Goal: Book appointment/travel/reservation

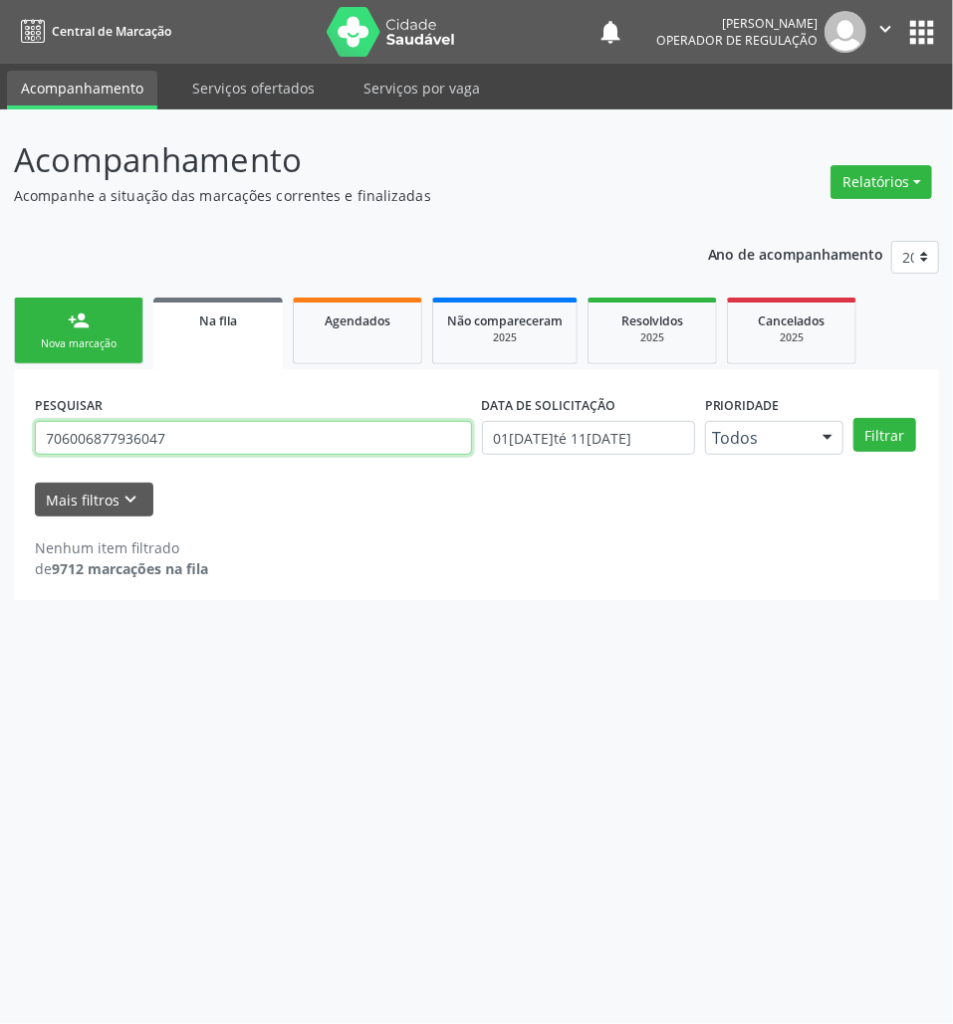
click at [152, 440] on input "706006877936047" at bounding box center [253, 438] width 437 height 34
click at [171, 430] on input "706006877936047" at bounding box center [253, 438] width 437 height 34
type input "704104139840478"
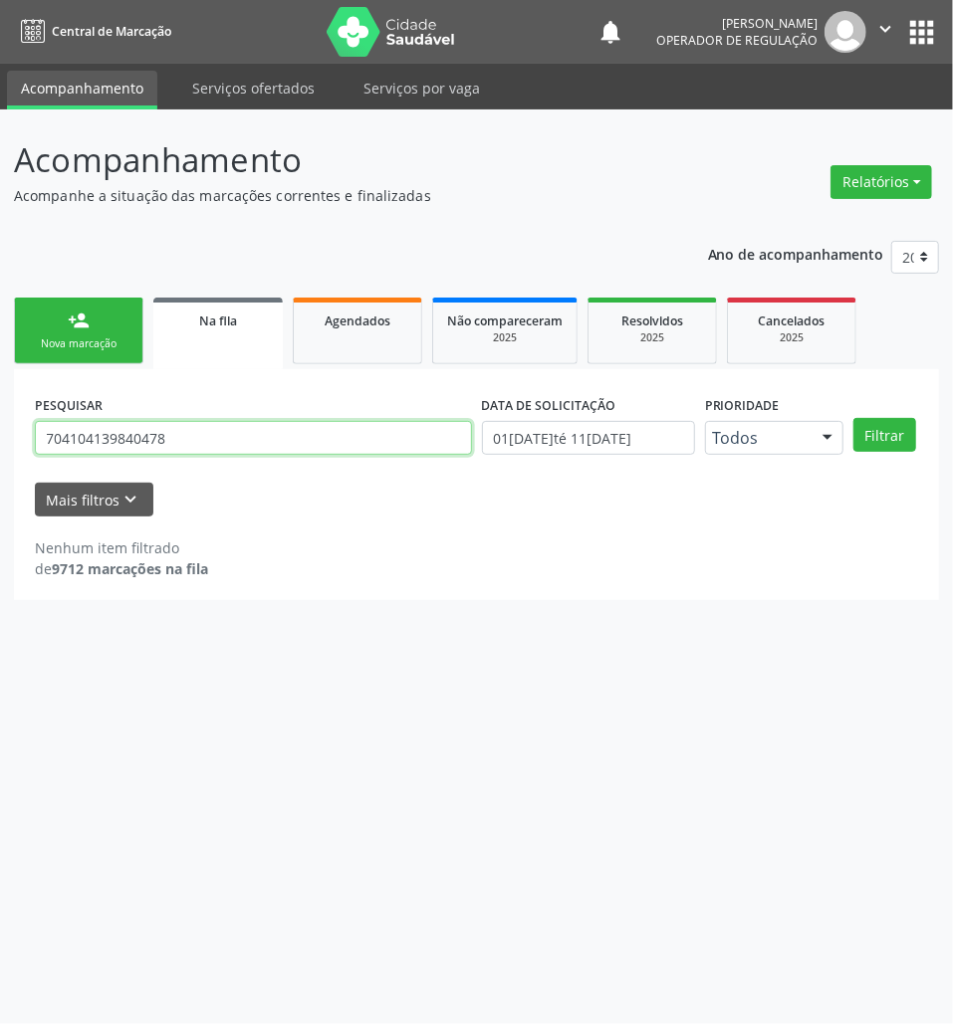
click at [853, 418] on button "Filtrar" at bounding box center [884, 435] width 63 height 34
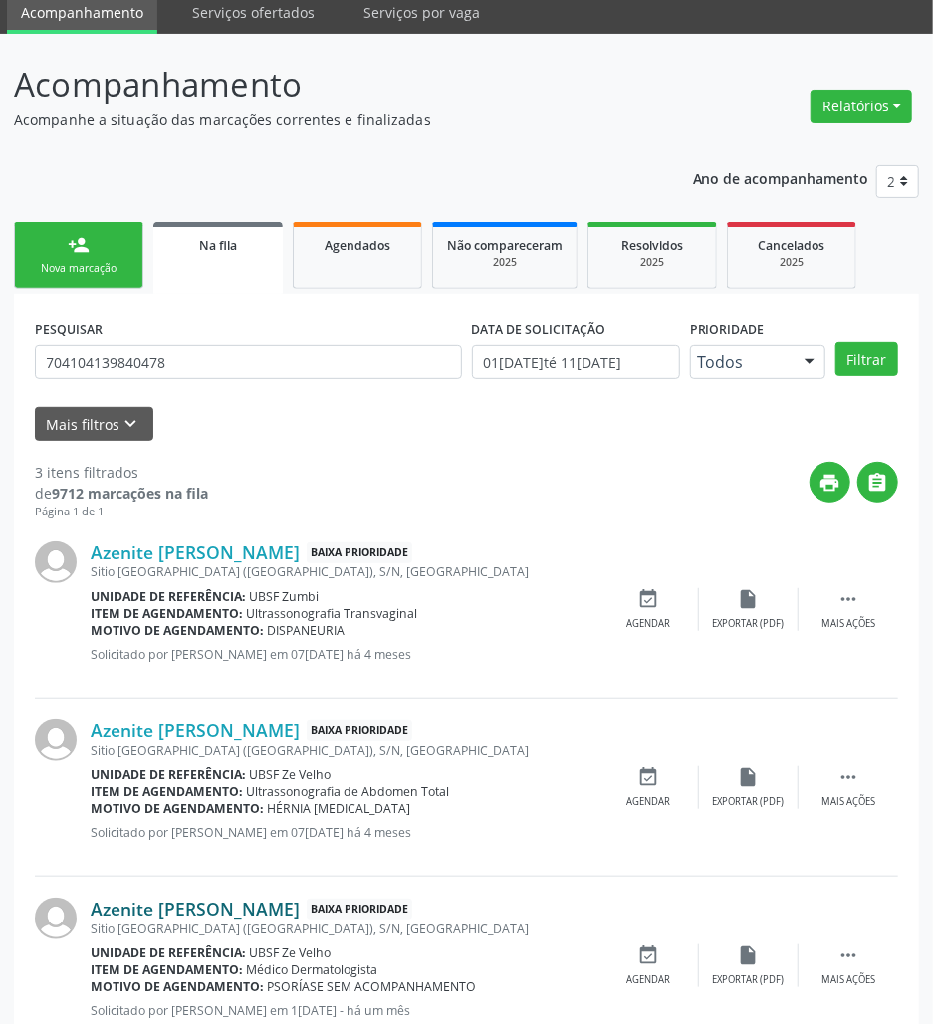
scroll to position [141, 0]
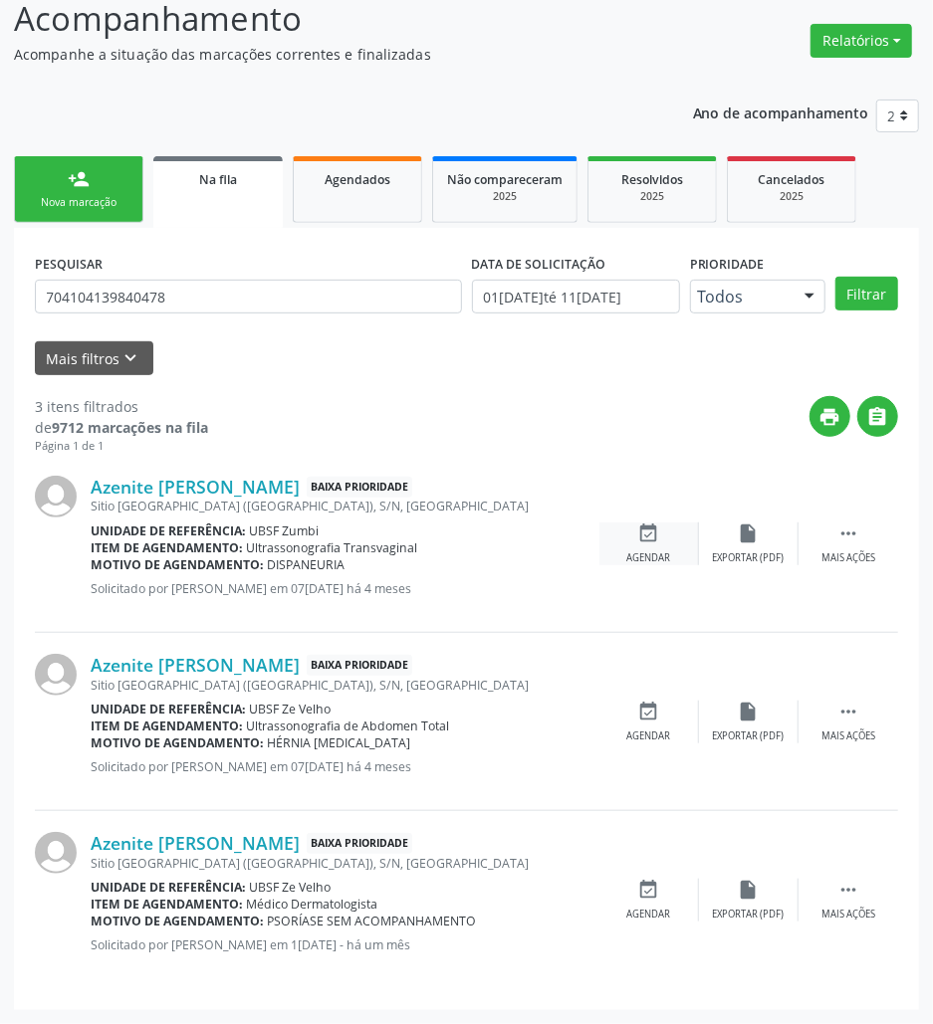
click at [631, 539] on div "event_available Agendar" at bounding box center [649, 544] width 100 height 43
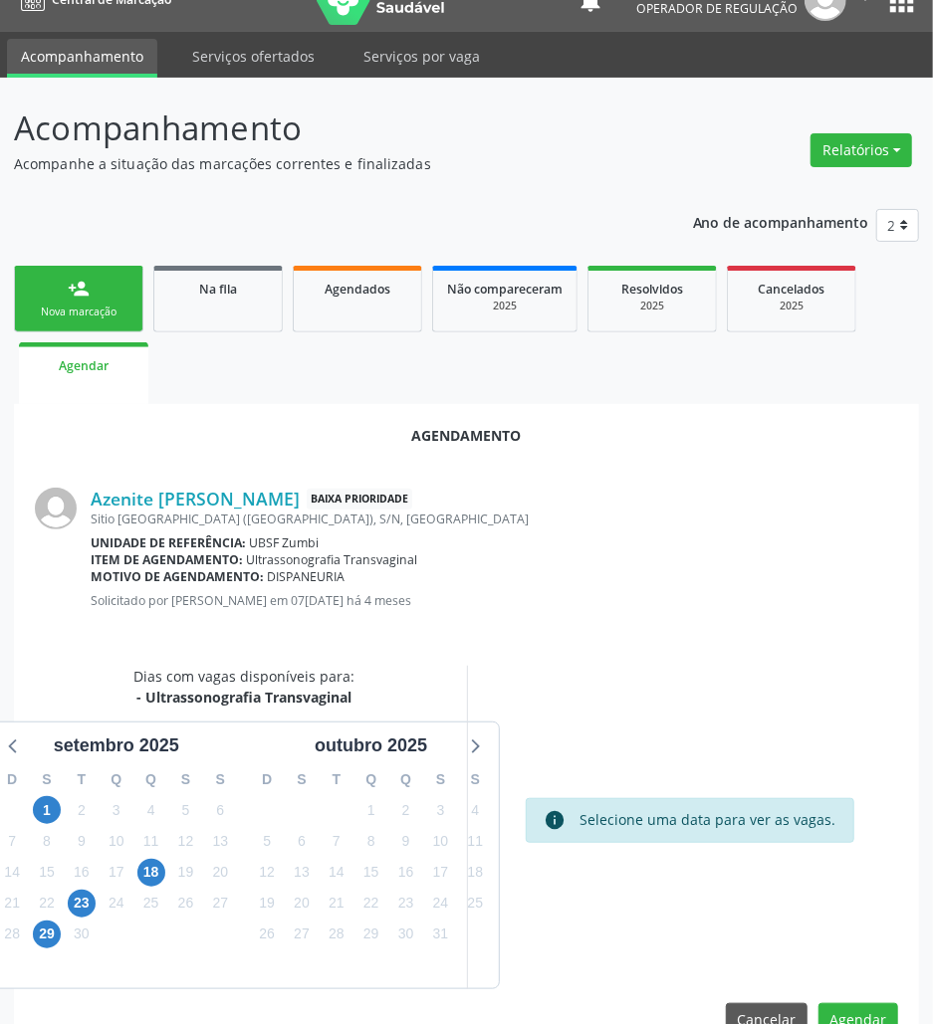
scroll to position [80, 0]
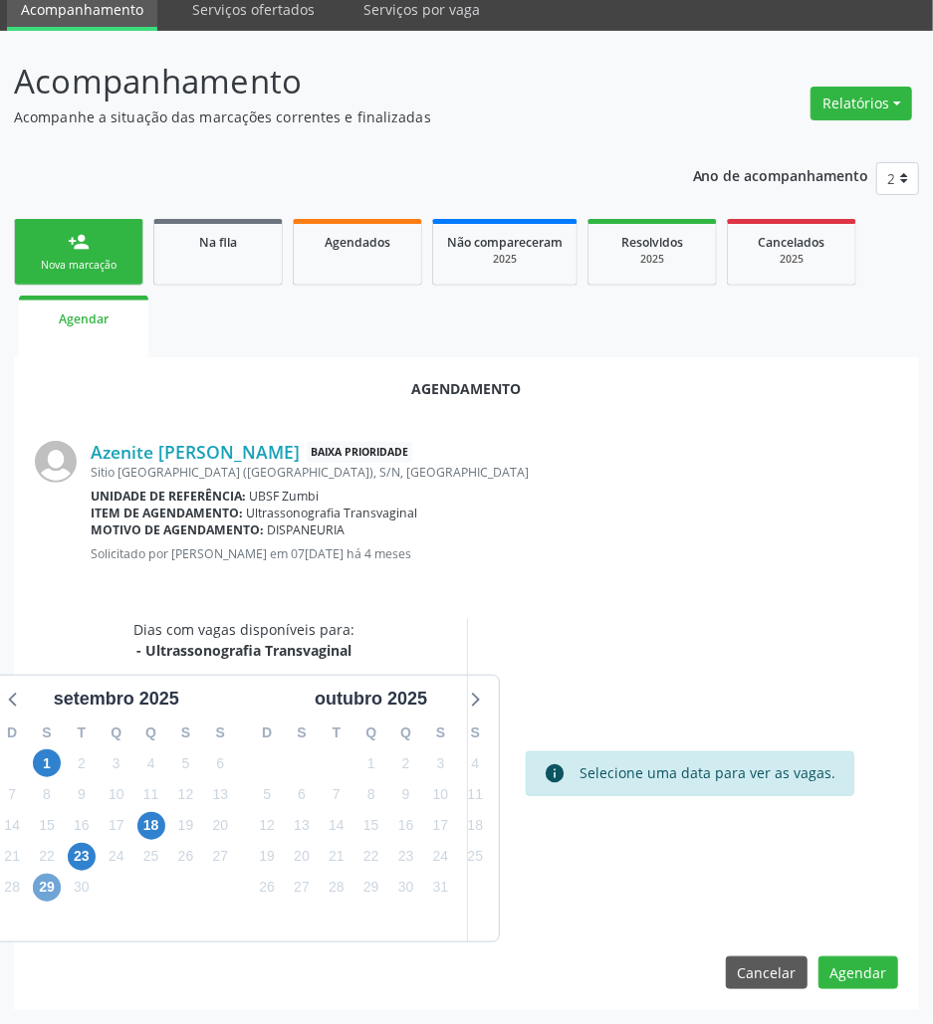
click at [49, 886] on span "29" at bounding box center [47, 888] width 28 height 28
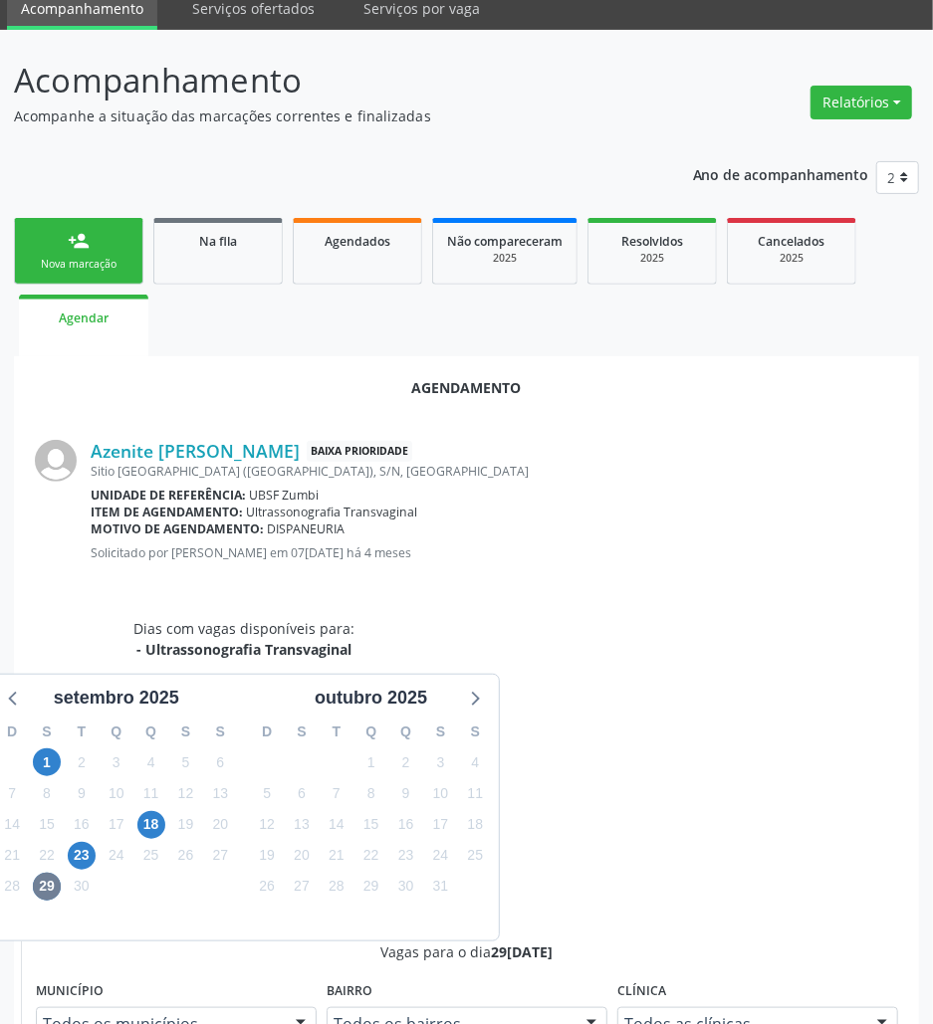
radio input "true"
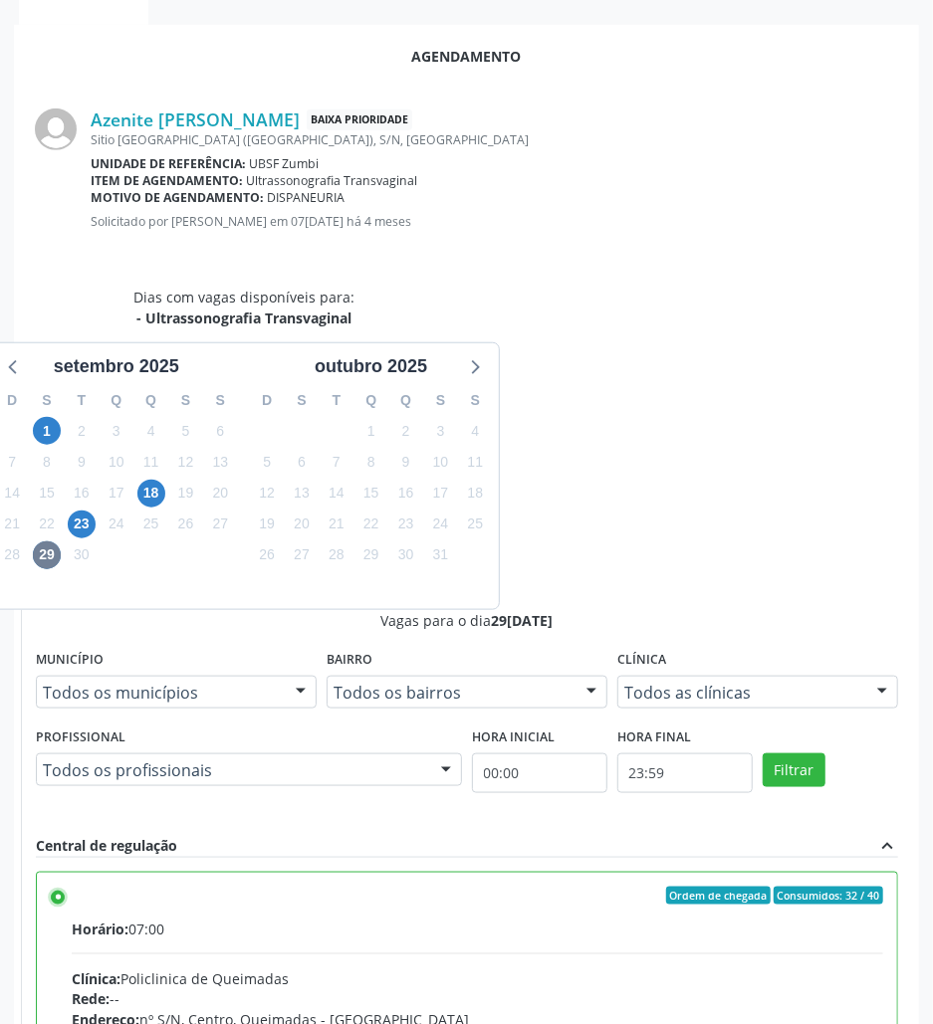
scroll to position [412, 0]
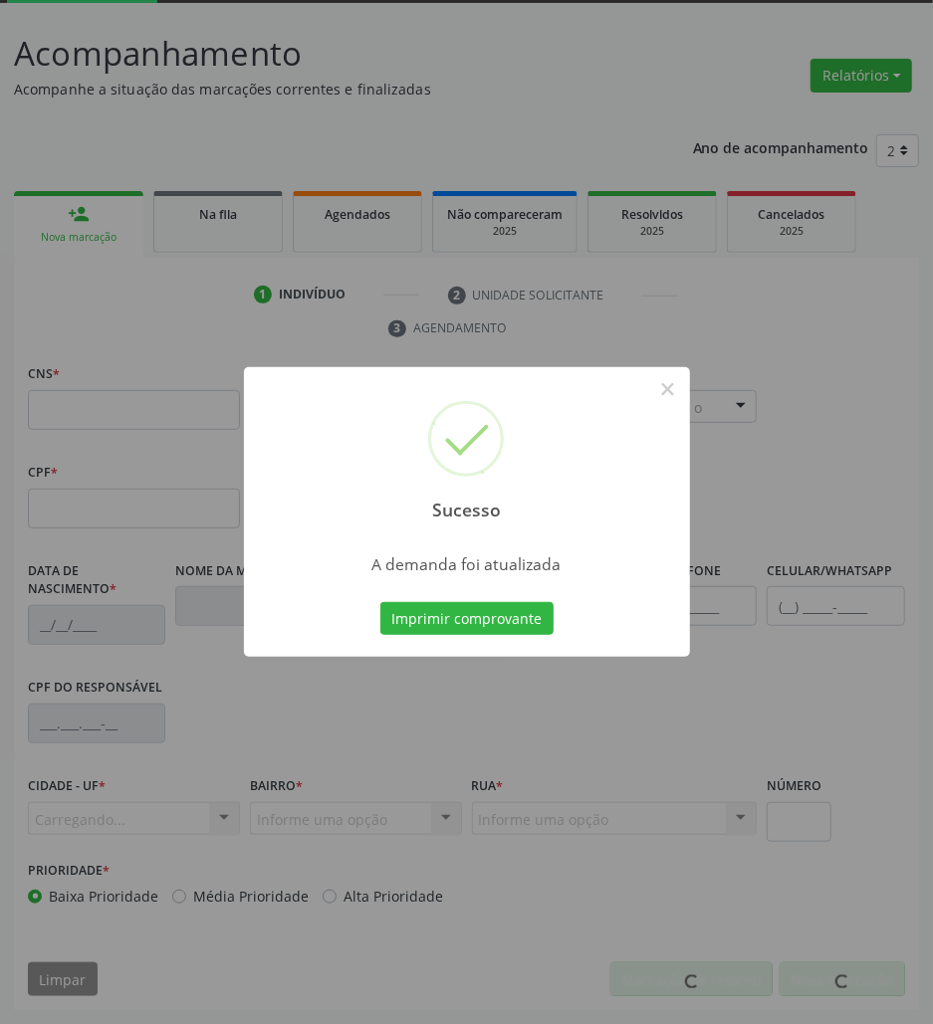
scroll to position [108, 0]
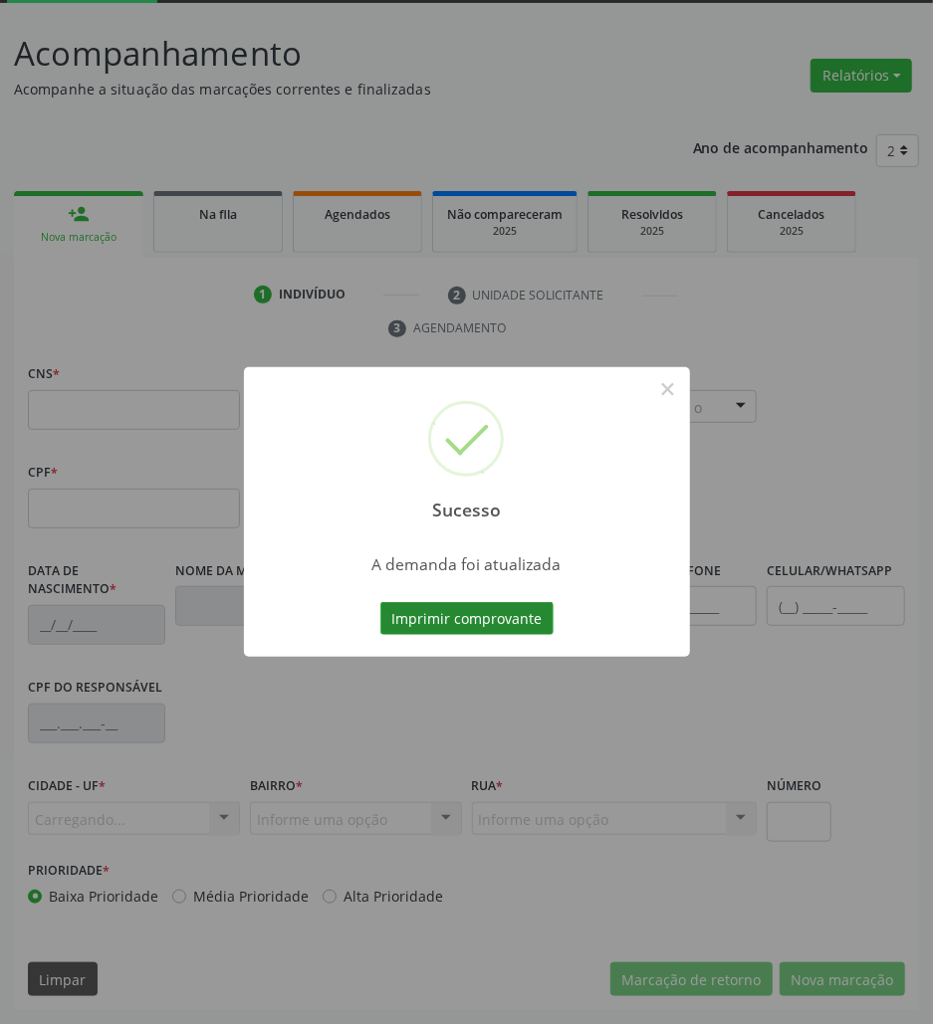
click at [454, 605] on button "Imprimir comprovante" at bounding box center [466, 619] width 173 height 34
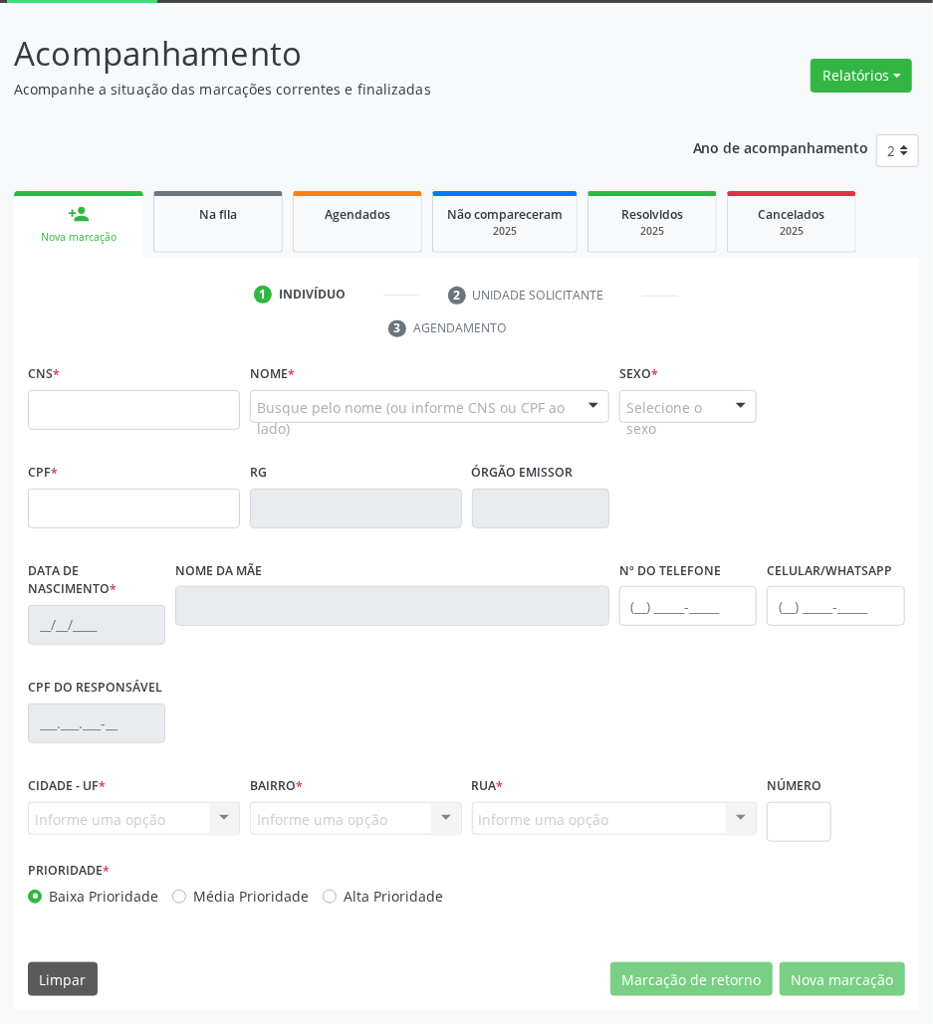
drag, startPoint x: 227, startPoint y: 220, endPoint x: 37, endPoint y: 363, distance: 238.1
click at [225, 220] on div "Na fila" at bounding box center [218, 213] width 100 height 21
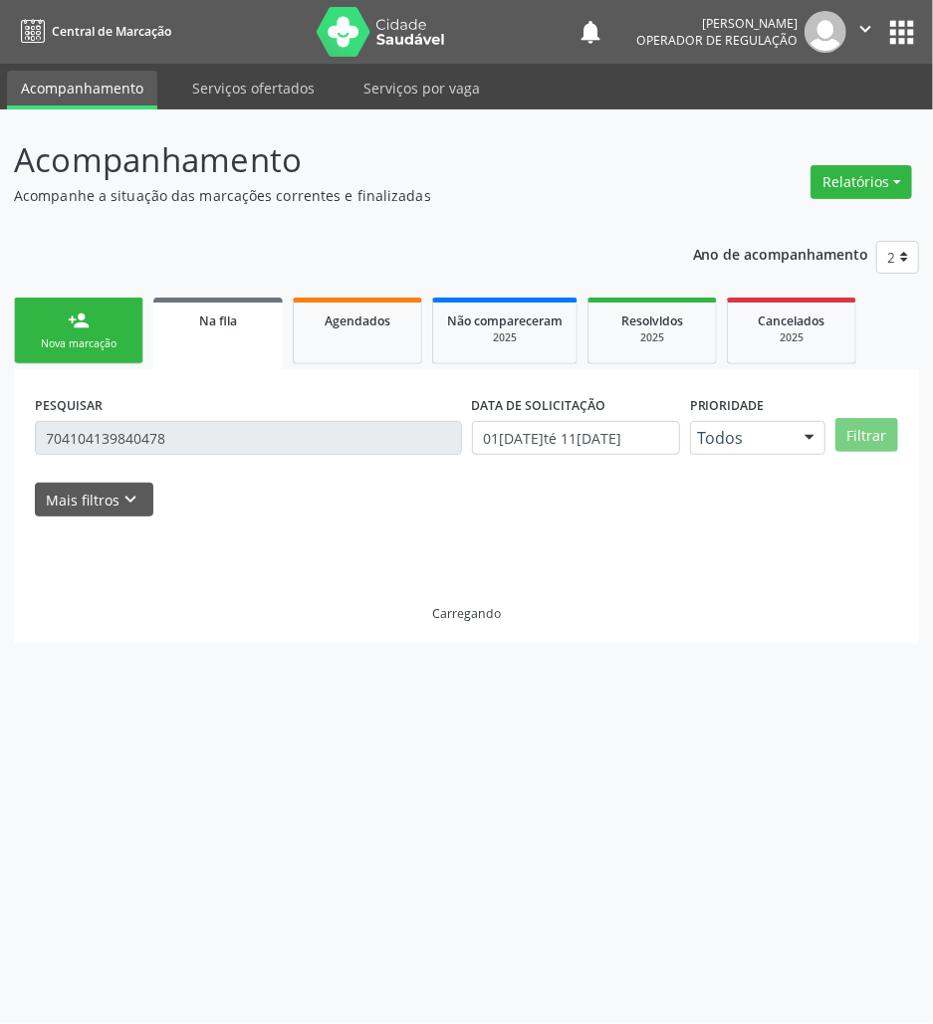
scroll to position [0, 0]
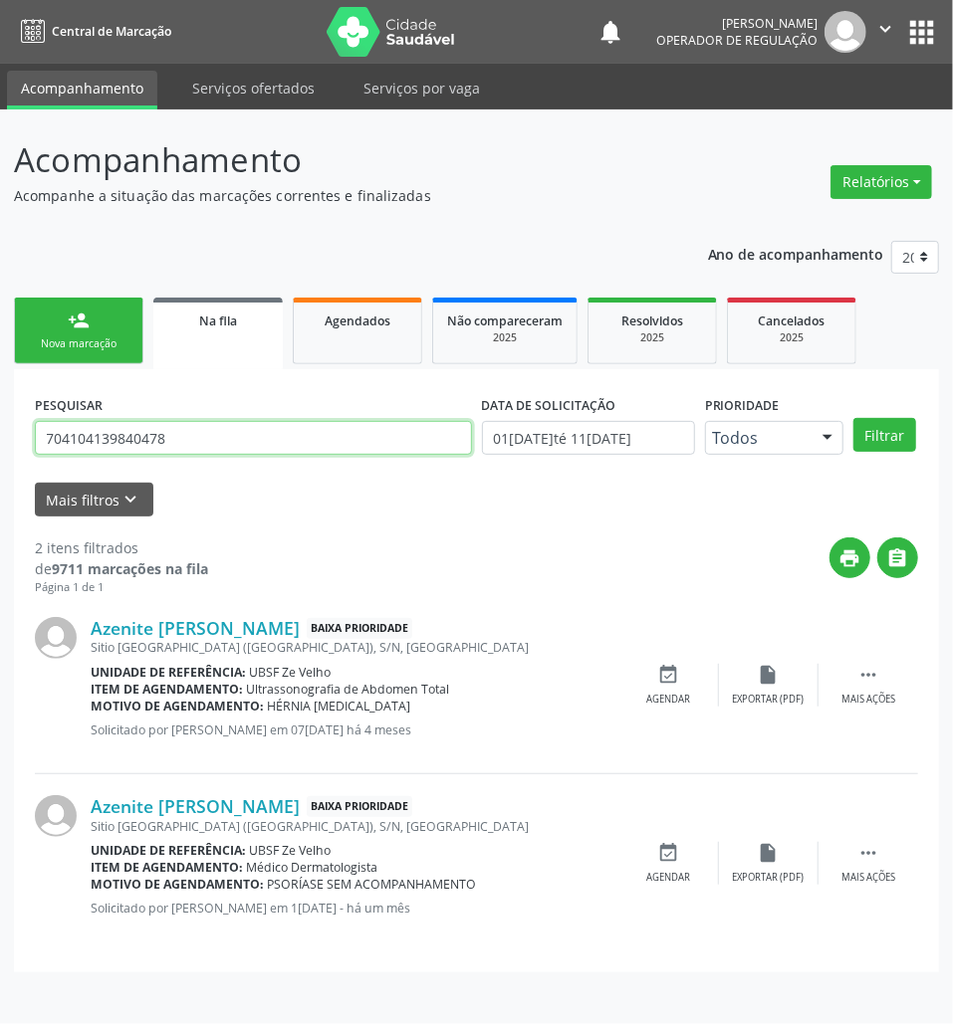
click at [229, 432] on input "704104139840478" at bounding box center [253, 438] width 437 height 34
type input "702105700242796"
click at [853, 418] on button "Filtrar" at bounding box center [884, 435] width 63 height 34
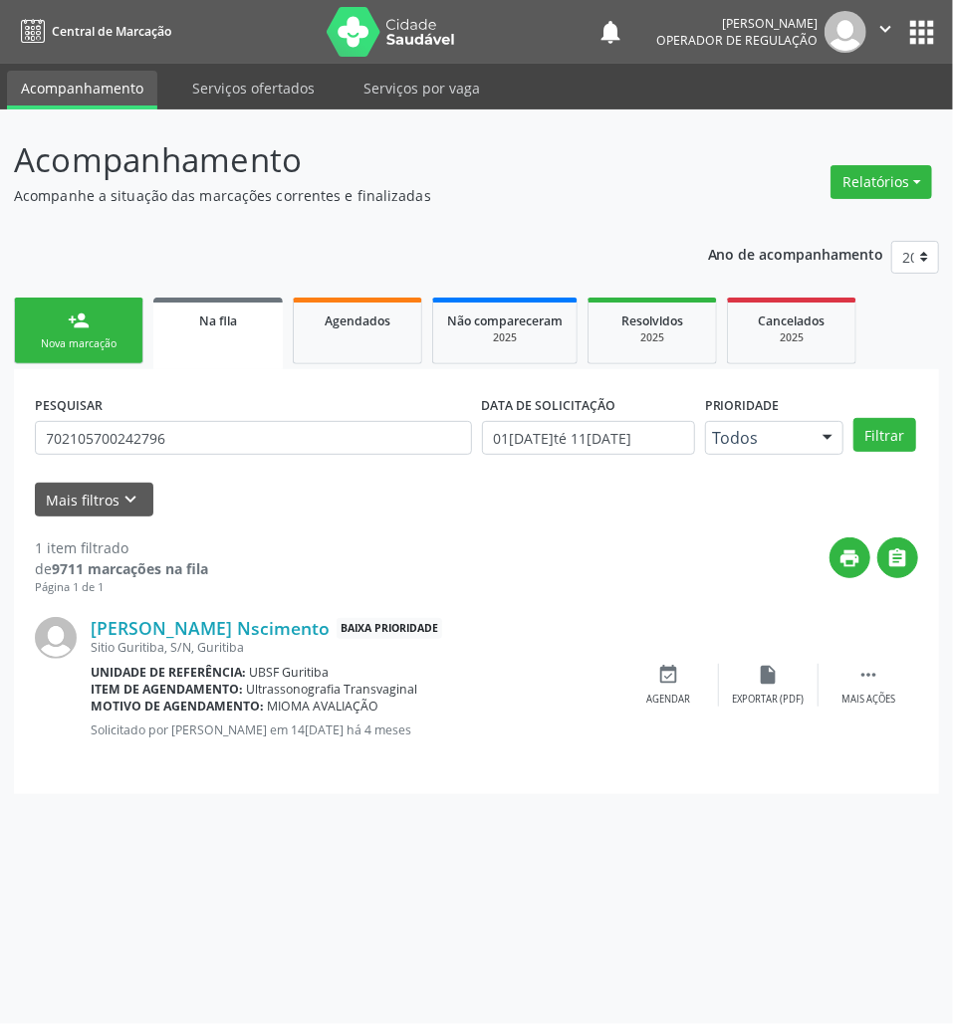
drag, startPoint x: 639, startPoint y: 681, endPoint x: 46, endPoint y: 532, distance: 611.7
click at [639, 681] on div "event_available Agendar" at bounding box center [669, 685] width 100 height 43
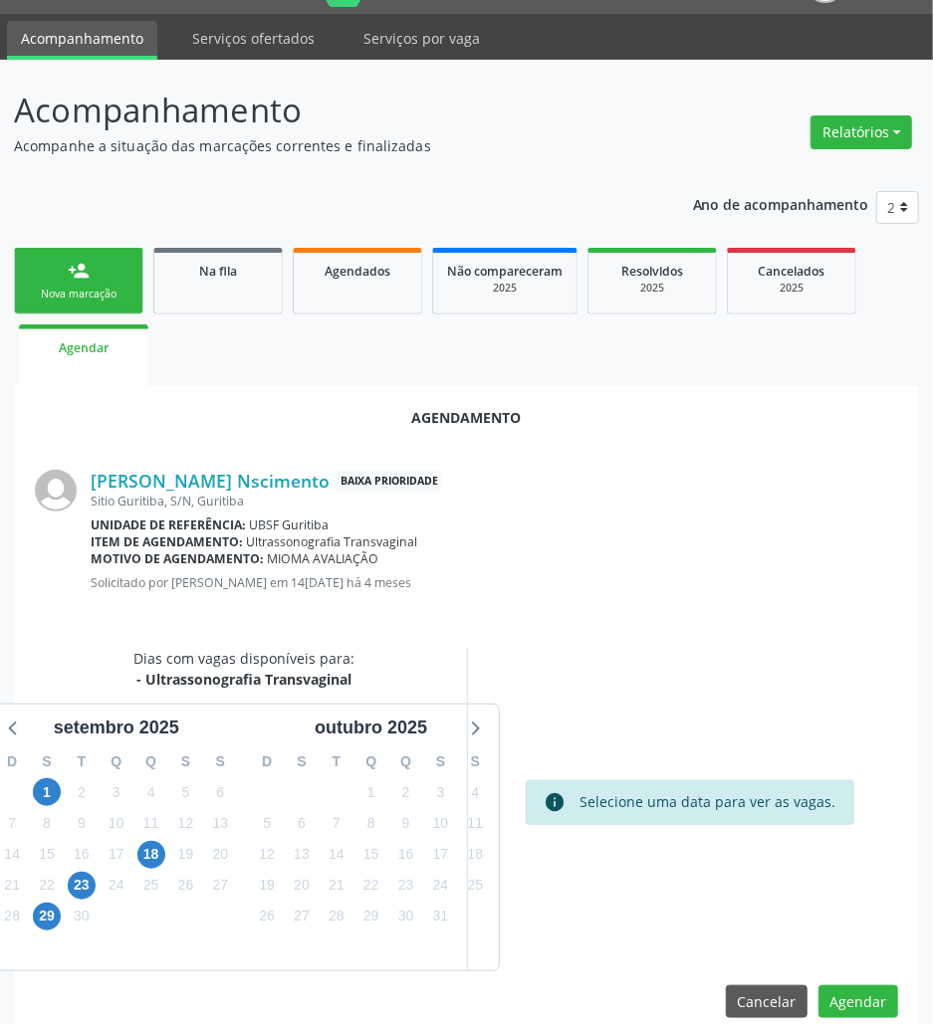
scroll to position [80, 0]
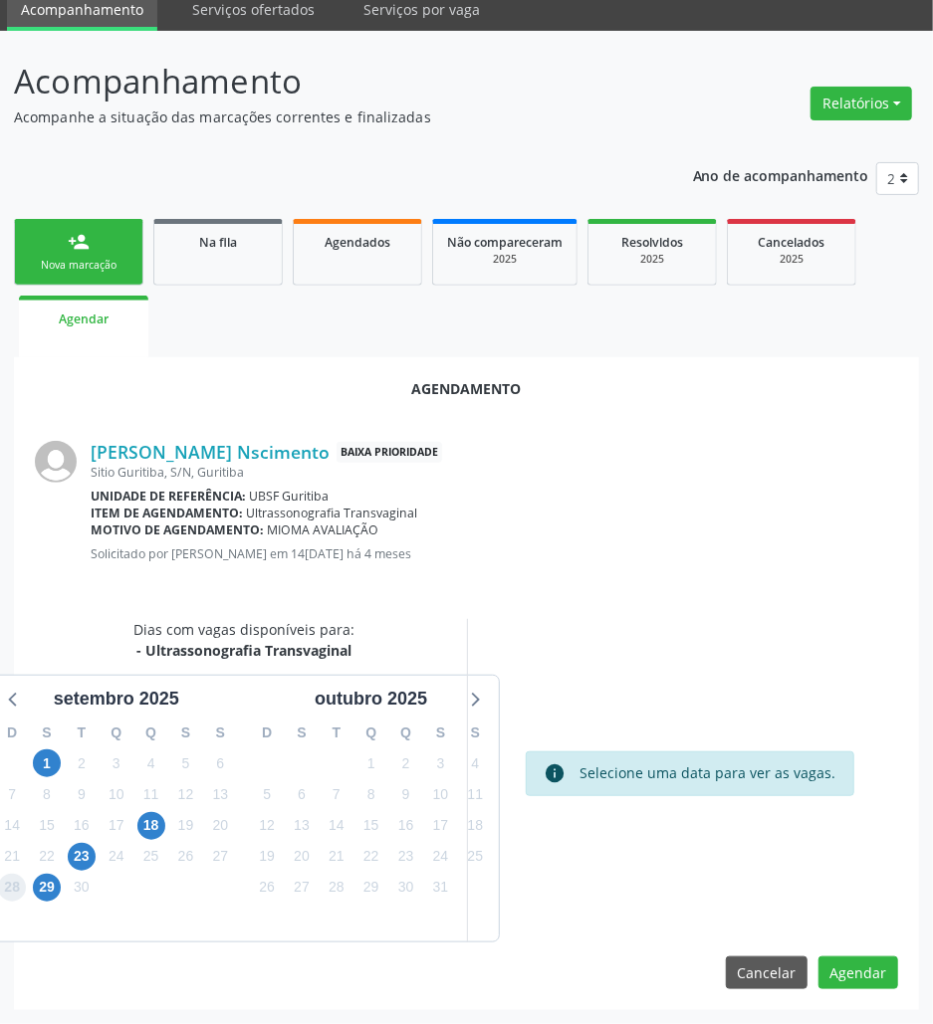
click at [28, 890] on div "28" at bounding box center [12, 887] width 35 height 31
click at [42, 890] on span "29" at bounding box center [47, 888] width 28 height 28
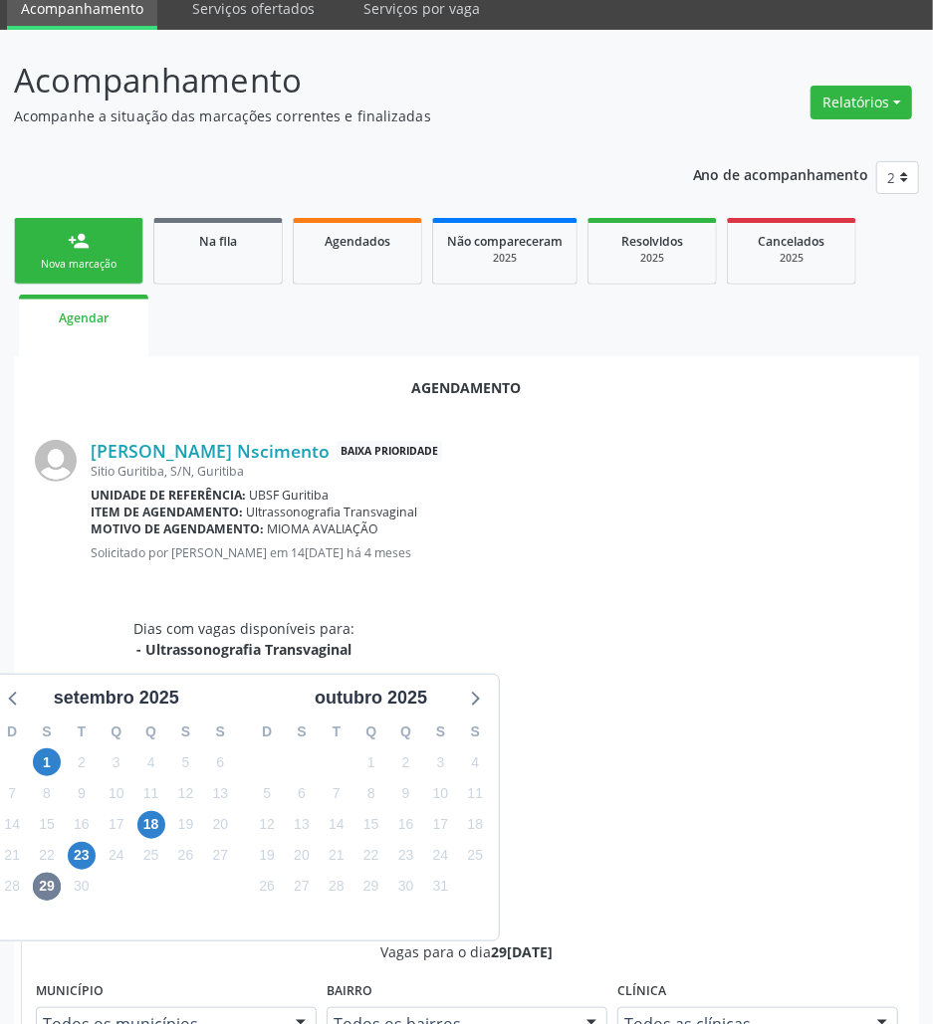
radio input "true"
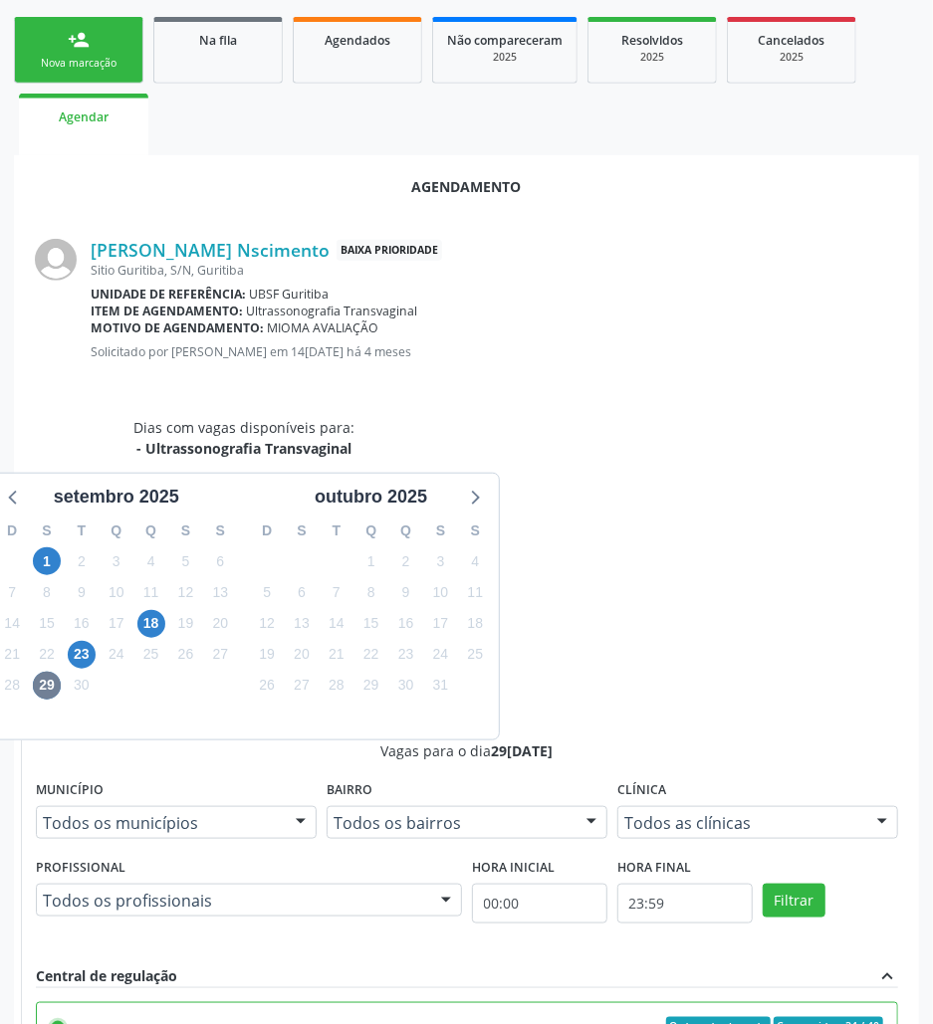
scroll to position [412, 0]
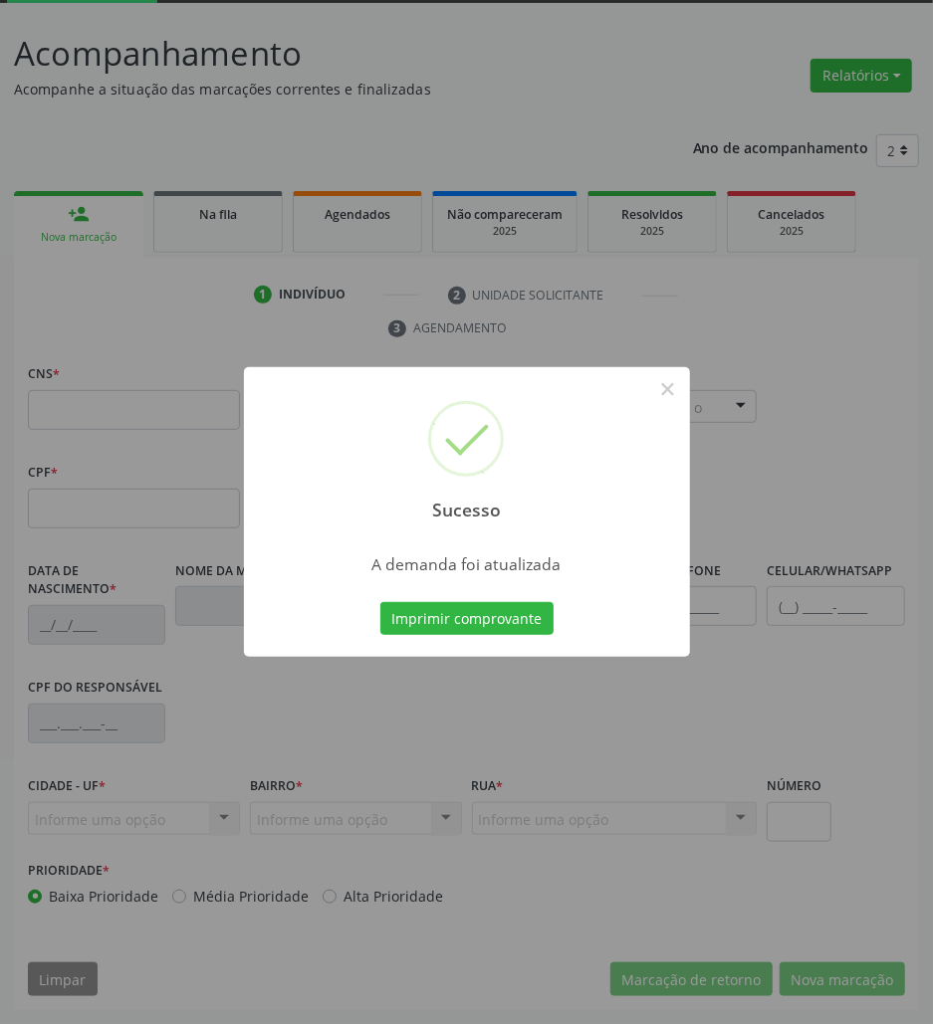
scroll to position [108, 0]
click at [418, 618] on button "Imprimir comprovante" at bounding box center [466, 619] width 173 height 34
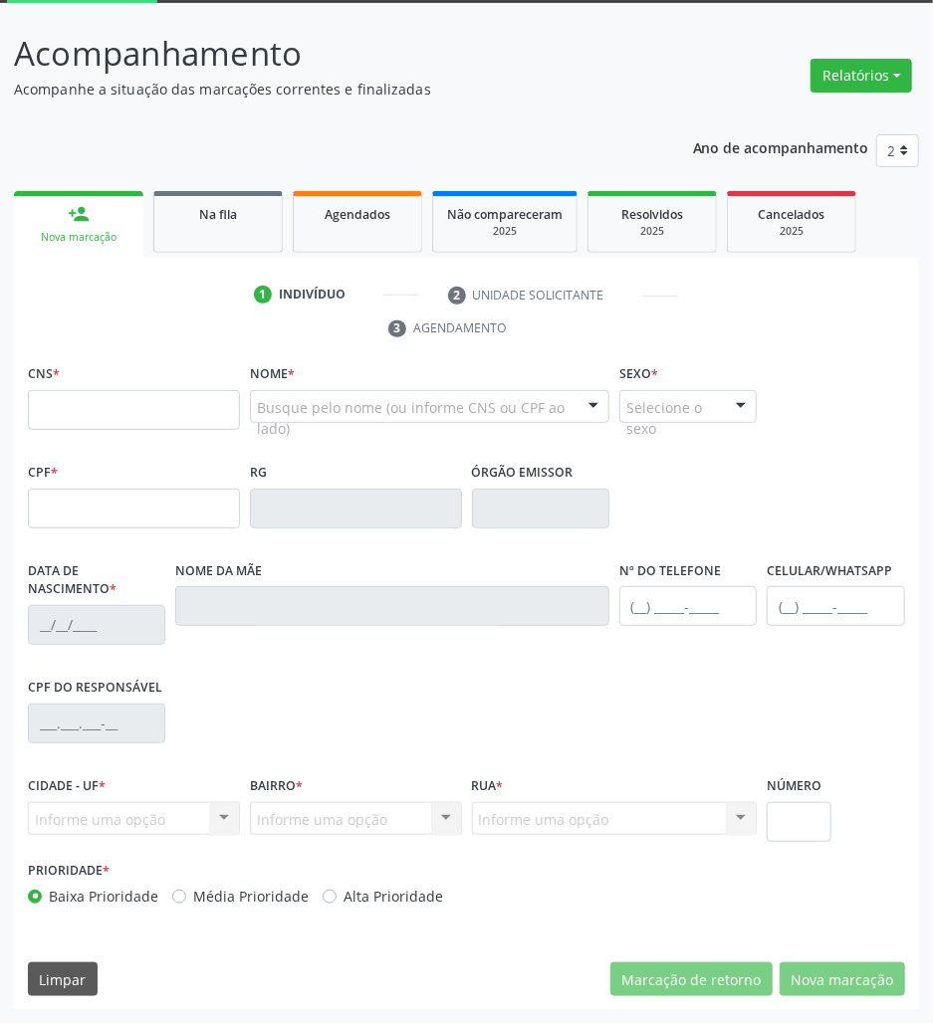
drag, startPoint x: 239, startPoint y: 219, endPoint x: 46, endPoint y: 288, distance: 205.0
click at [237, 220] on div "Na fila" at bounding box center [218, 213] width 100 height 21
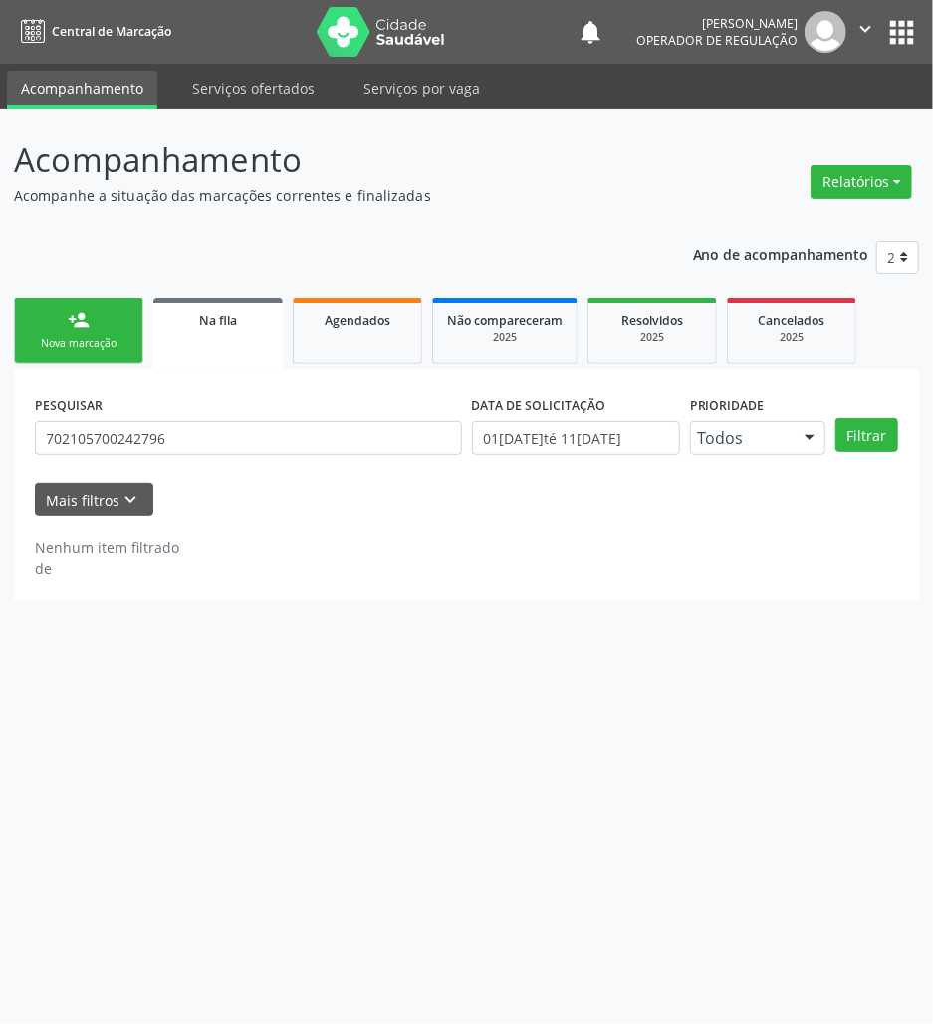
scroll to position [0, 0]
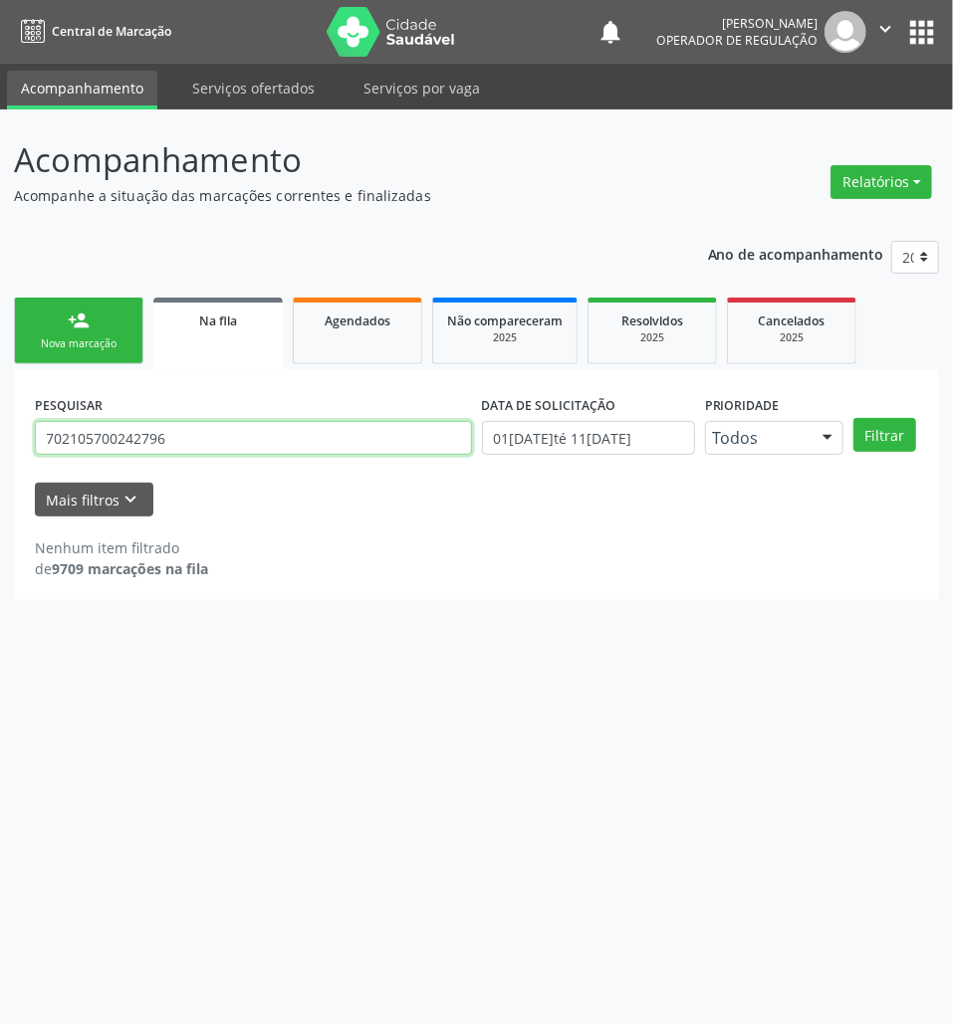
click at [192, 444] on input "702105700242796" at bounding box center [253, 438] width 437 height 34
click at [853, 418] on button "Filtrar" at bounding box center [884, 435] width 63 height 34
click at [191, 443] on input "708408278476264" at bounding box center [253, 438] width 437 height 34
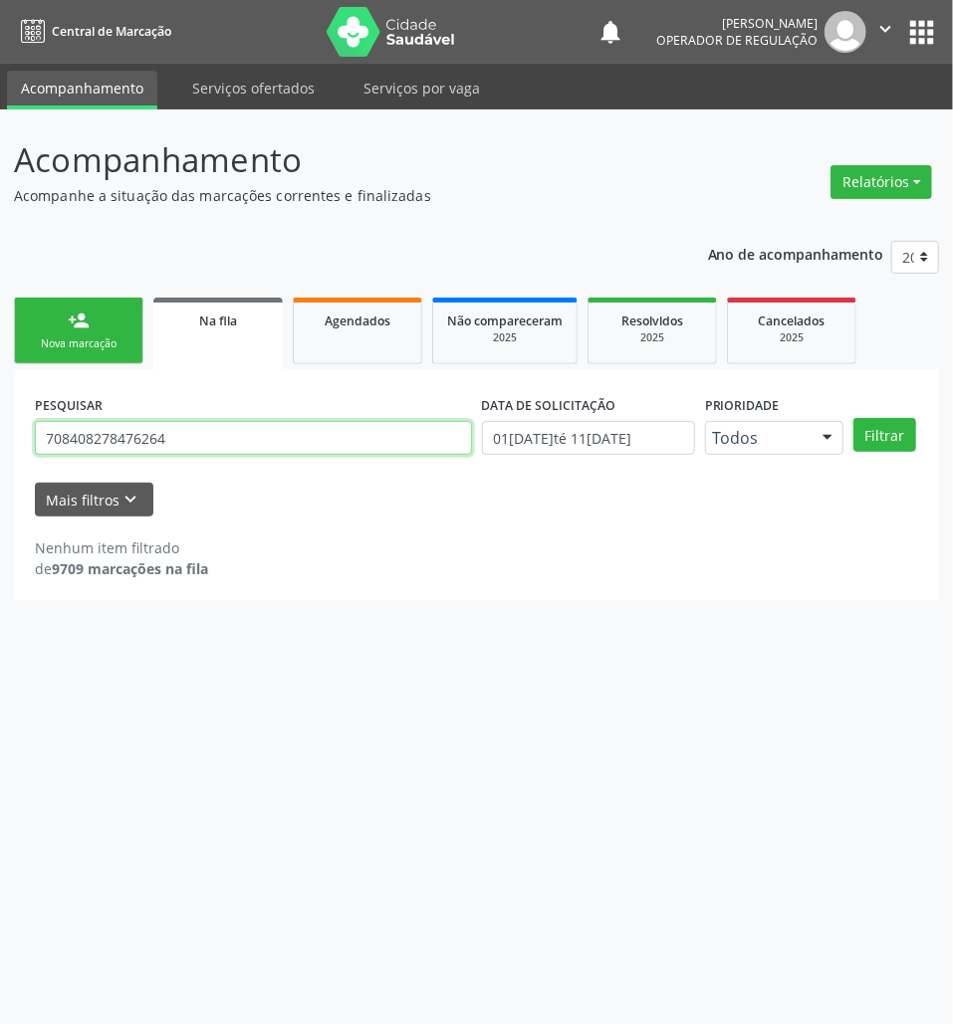
click at [128, 435] on input "708408278476264" at bounding box center [253, 438] width 437 height 34
type input "705001889295855"
click at [853, 418] on button "Filtrar" at bounding box center [884, 435] width 63 height 34
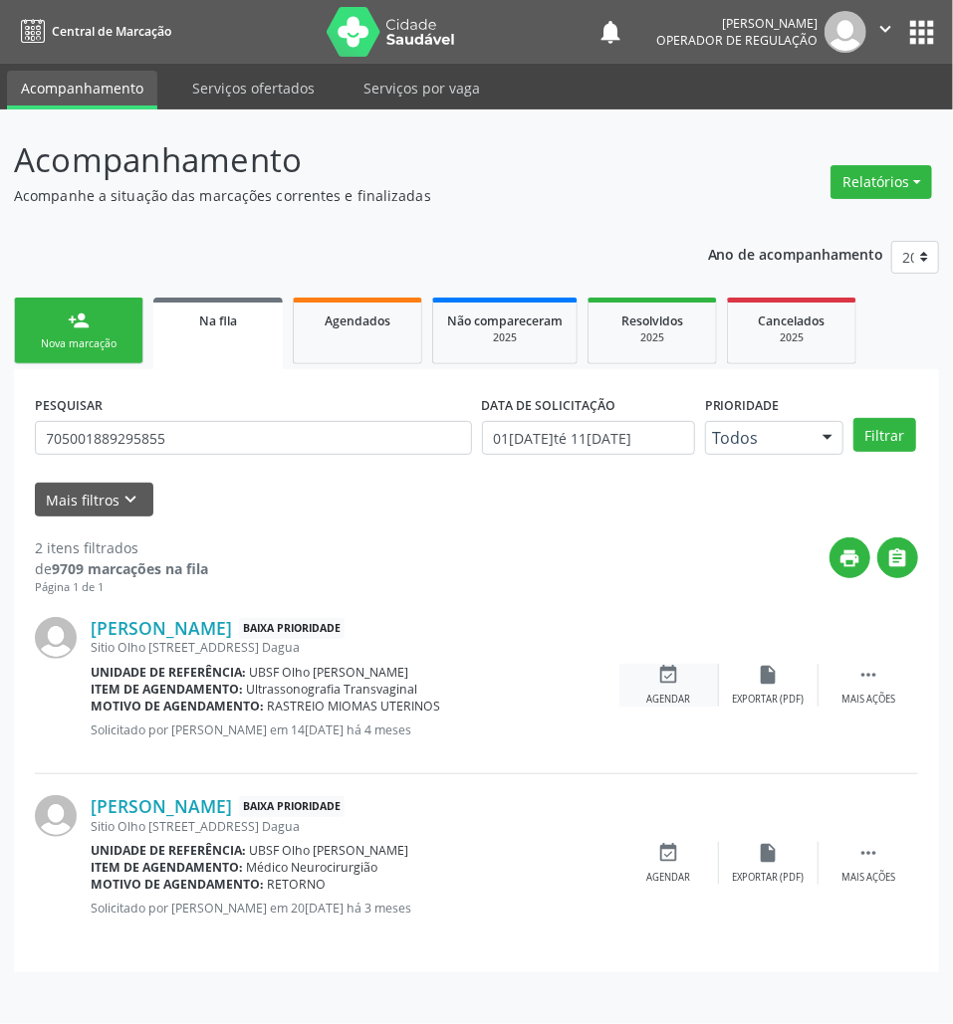
click at [658, 693] on div "Agendar" at bounding box center [669, 700] width 44 height 14
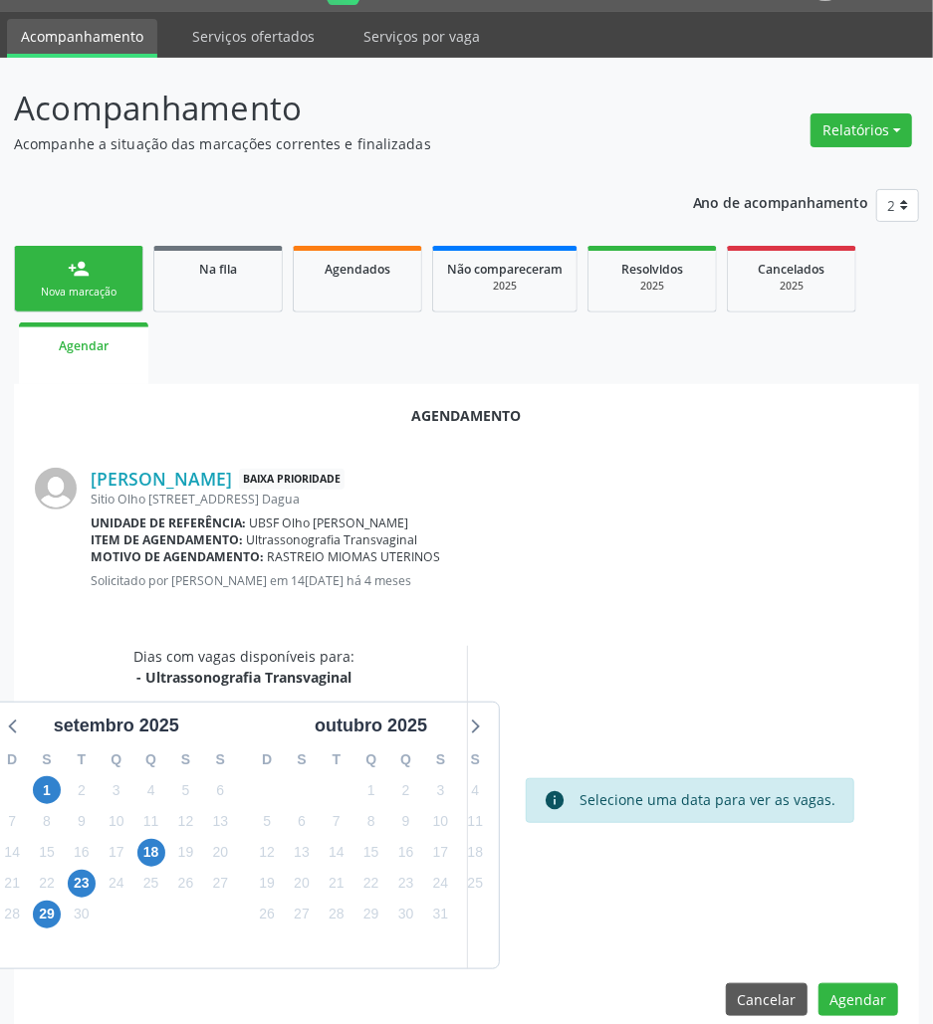
scroll to position [80, 0]
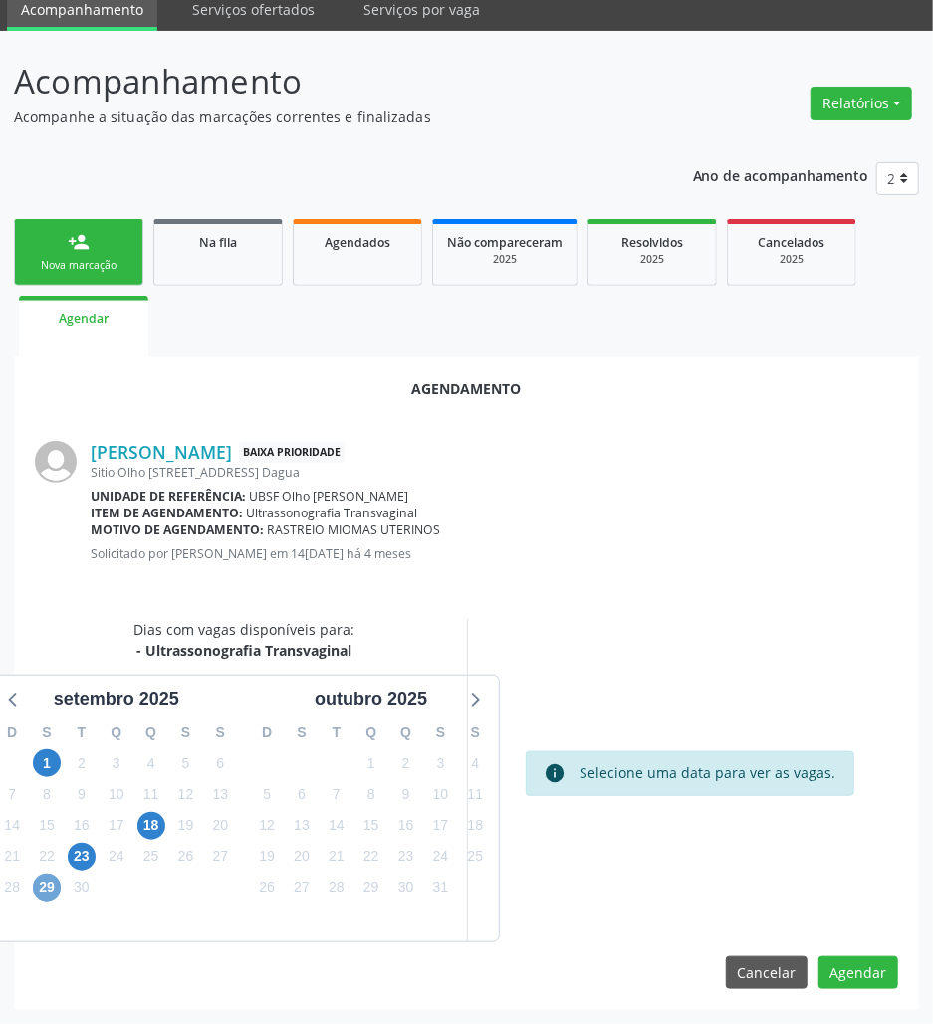
click at [50, 893] on span "29" at bounding box center [47, 888] width 28 height 28
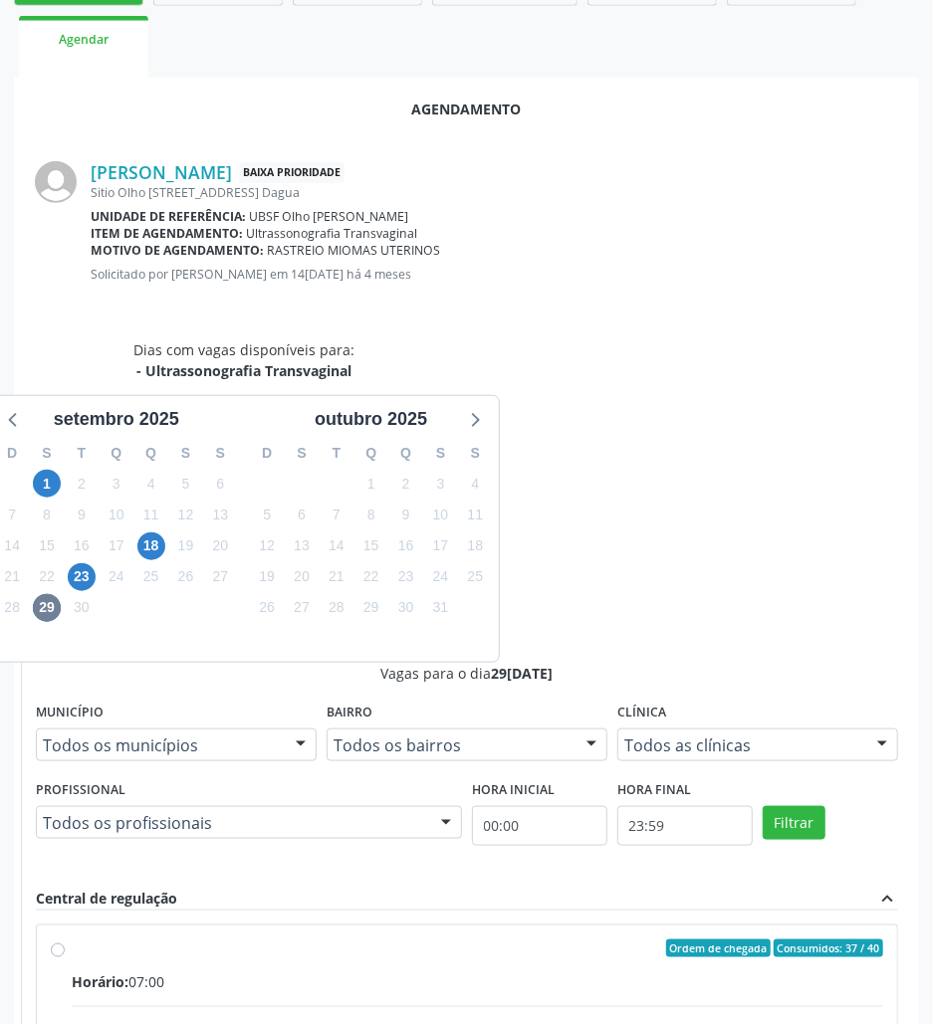
scroll to position [379, 0]
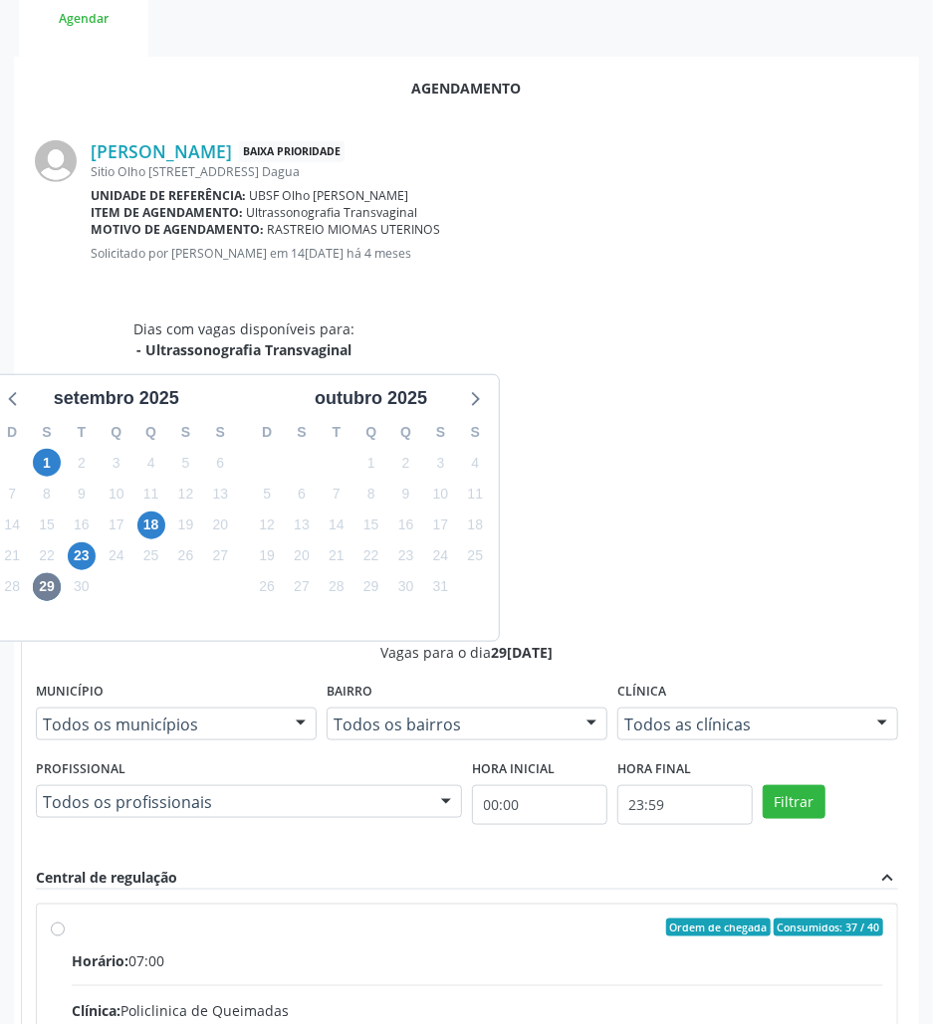
drag, startPoint x: 586, startPoint y: 691, endPoint x: 549, endPoint y: 702, distance: 38.4
click at [581, 1000] on div "Clínica: Policlinica de Queimadas" at bounding box center [477, 1010] width 811 height 21
radio input "true"
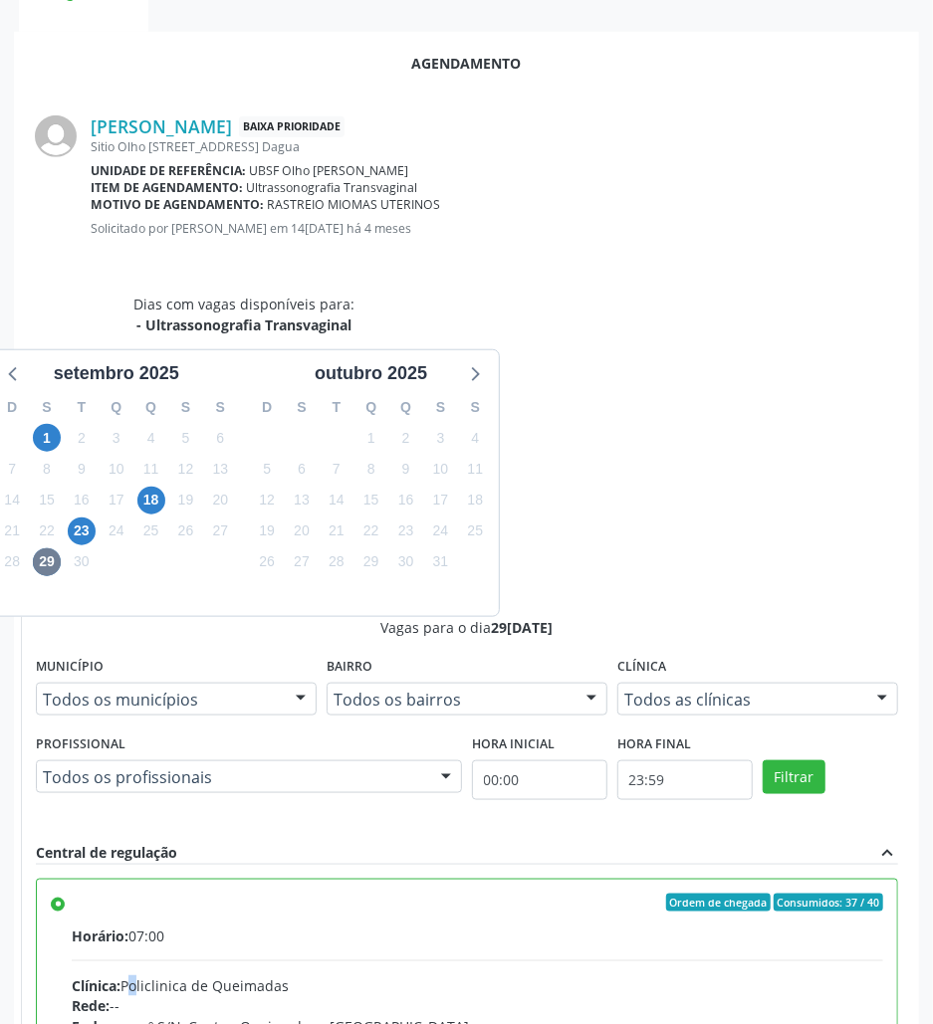
scroll to position [412, 0]
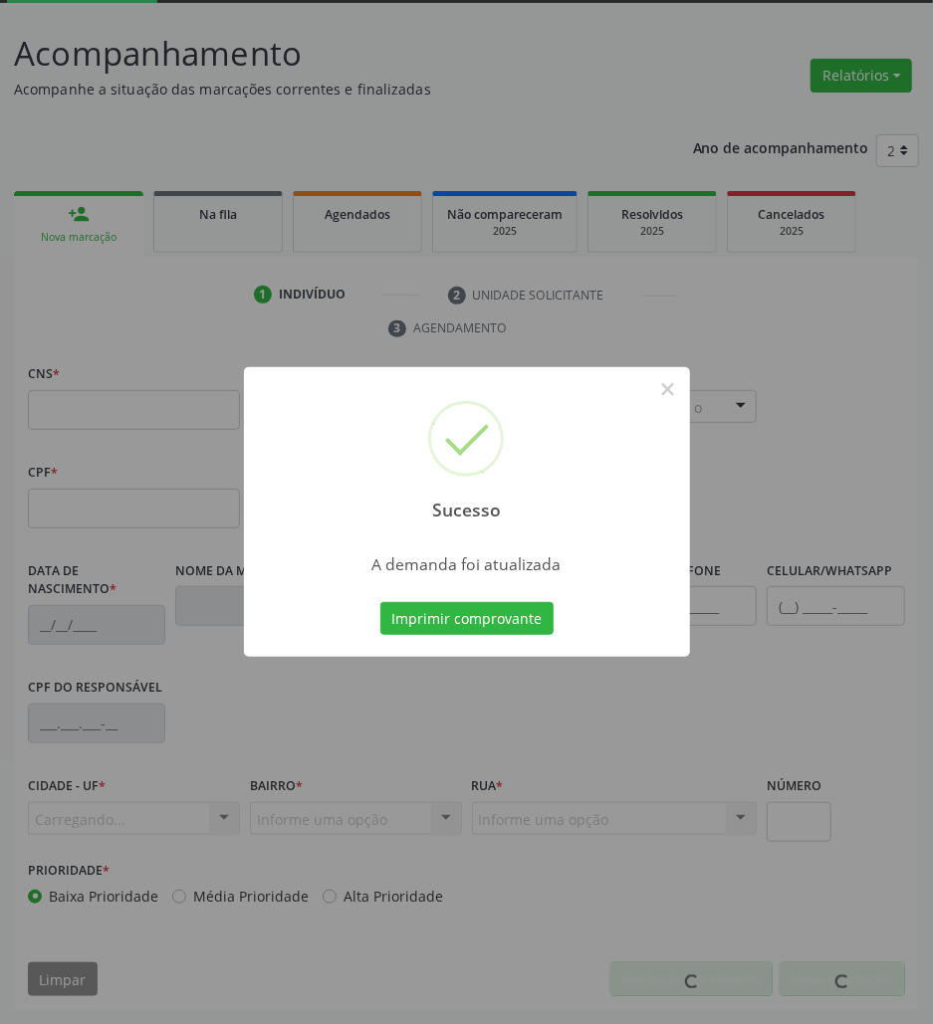
scroll to position [108, 0]
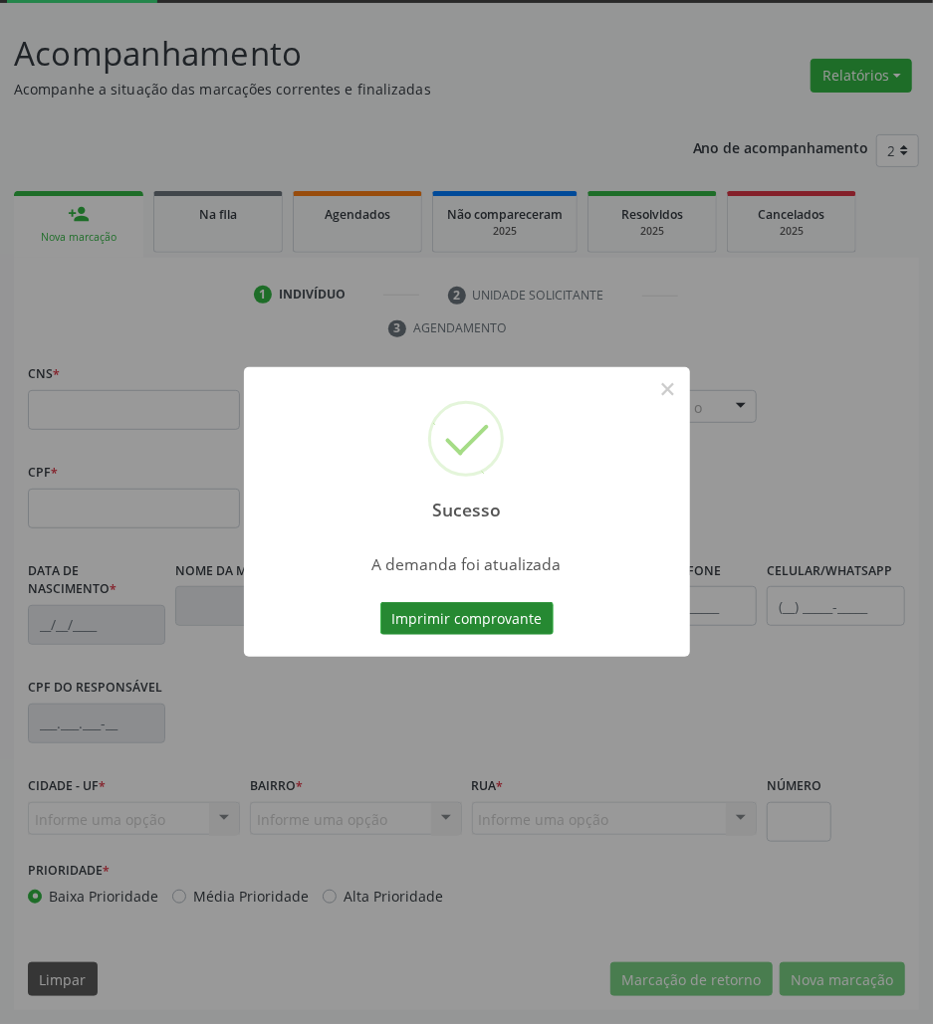
drag, startPoint x: 459, startPoint y: 615, endPoint x: 446, endPoint y: 611, distance: 13.5
click at [446, 611] on button "Imprimir comprovante" at bounding box center [466, 619] width 173 height 34
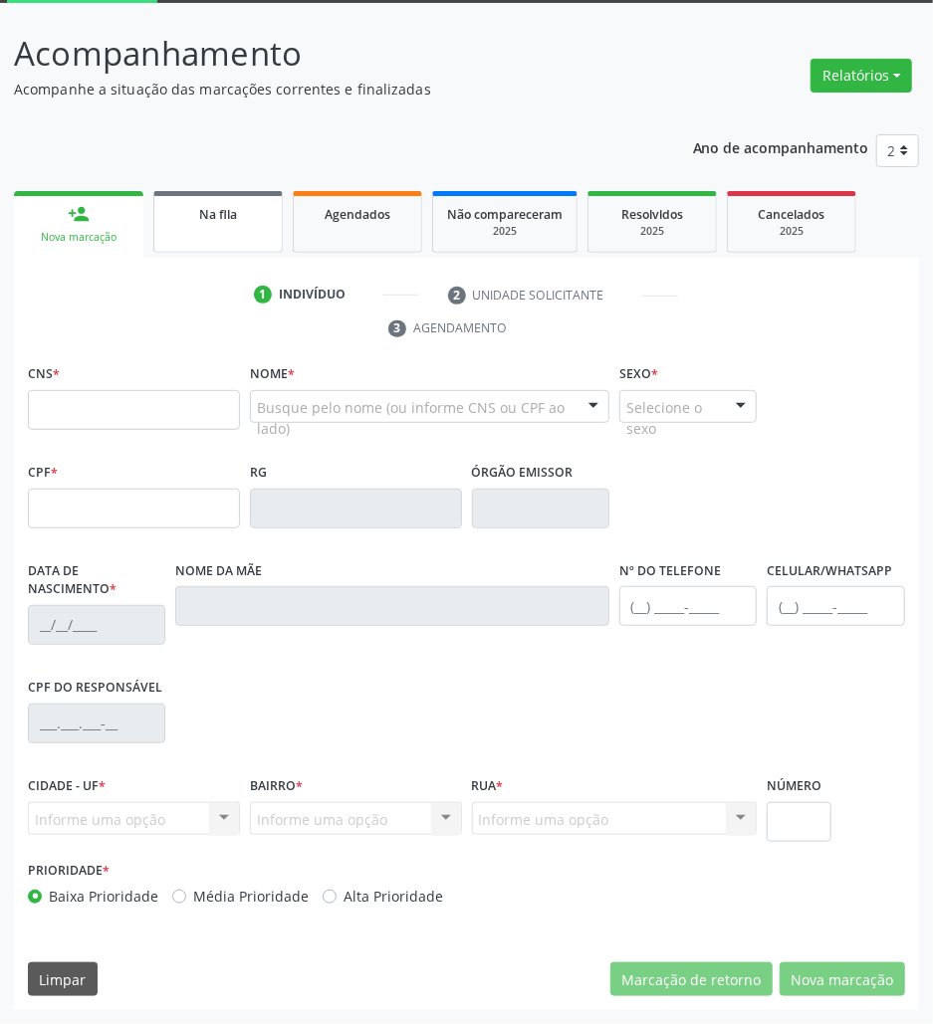
click at [241, 217] on div "Na fila" at bounding box center [218, 213] width 100 height 21
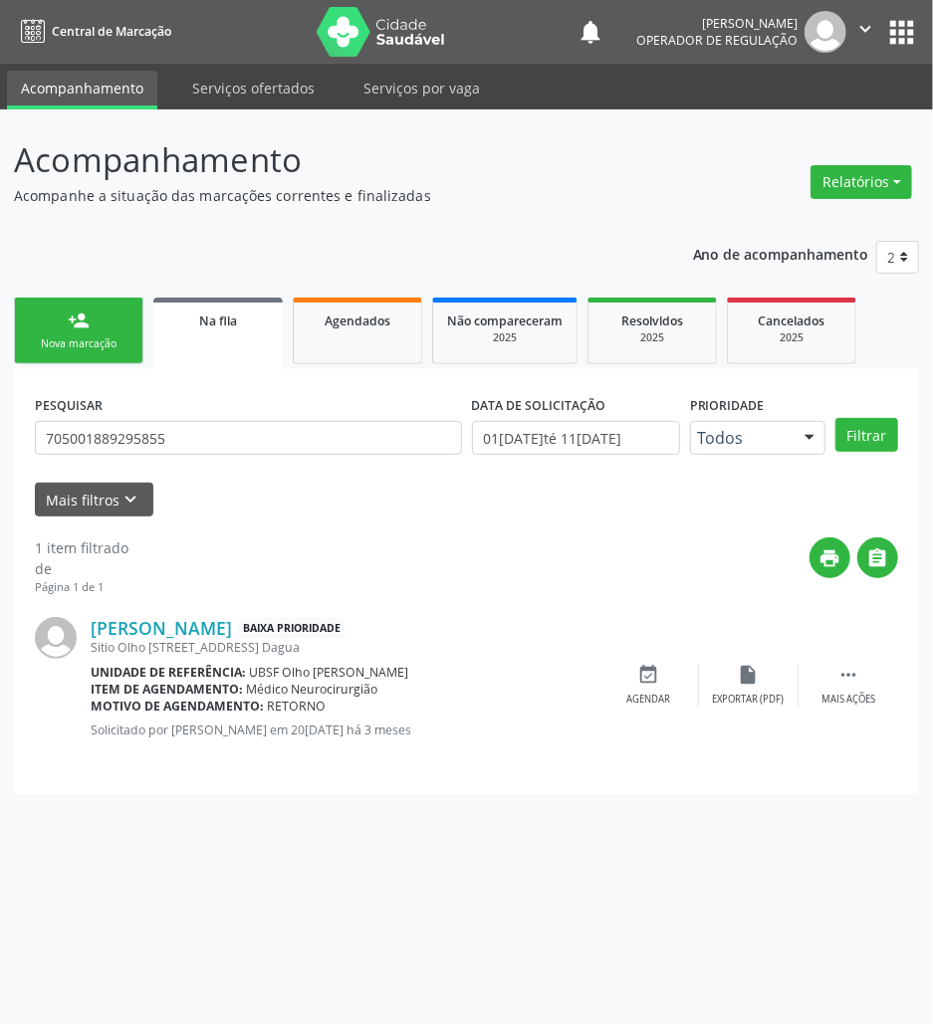
scroll to position [0, 0]
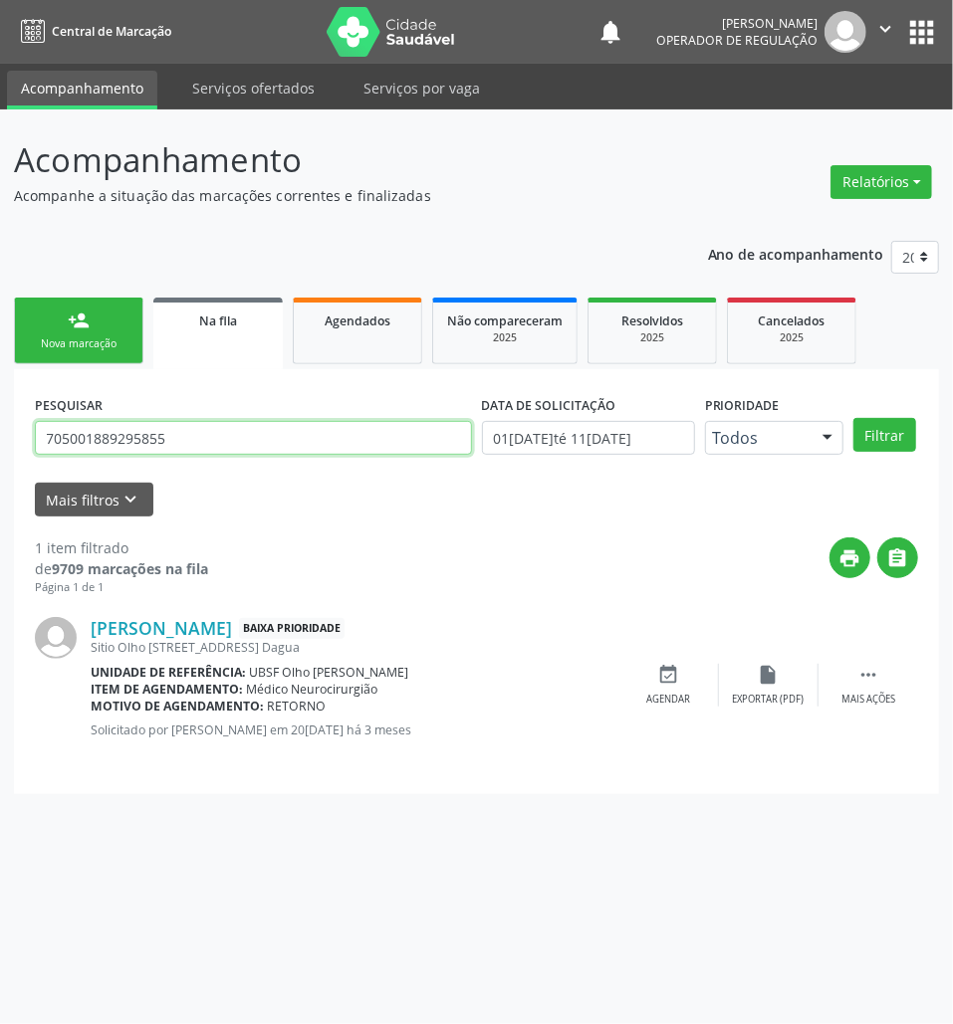
click at [140, 440] on input "705001889295855" at bounding box center [253, 438] width 437 height 34
type input "706003339859748"
click at [853, 418] on button "Filtrar" at bounding box center [884, 435] width 63 height 34
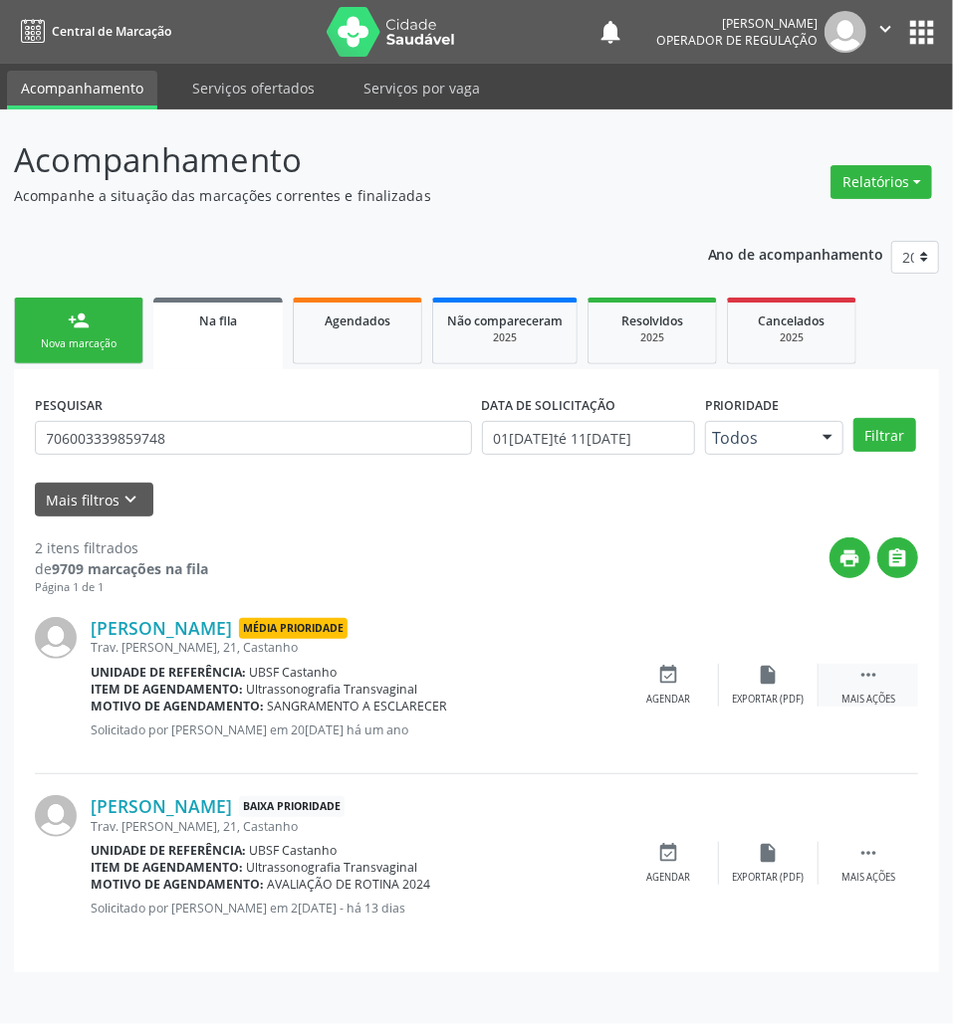
click at [870, 673] on icon "" at bounding box center [868, 675] width 22 height 22
click at [659, 686] on div "cancel Cancelar" at bounding box center [669, 685] width 100 height 43
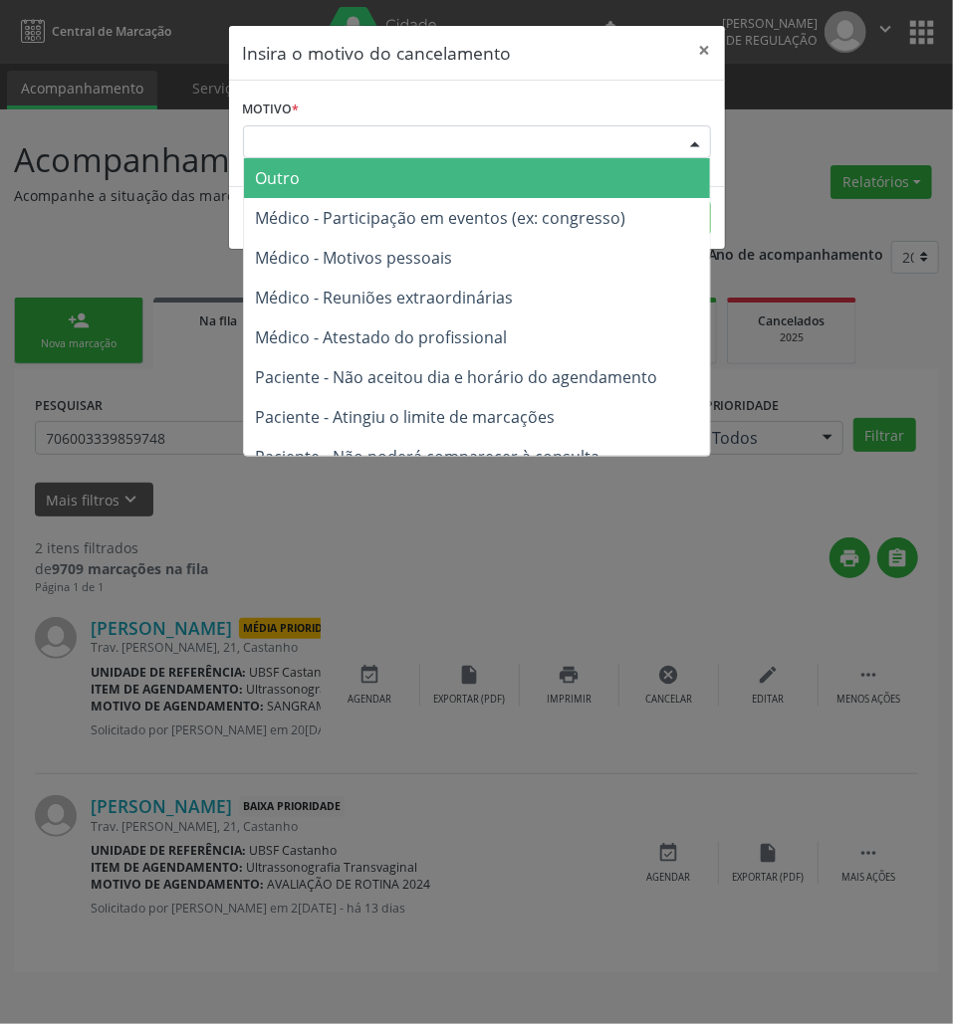
drag, startPoint x: 571, startPoint y: 139, endPoint x: 573, endPoint y: 183, distance: 43.8
click at [571, 139] on div "Escolha o motivo" at bounding box center [477, 142] width 468 height 34
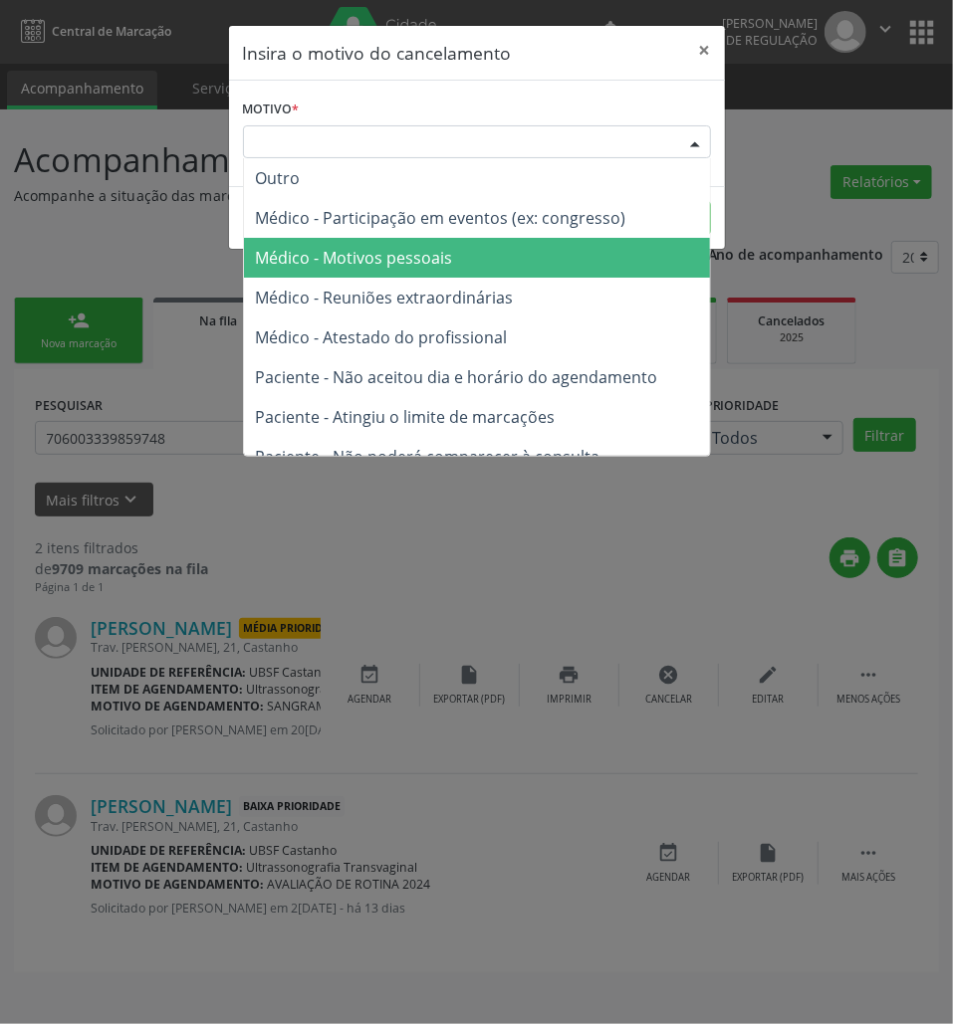
click at [547, 252] on span "Médico - Motivos pessoais" at bounding box center [477, 258] width 466 height 40
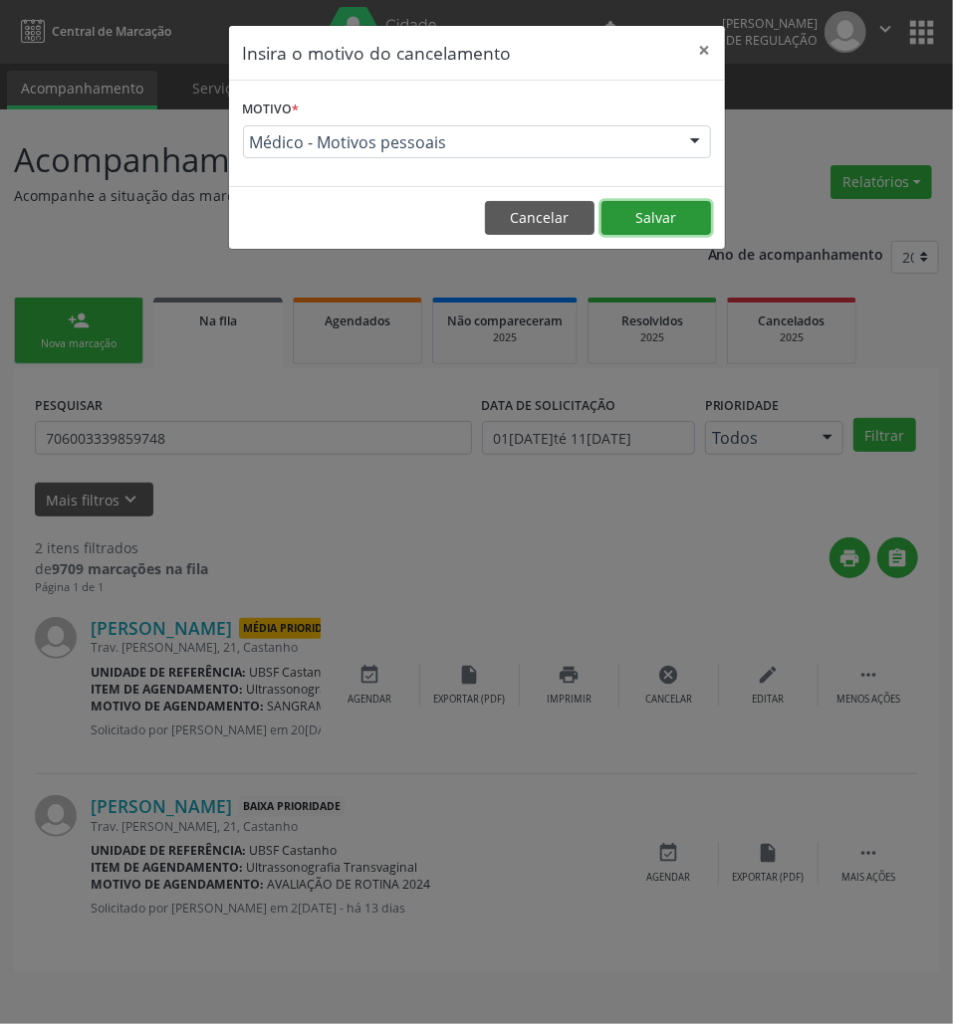
click at [641, 213] on button "Salvar" at bounding box center [655, 218] width 109 height 34
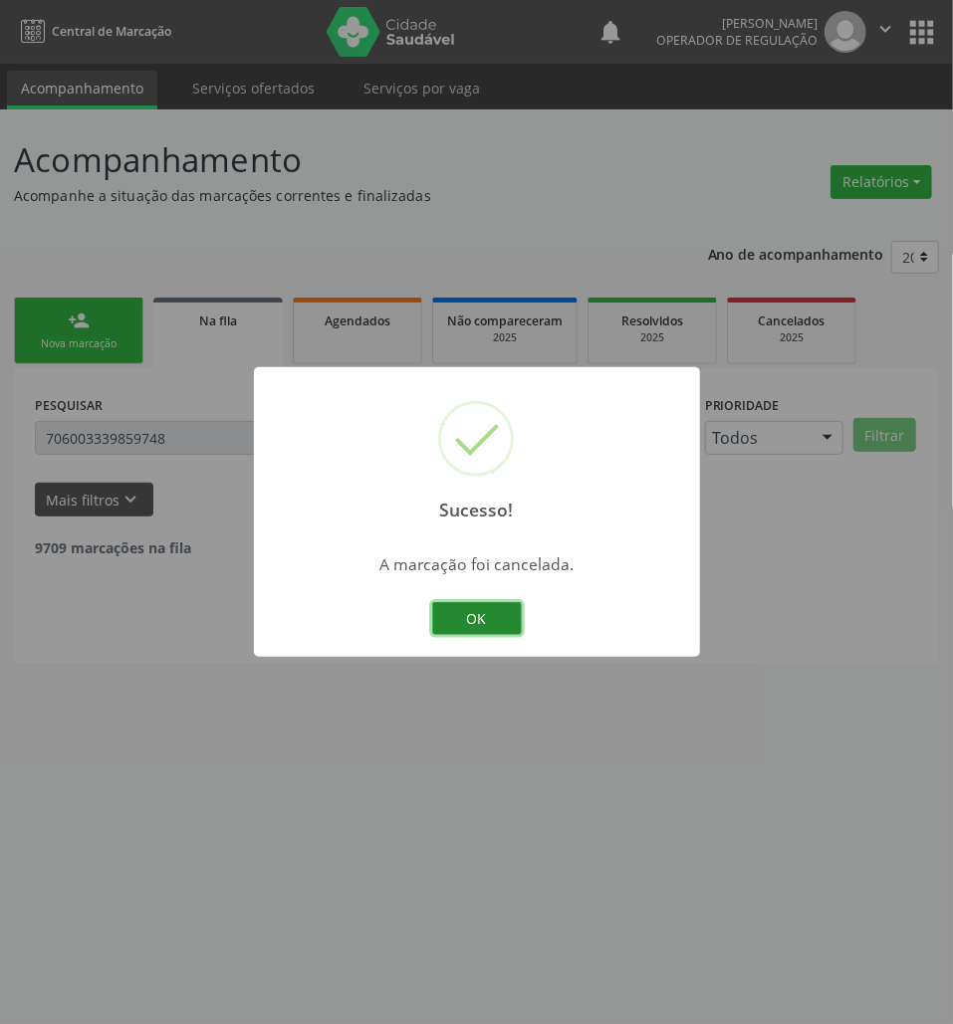
click at [487, 619] on button "OK" at bounding box center [477, 619] width 90 height 34
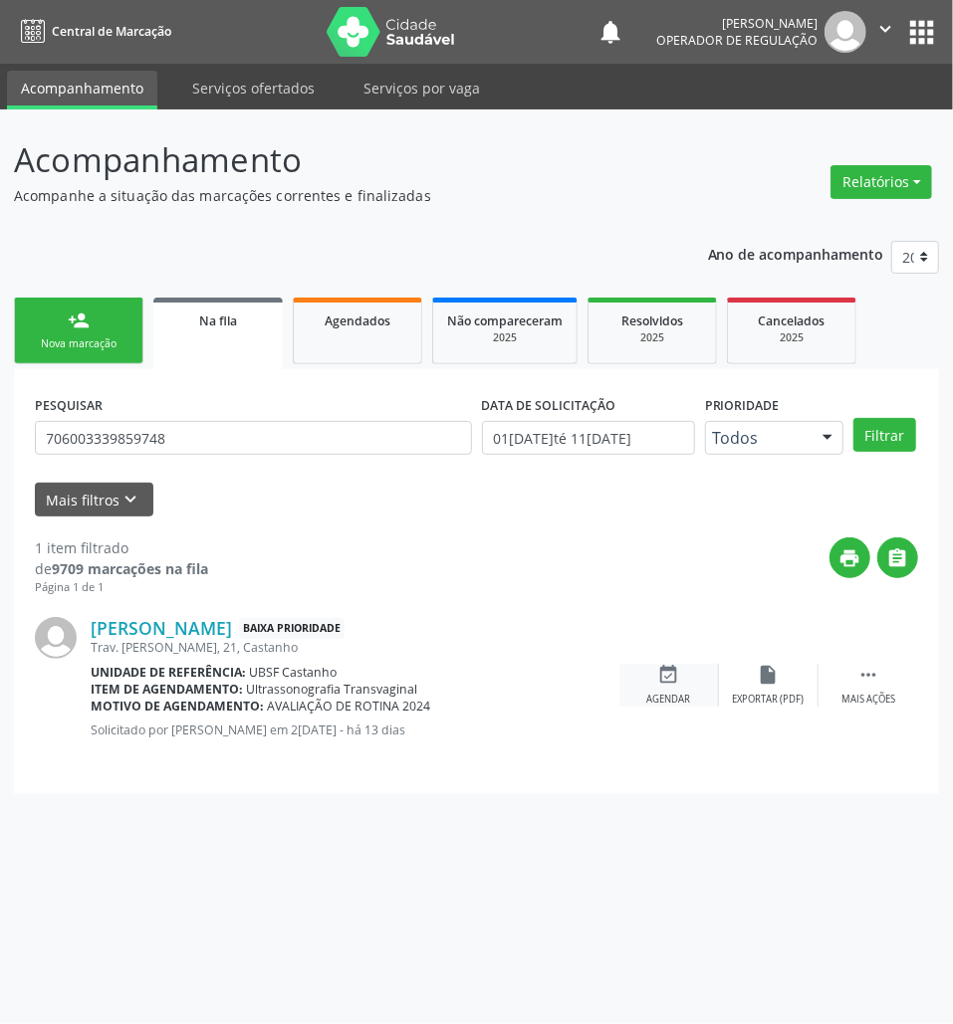
click at [675, 675] on icon "event_available" at bounding box center [669, 675] width 22 height 22
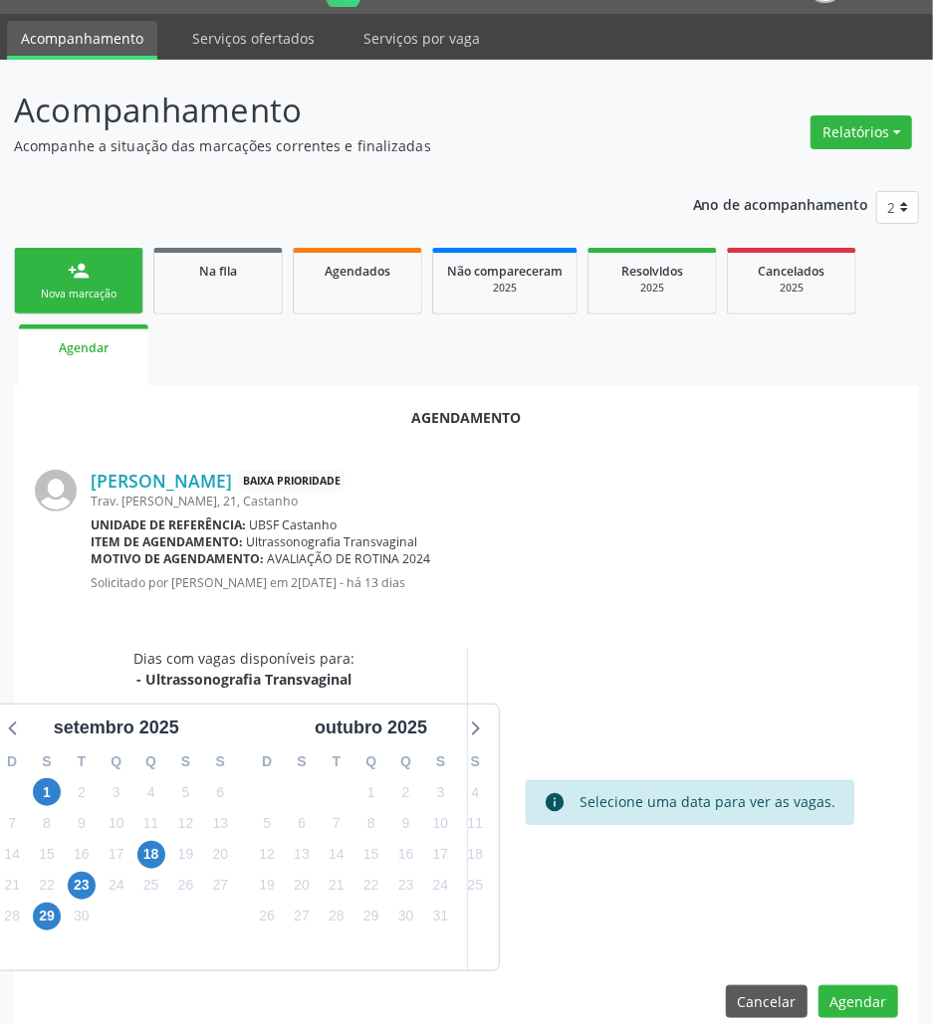
scroll to position [80, 0]
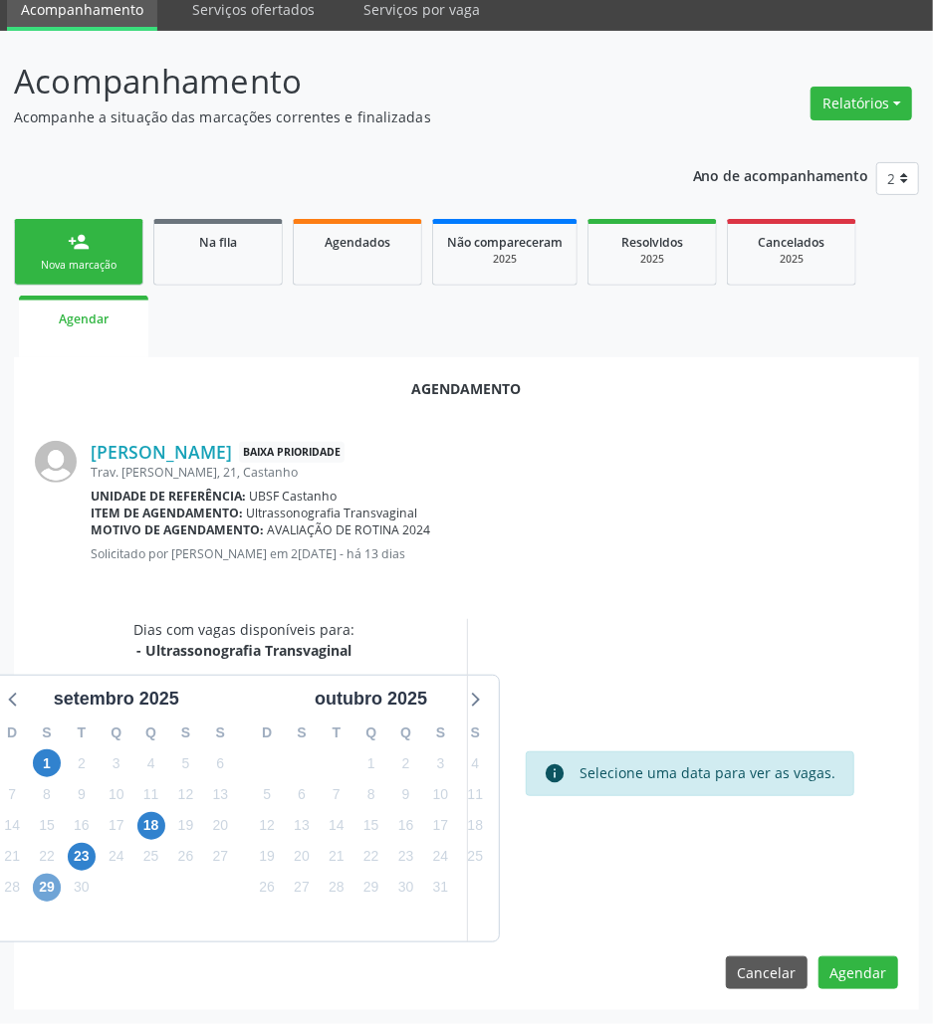
click at [54, 885] on span "29" at bounding box center [47, 888] width 28 height 28
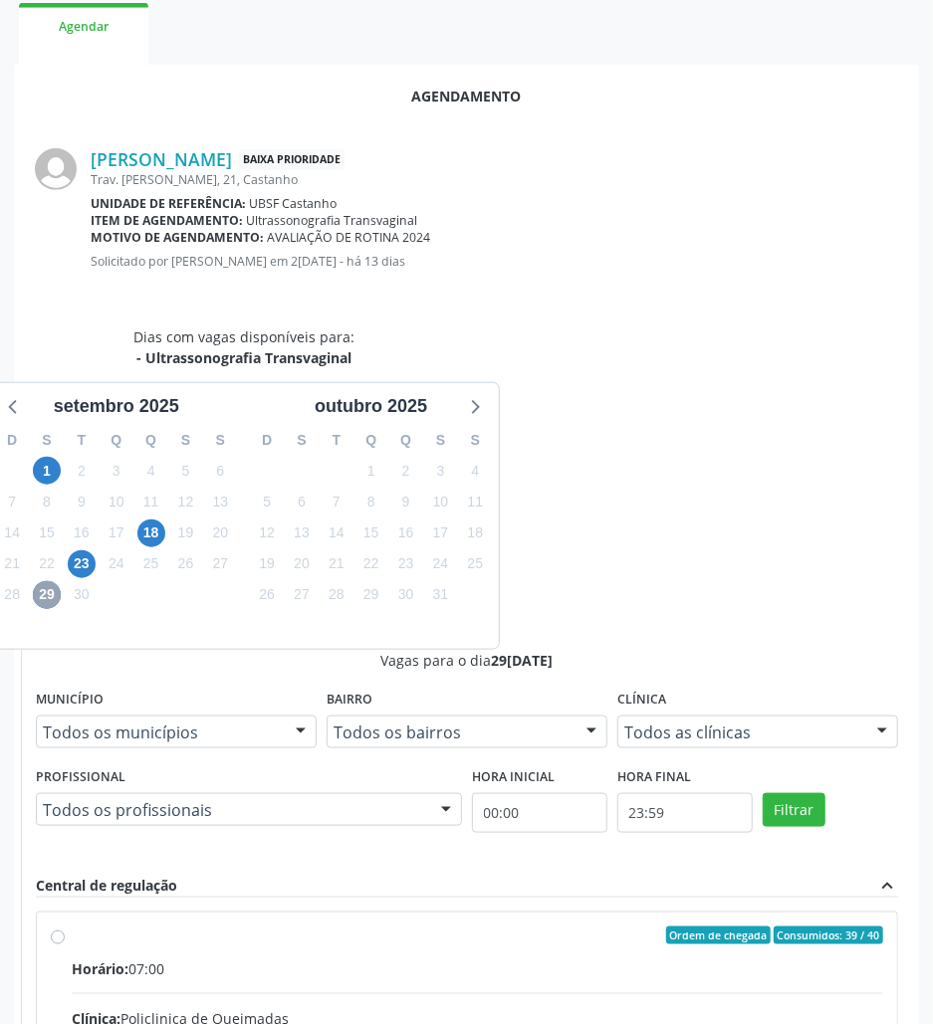
scroll to position [379, 0]
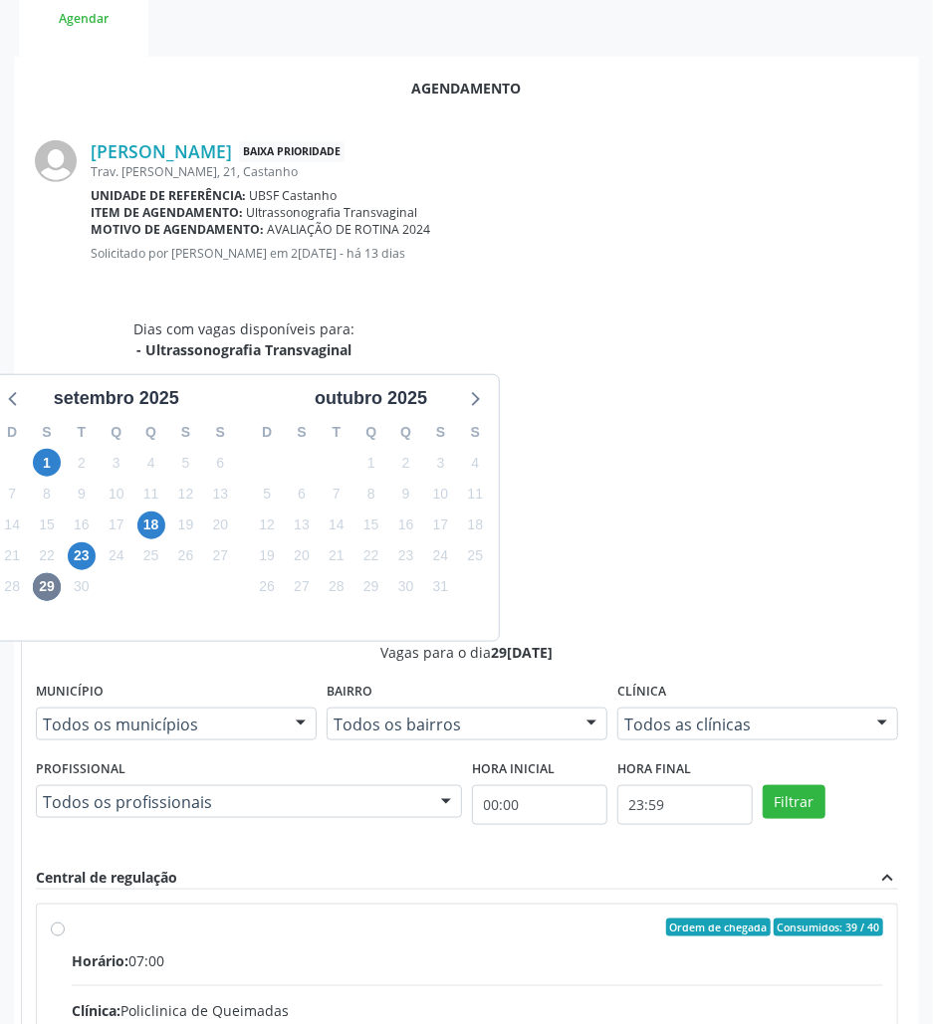
click at [65, 919] on input "Ordem de chegada Consumidos: 39 / 40 Horário: 07:00 Clínica: Policlinica de Que…" at bounding box center [58, 928] width 14 height 18
radio input "true"
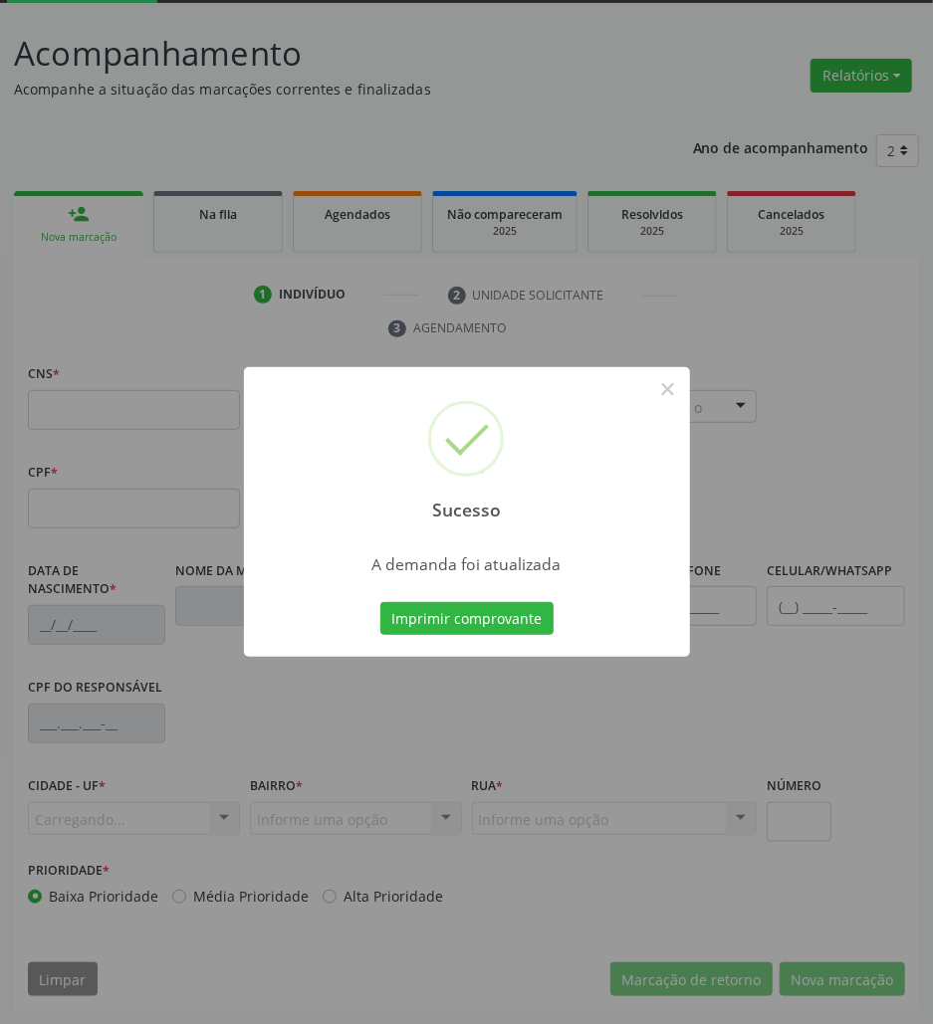
scroll to position [108, 0]
click at [484, 615] on button "Imprimir comprovante" at bounding box center [466, 619] width 173 height 34
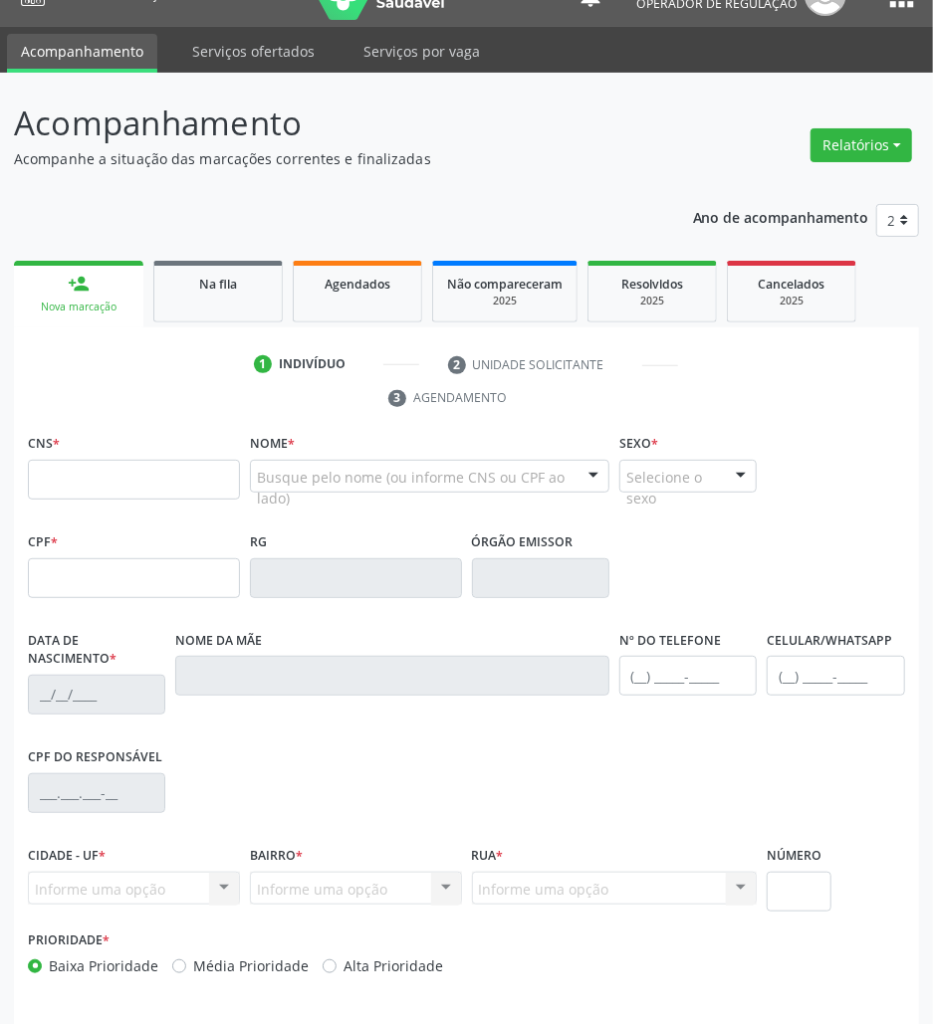
scroll to position [0, 0]
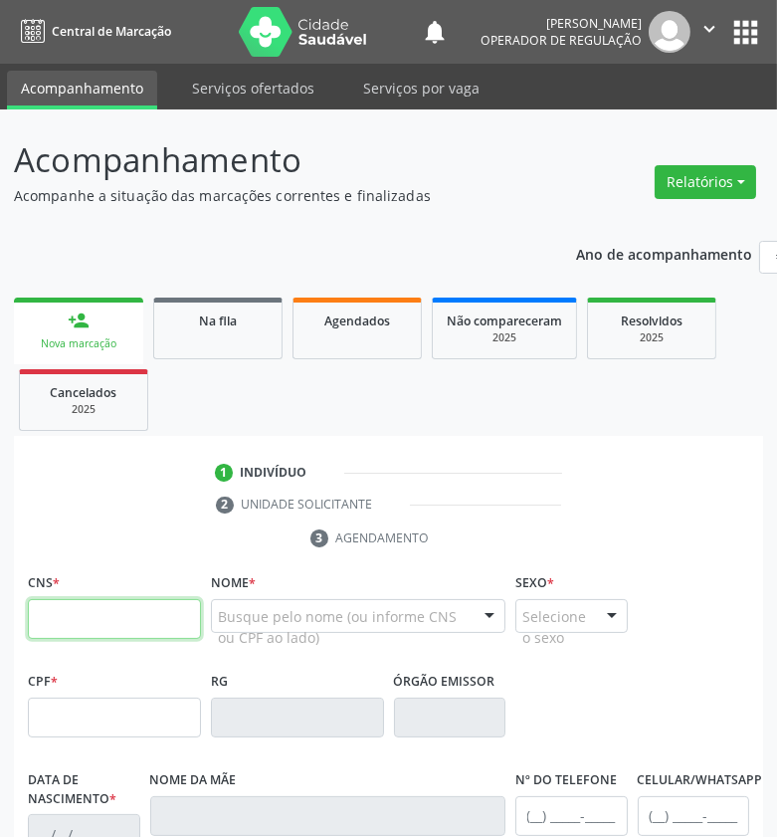
click at [156, 614] on input "text" at bounding box center [114, 619] width 173 height 40
paste input "700 4029 8337 9842"
type input "700 4029 8337 9842"
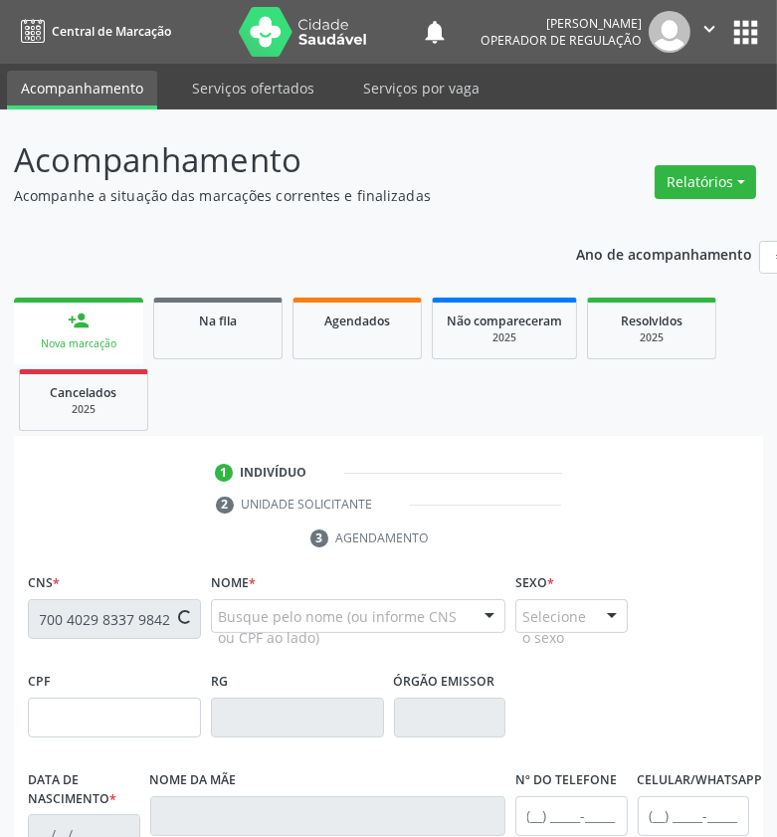
type input "008.401.217-09"
type input "[DATE]"
type input "[PERSON_NAME]"
type input "[PHONE_NUMBER]"
type input "759.741.934-15"
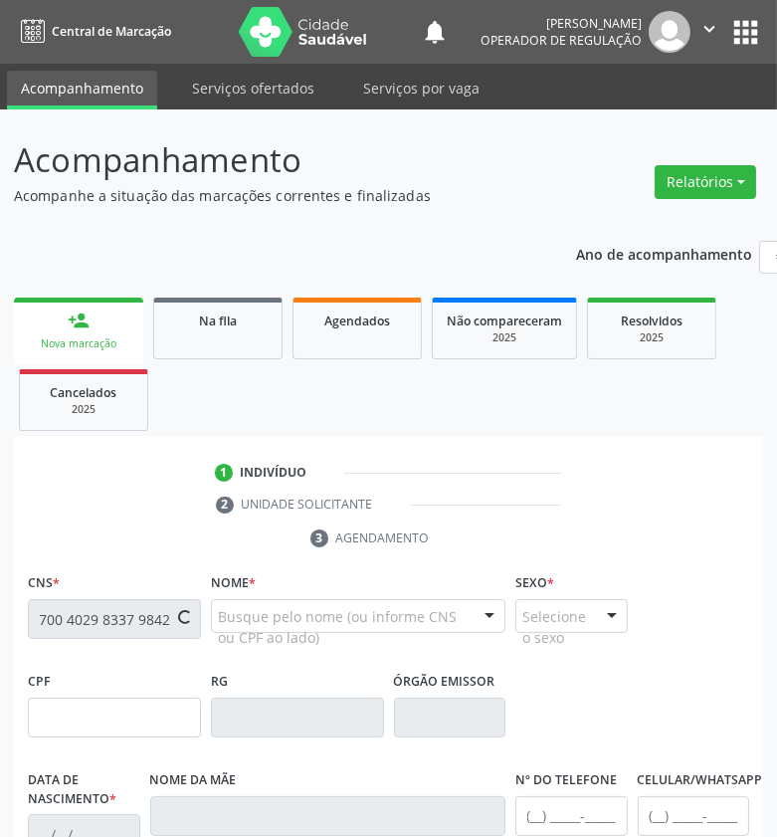
type input "S/N"
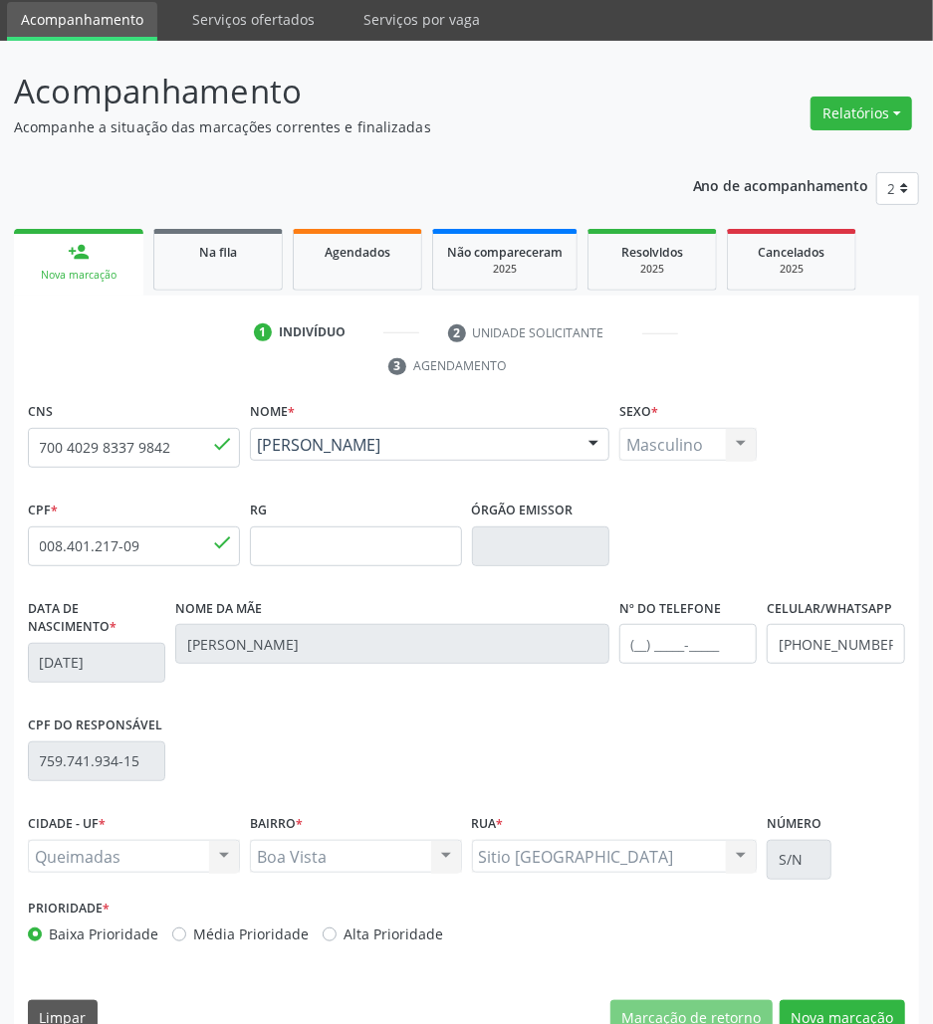
scroll to position [108, 0]
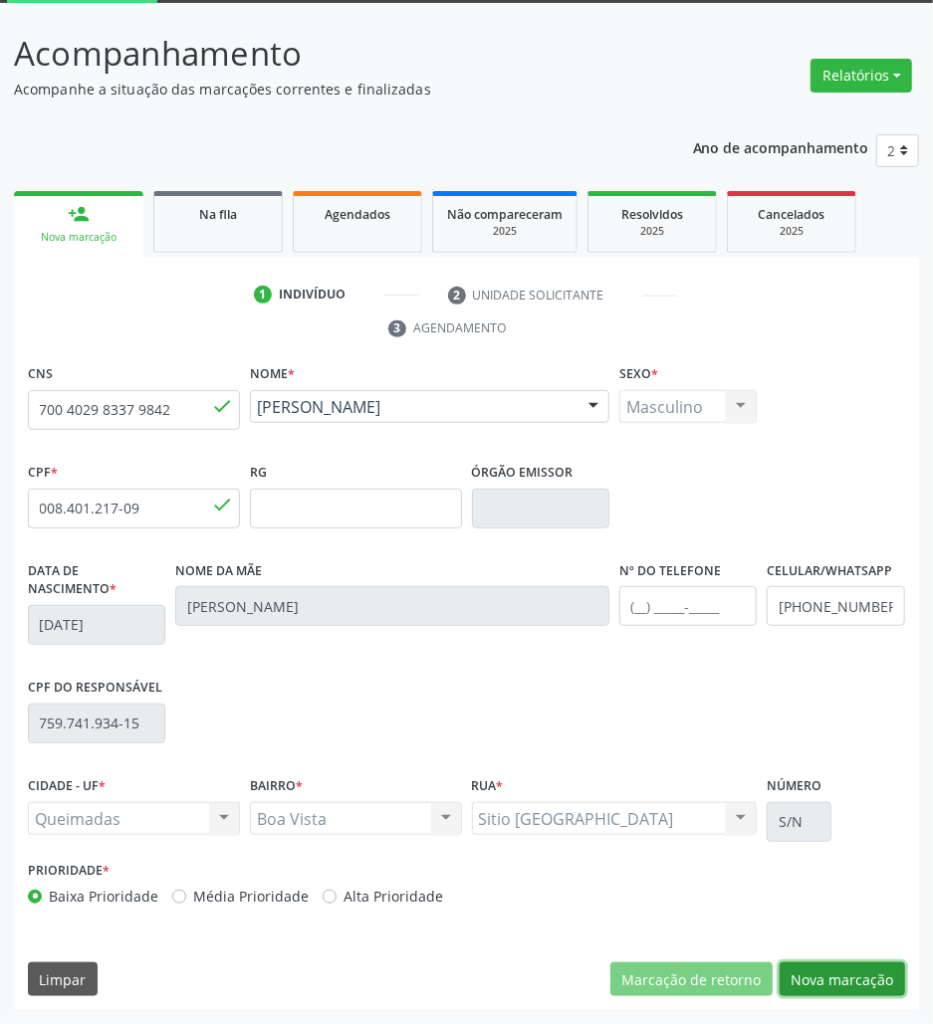
drag, startPoint x: 818, startPoint y: 976, endPoint x: 308, endPoint y: 802, distance: 539.5
click at [813, 976] on button "Nova marcação" at bounding box center [841, 980] width 125 height 34
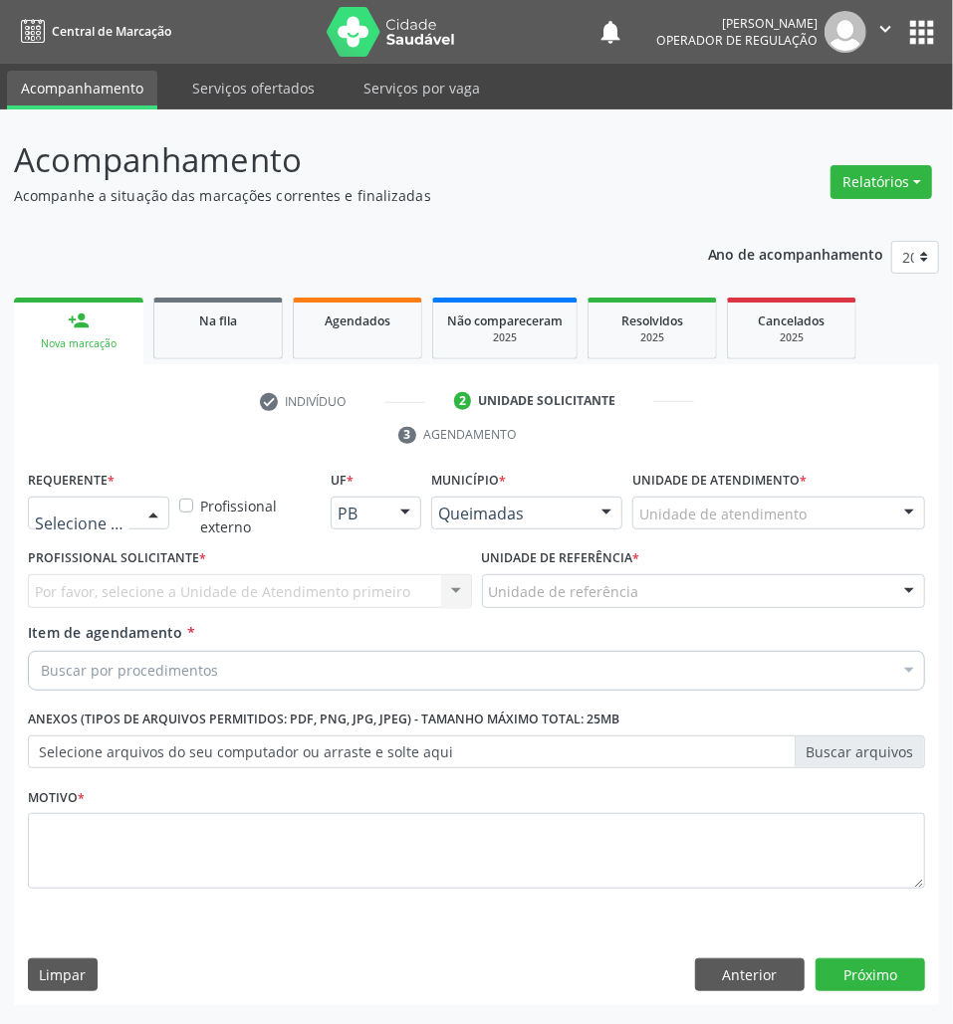
drag, startPoint x: 132, startPoint y: 507, endPoint x: 104, endPoint y: 581, distance: 80.0
click at [129, 516] on div "Profissional de Saúde Paciente Nenhum resultado encontrado para: " " Não há nen…" at bounding box center [98, 514] width 141 height 34
click at [102, 590] on span "Paciente" at bounding box center [73, 589] width 65 height 22
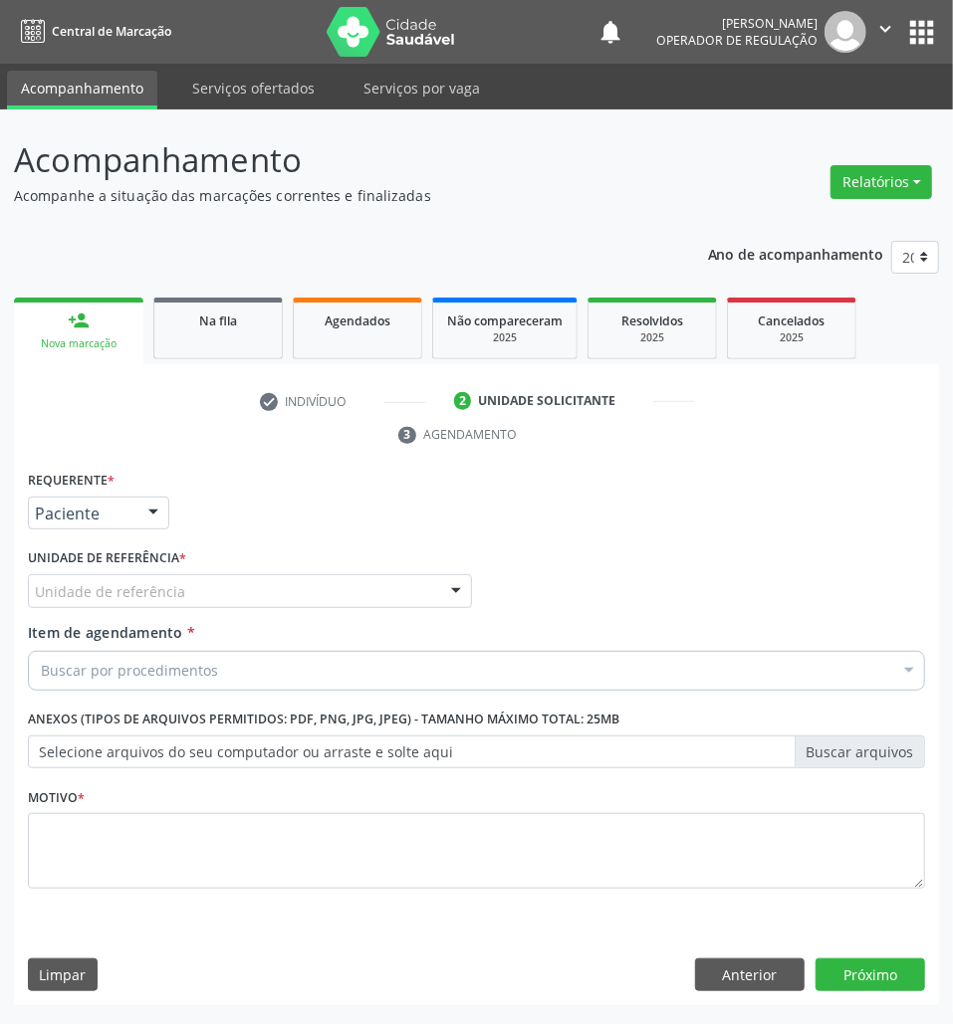
click at [323, 589] on div "Unidade de referência" at bounding box center [250, 591] width 444 height 34
click at [750, 972] on button "Anterior" at bounding box center [749, 976] width 109 height 34
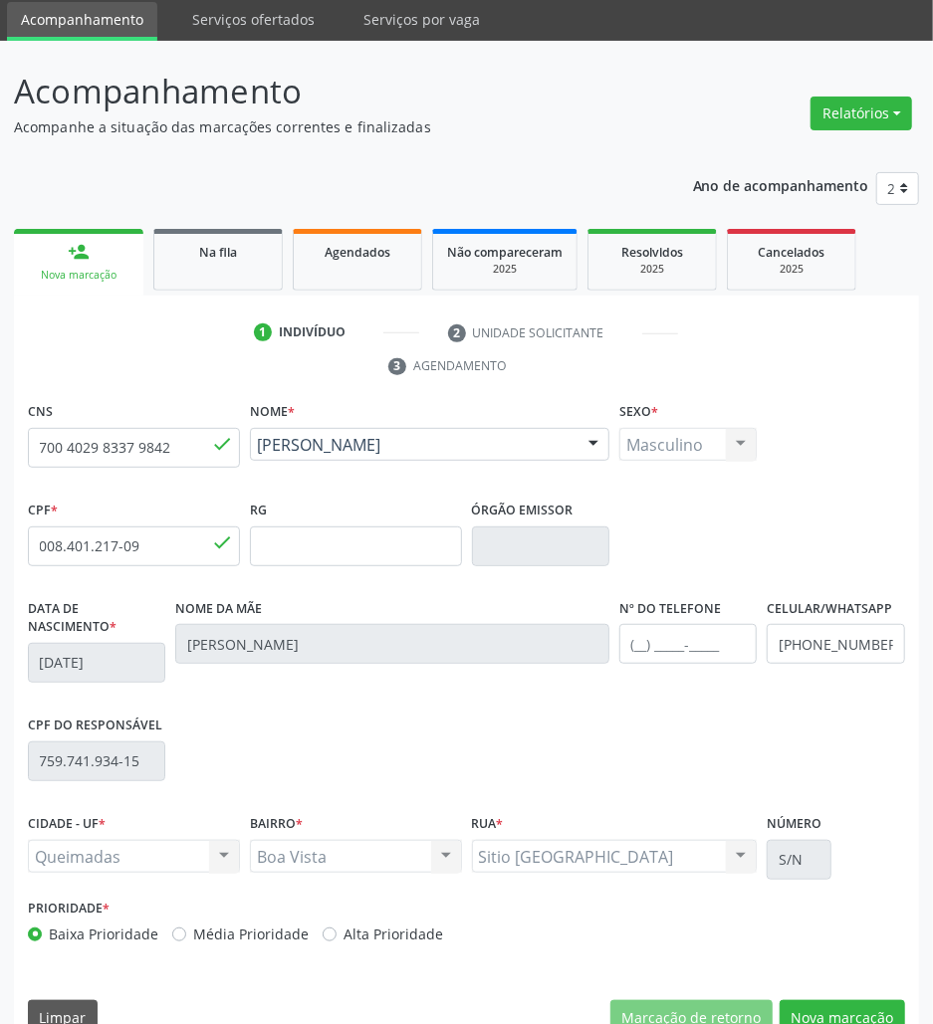
scroll to position [108, 0]
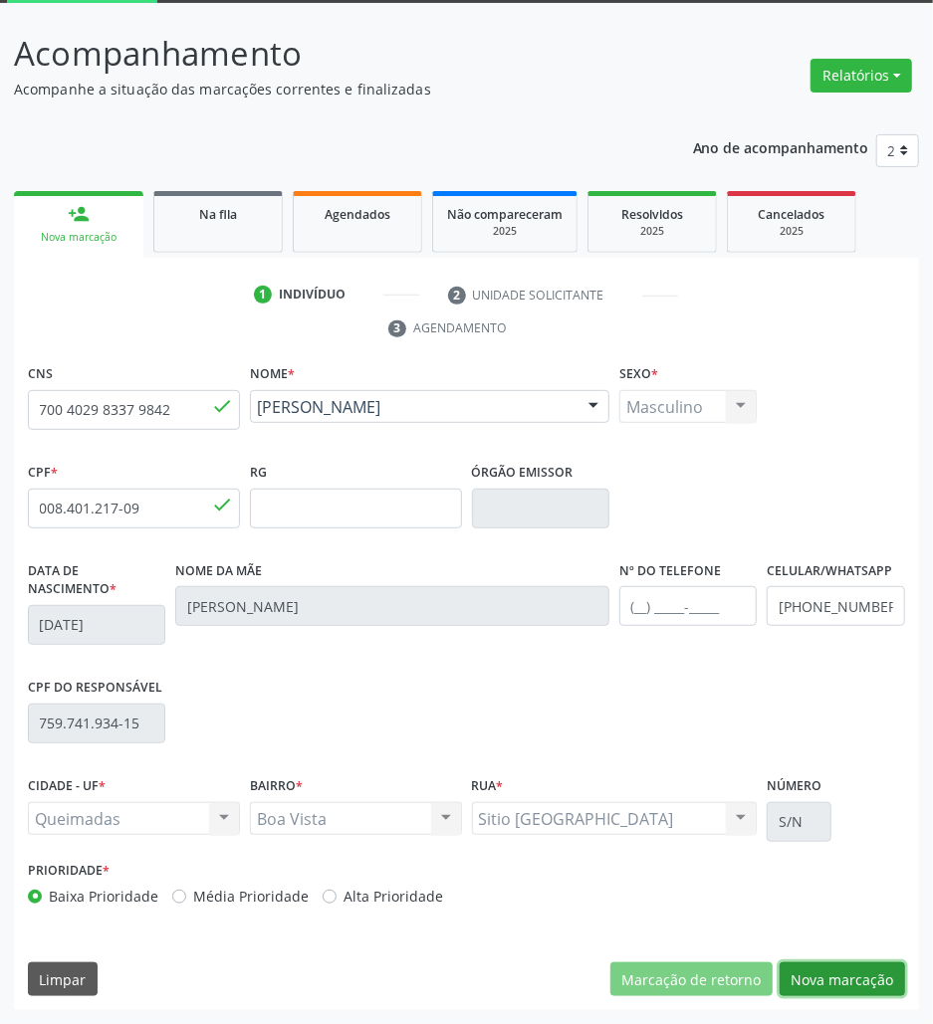
click at [866, 984] on button "Nova marcação" at bounding box center [841, 980] width 125 height 34
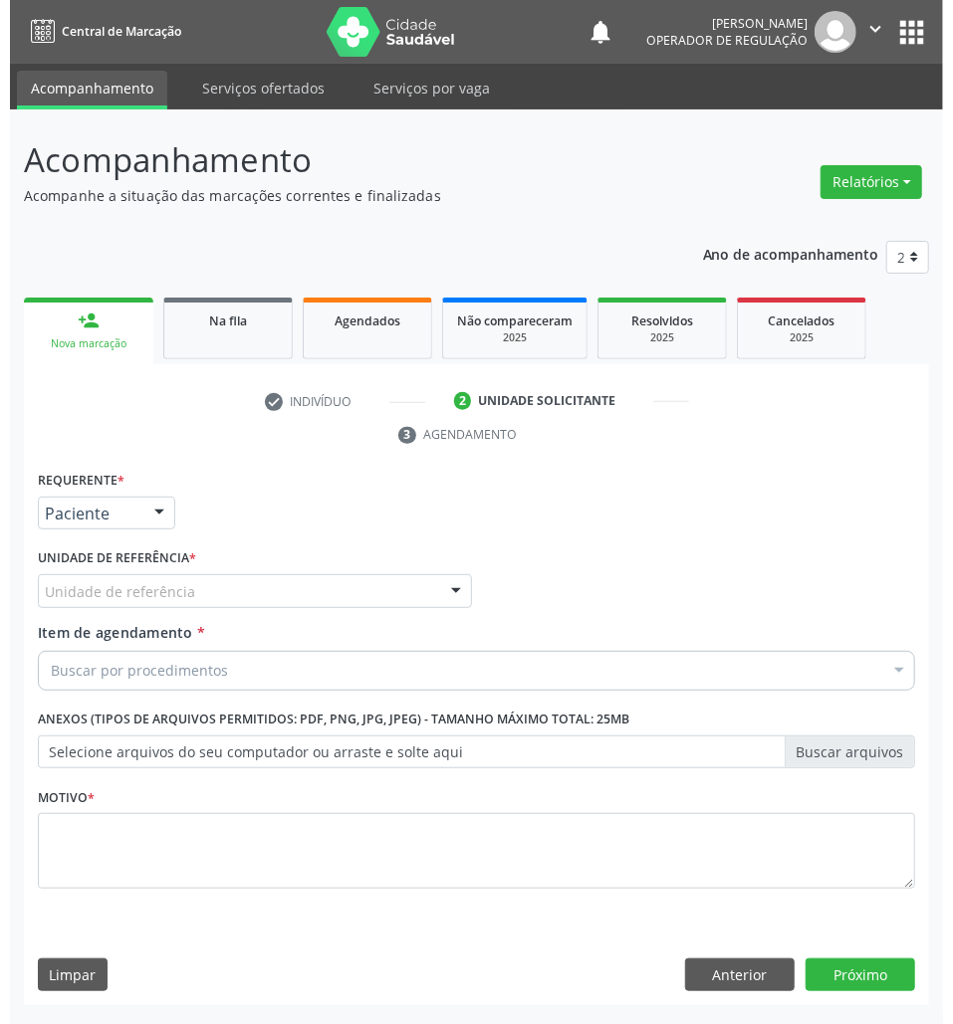
scroll to position [0, 0]
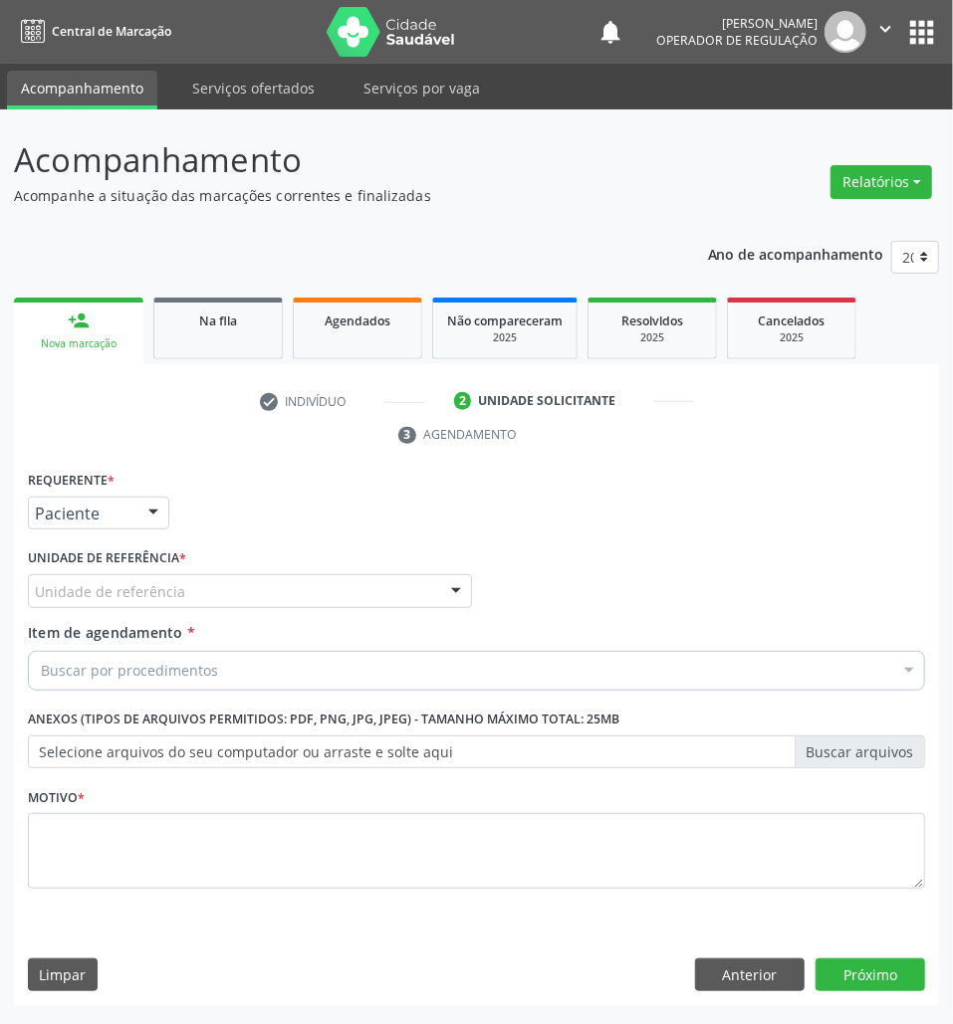
click at [109, 571] on label "Unidade de referência *" at bounding box center [107, 558] width 158 height 31
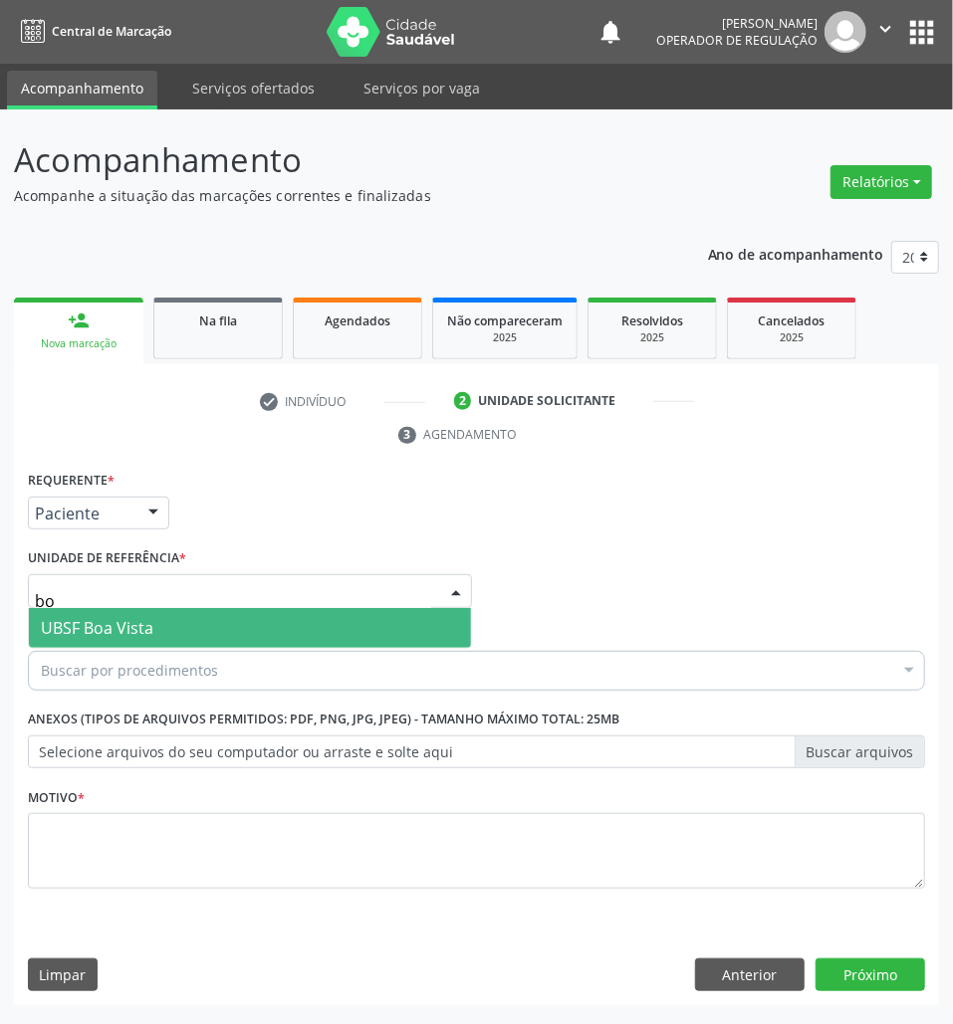
type input "boa"
click at [137, 635] on span "UBSF Boa Vista" at bounding box center [97, 628] width 112 height 22
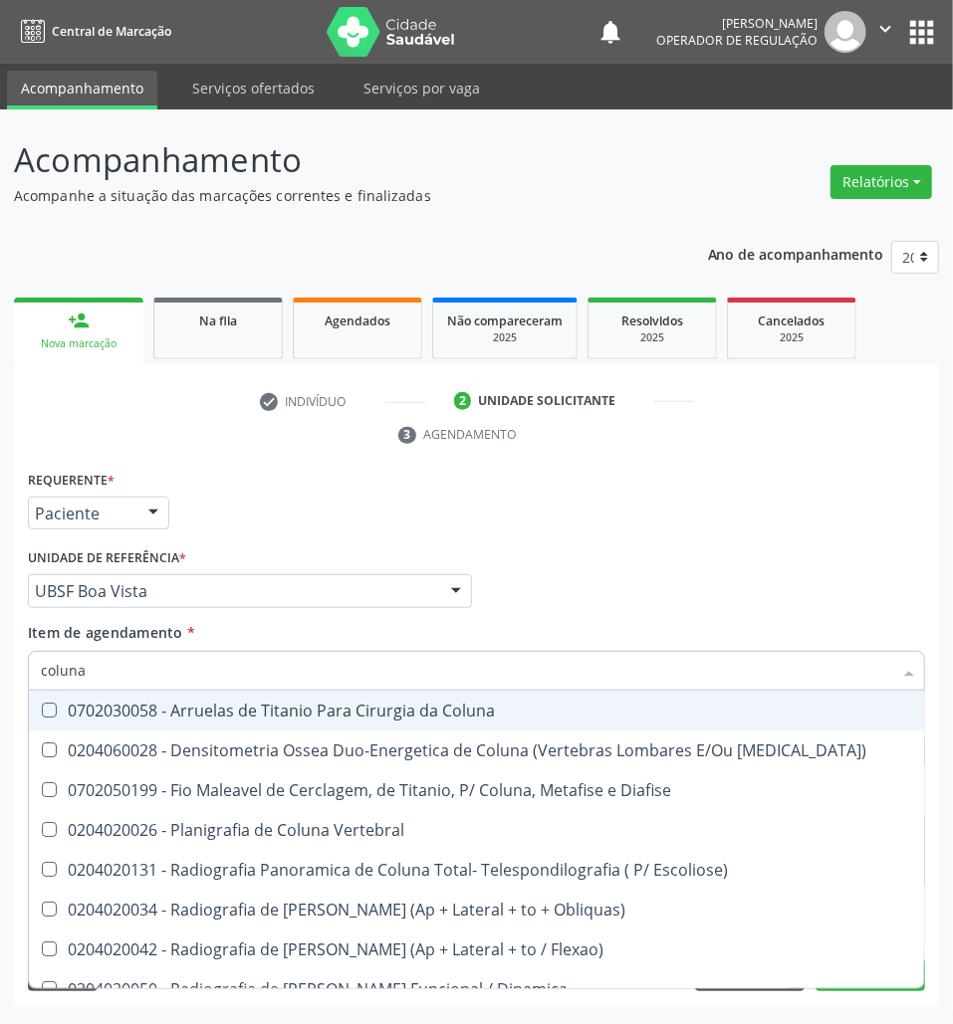
click at [354, 655] on input "coluna" at bounding box center [466, 671] width 851 height 40
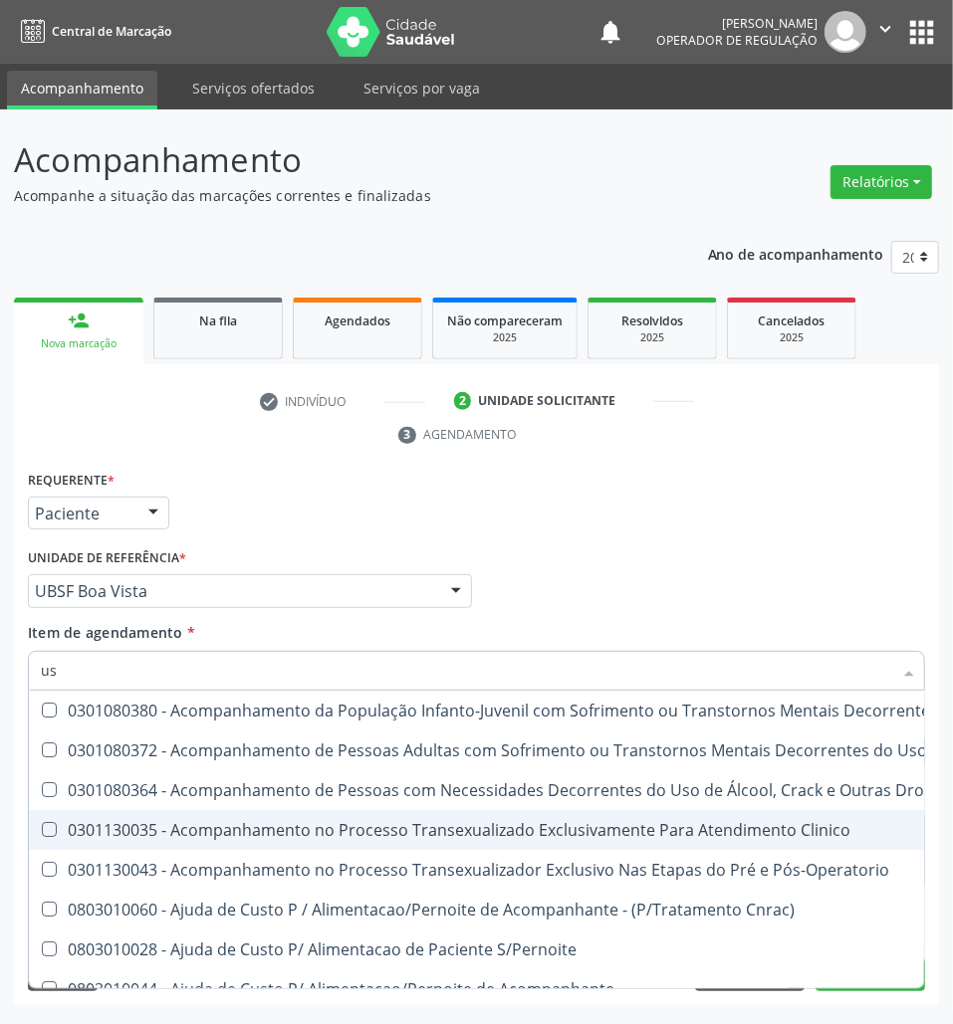
type input "u"
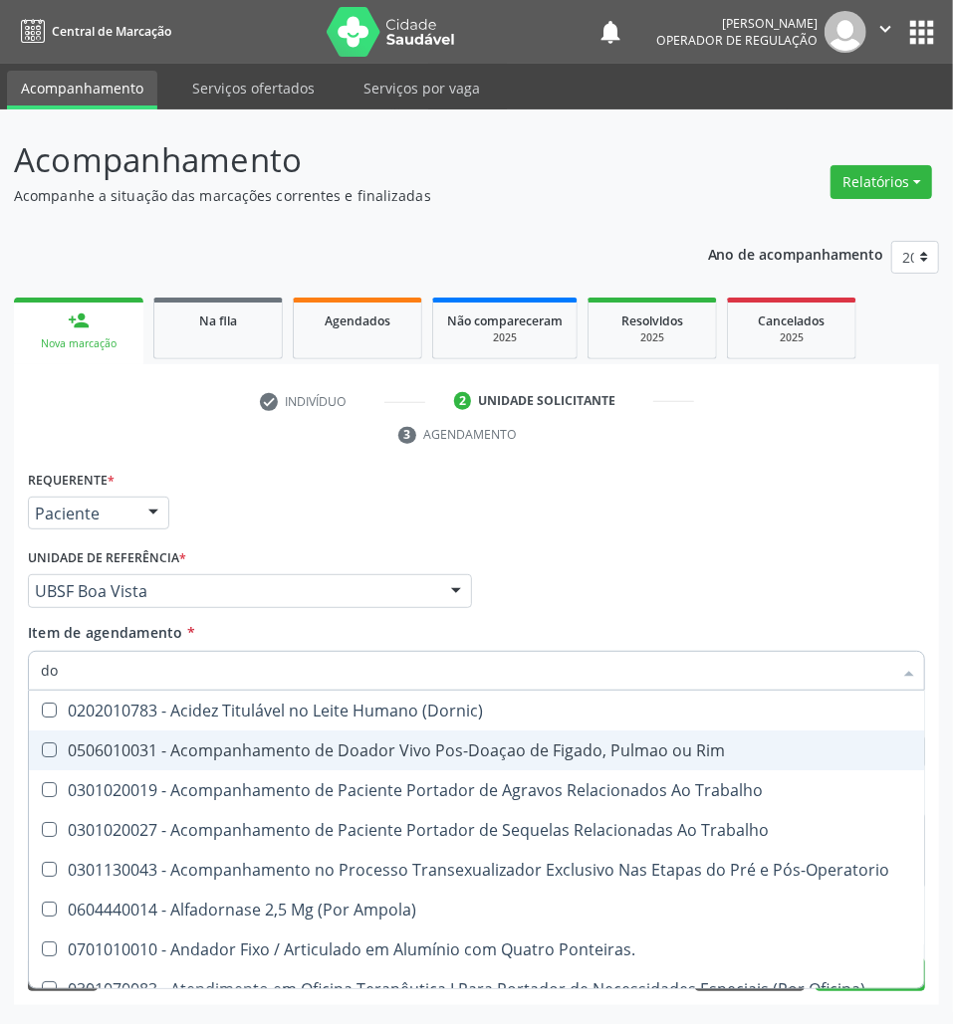
type input "d"
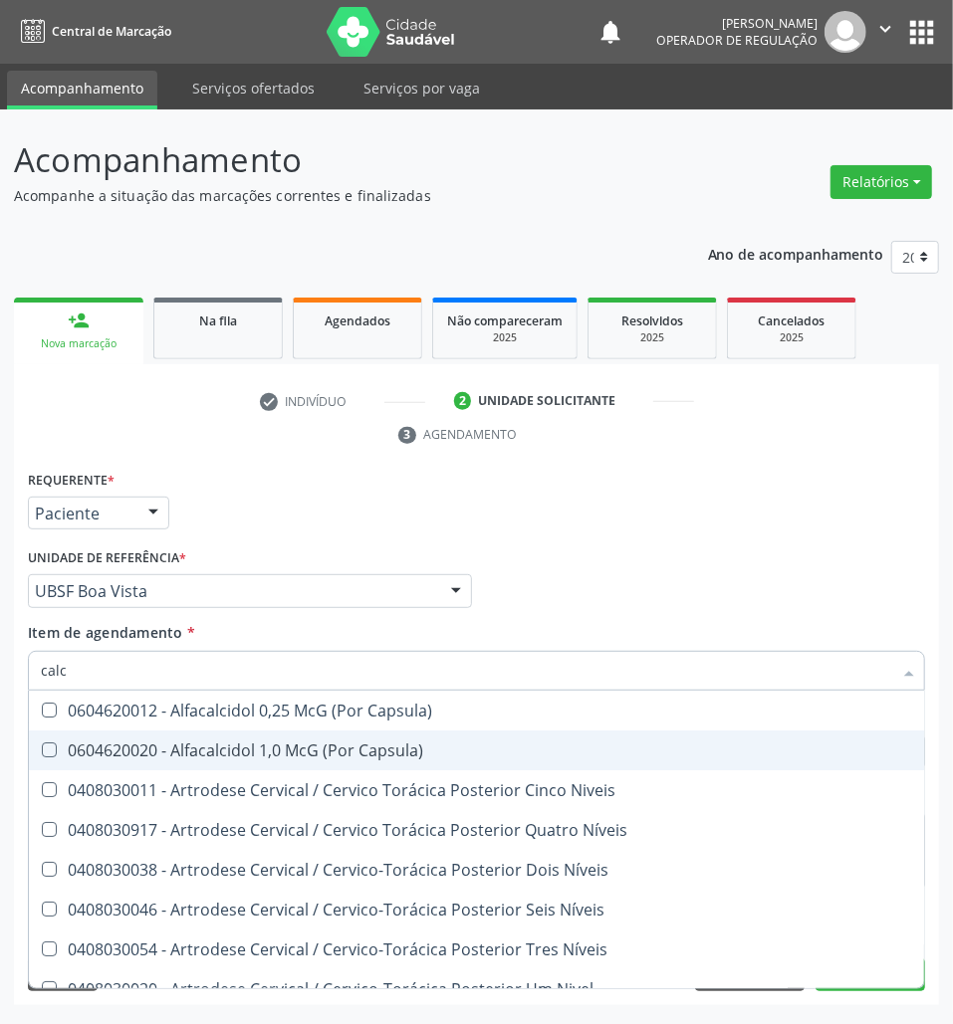
type input "[MEDICAL_DATA]"
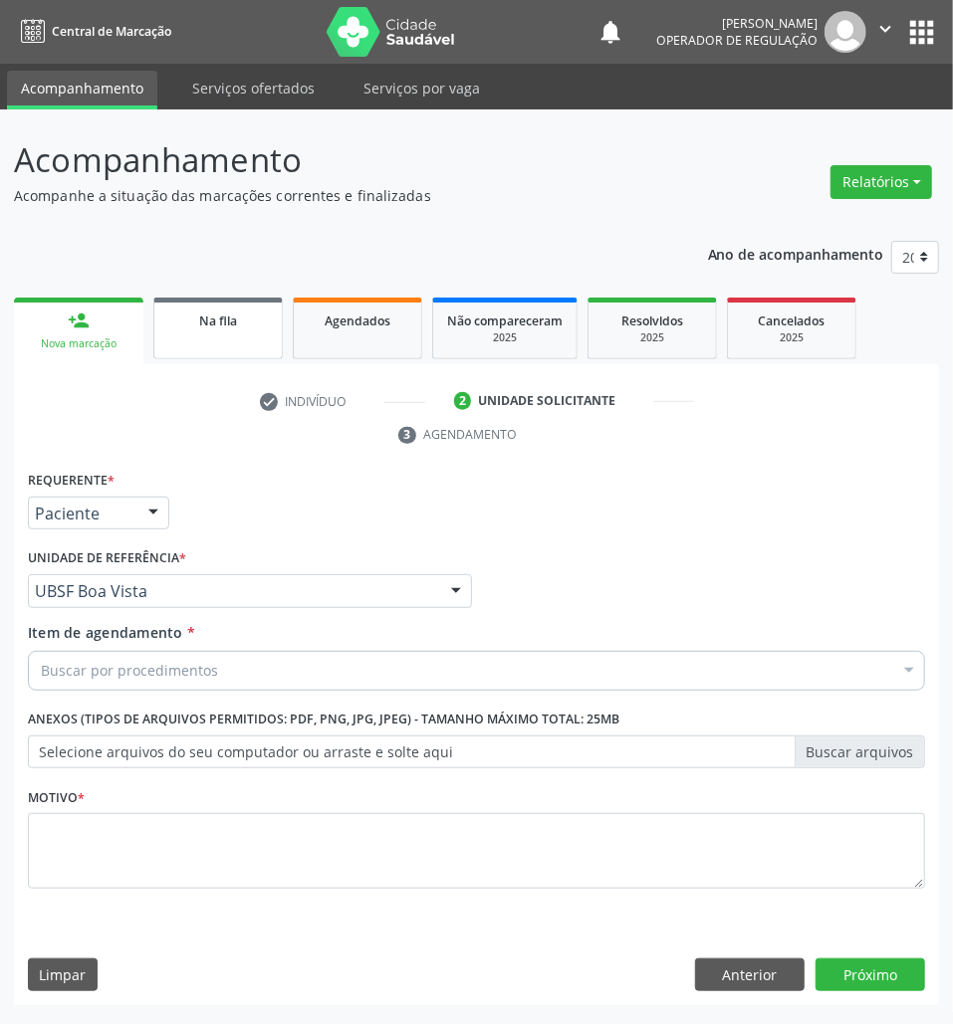
click at [253, 350] on link "Na fila" at bounding box center [217, 329] width 129 height 62
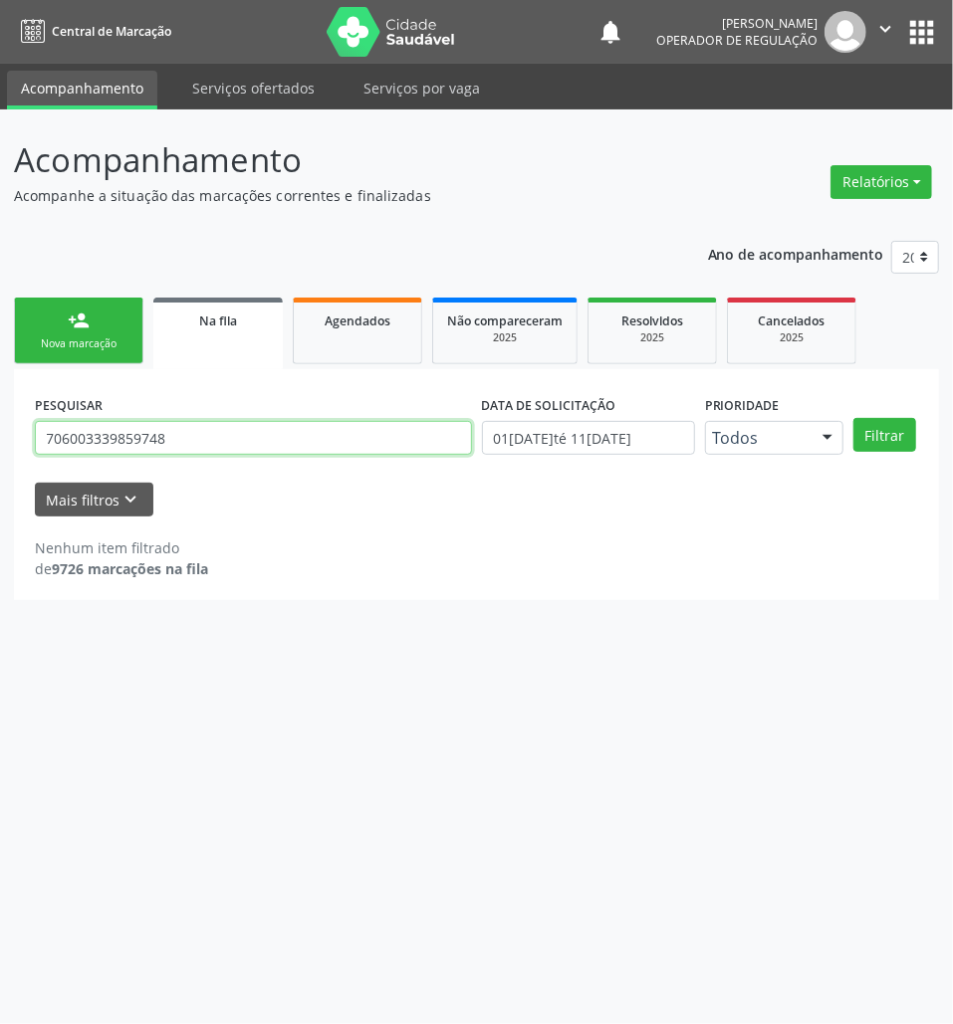
click at [193, 432] on input "706003339859748" at bounding box center [253, 438] width 437 height 34
type input "700008916929908"
click at [853, 418] on button "Filtrar" at bounding box center [884, 435] width 63 height 34
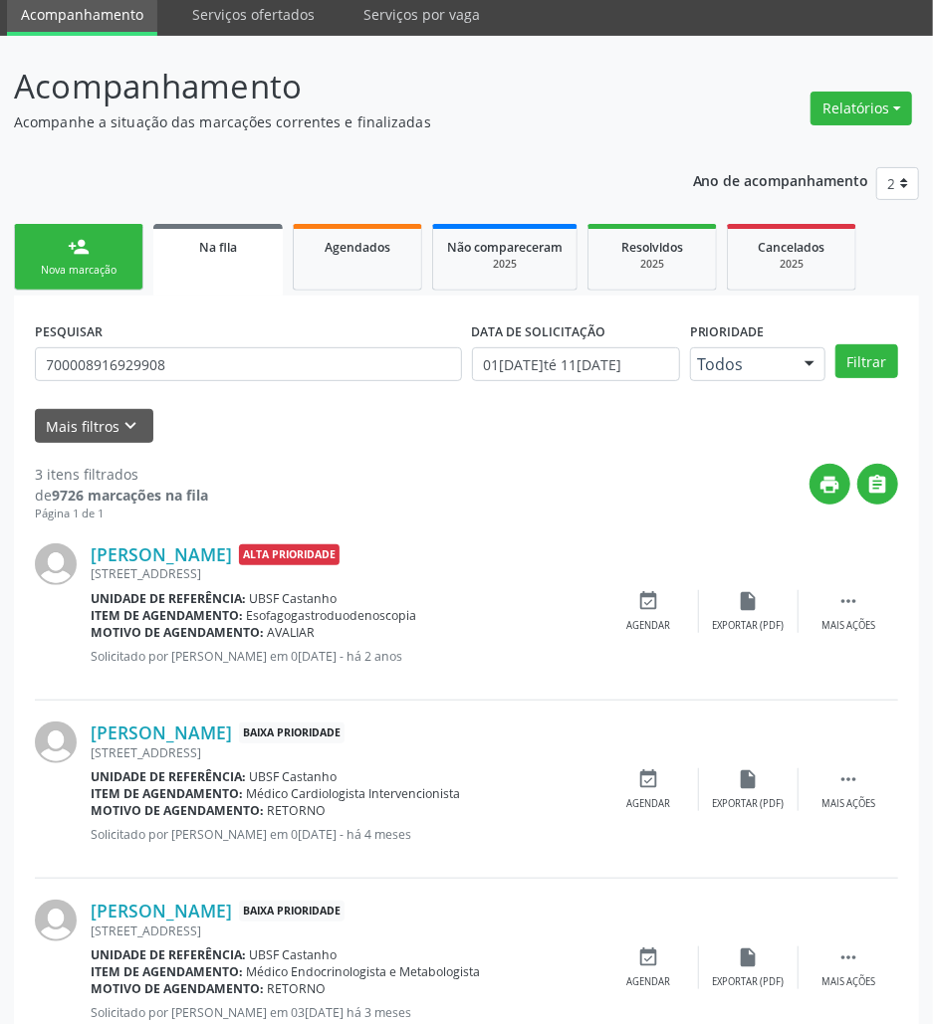
scroll to position [141, 0]
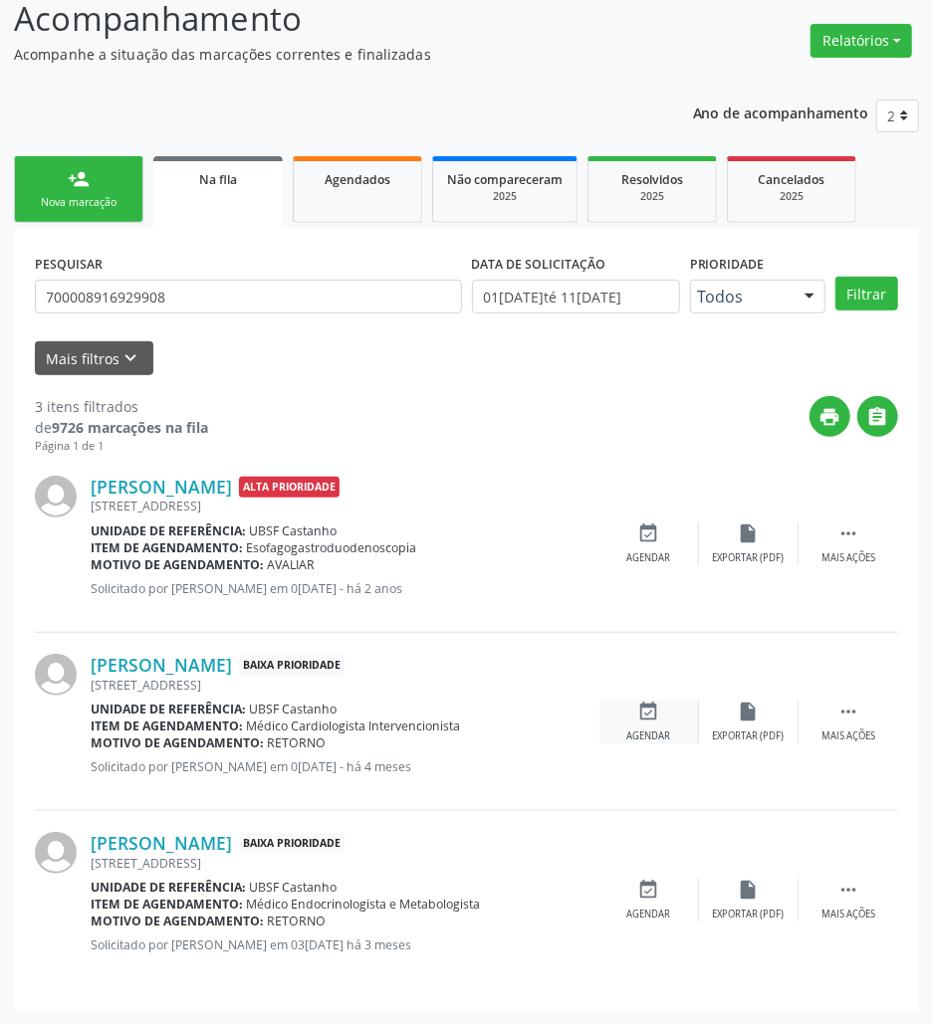
click at [622, 726] on div "event_available Agendar" at bounding box center [649, 722] width 100 height 43
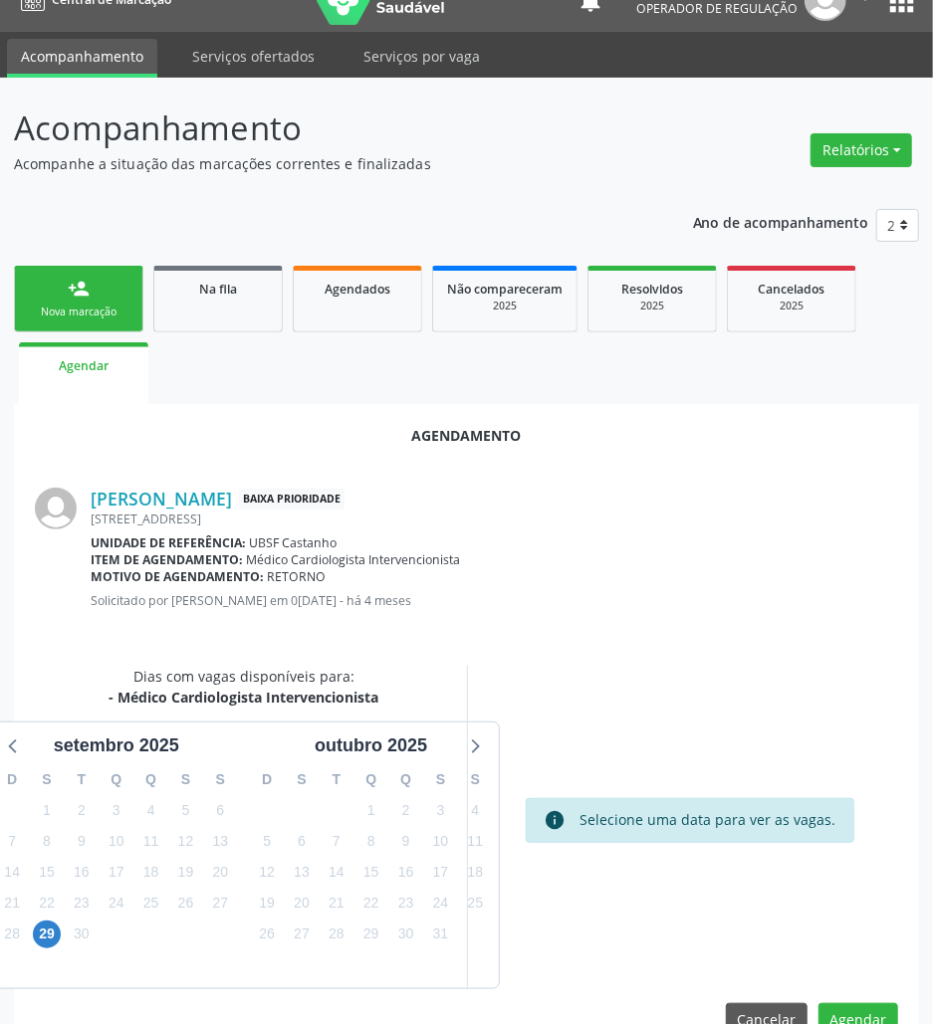
scroll to position [80, 0]
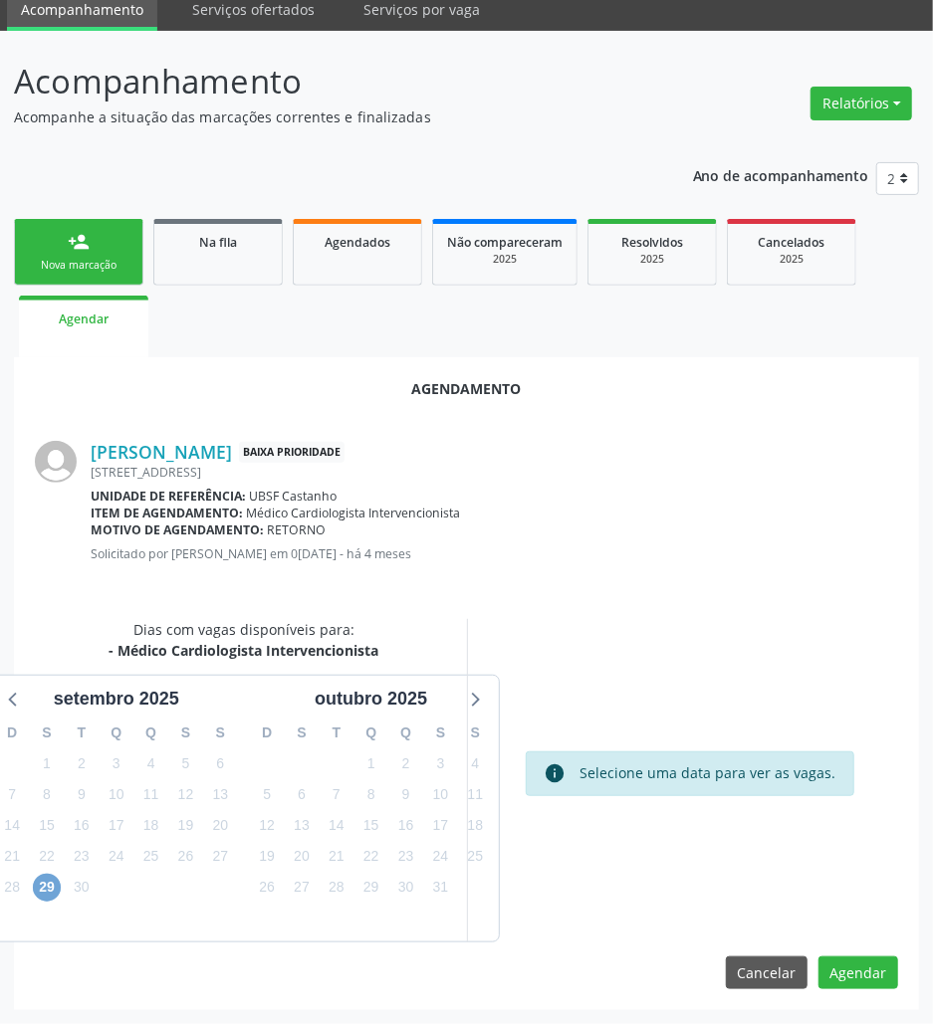
click at [50, 882] on span "29" at bounding box center [47, 888] width 28 height 28
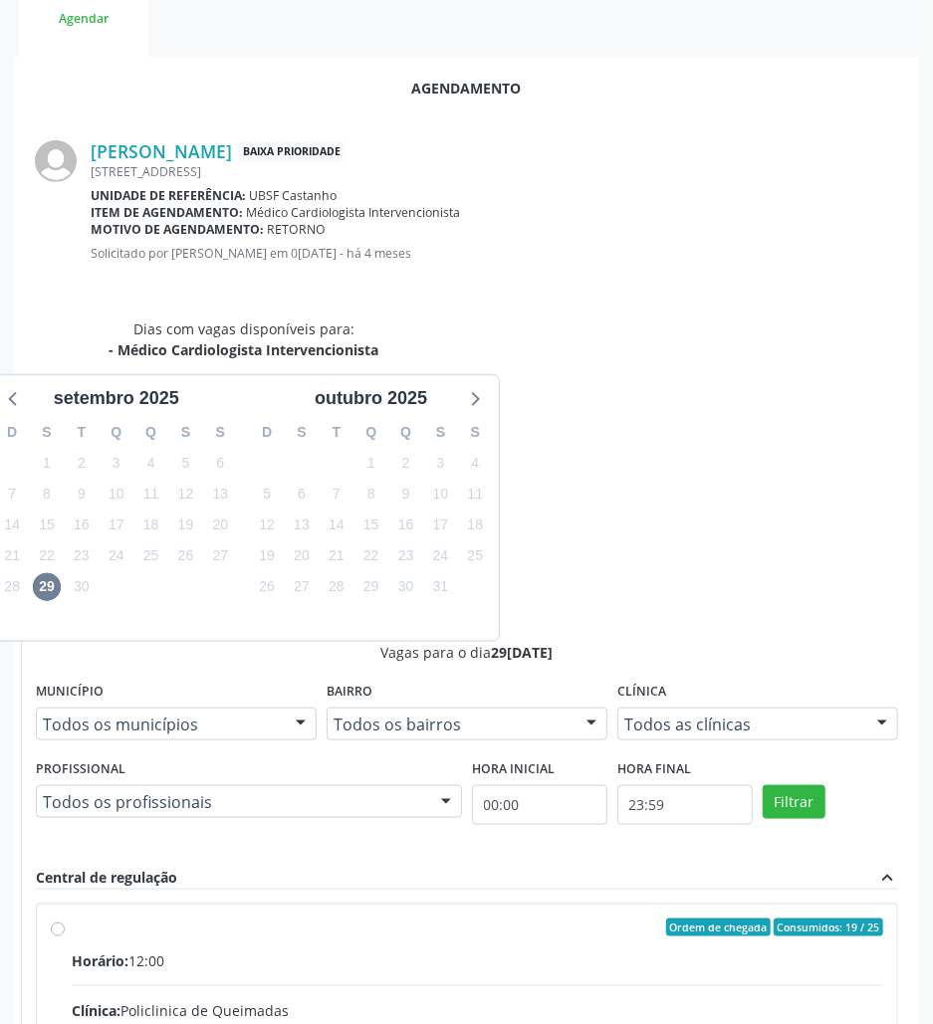
click at [65, 919] on input "Ordem de chegada Consumidos: 19 / 25 Horário: 12:00 Clínica: Policlinica de Que…" at bounding box center [58, 928] width 14 height 18
radio input "true"
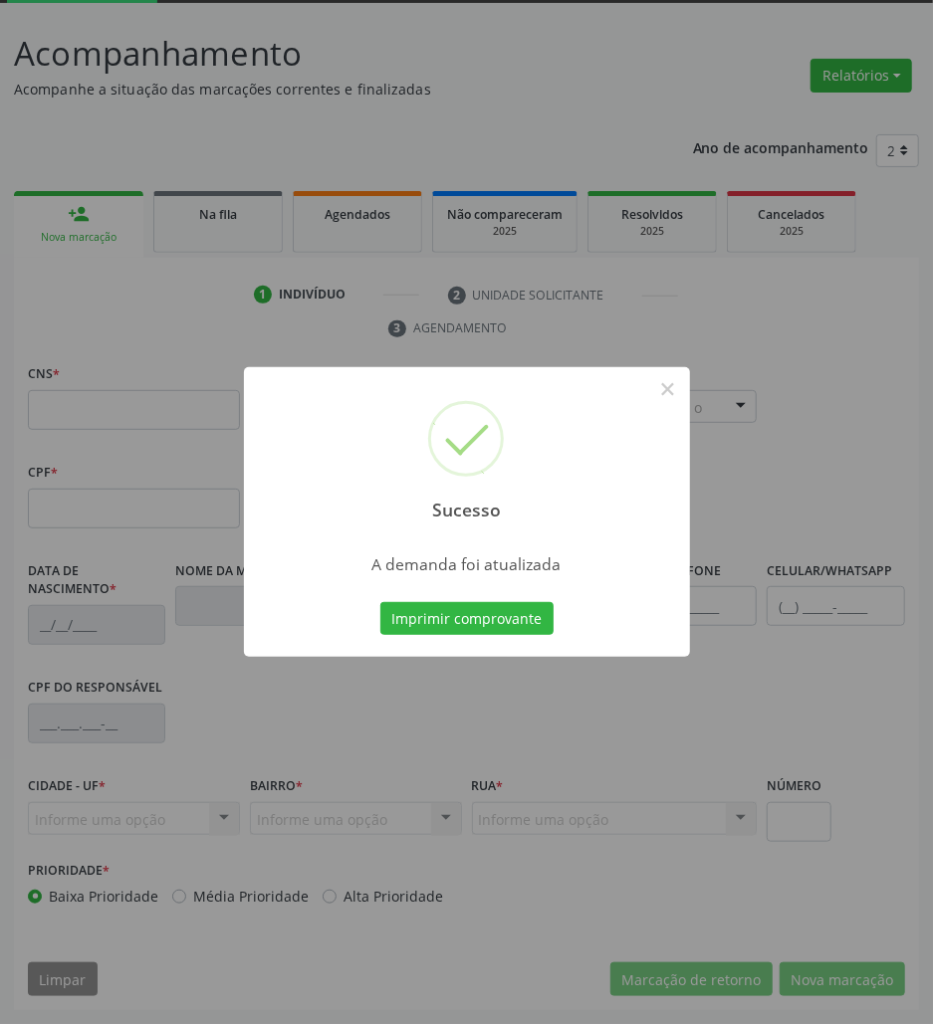
scroll to position [108, 0]
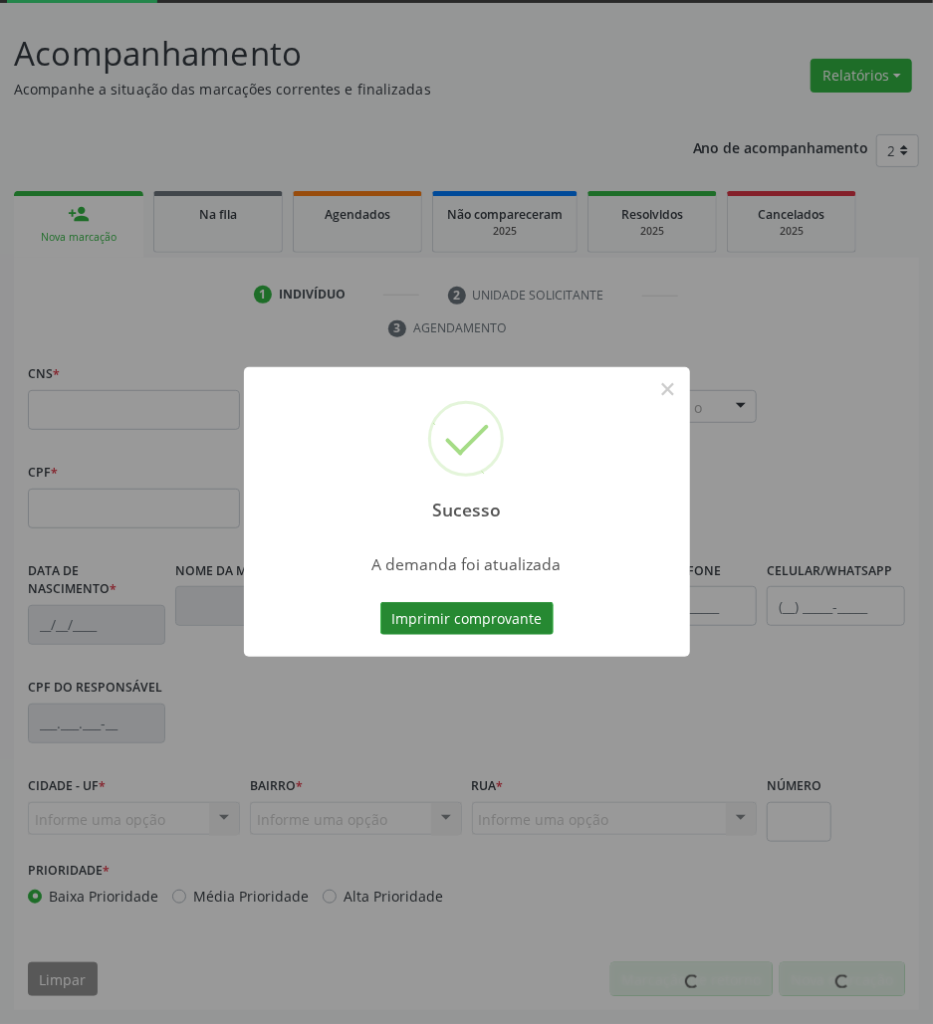
click at [498, 619] on button "Imprimir comprovante" at bounding box center [466, 619] width 173 height 34
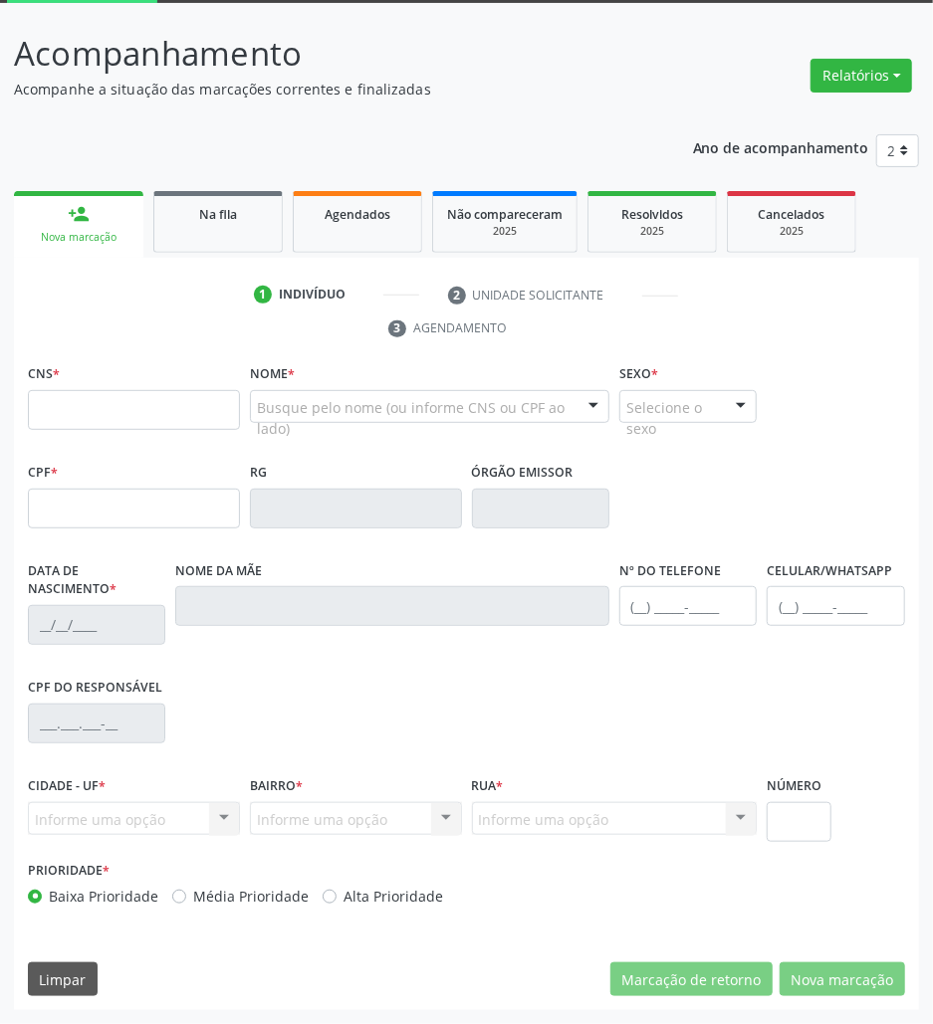
drag, startPoint x: 195, startPoint y: 212, endPoint x: 38, endPoint y: 241, distance: 159.9
click at [196, 212] on div "Na fila" at bounding box center [218, 213] width 100 height 21
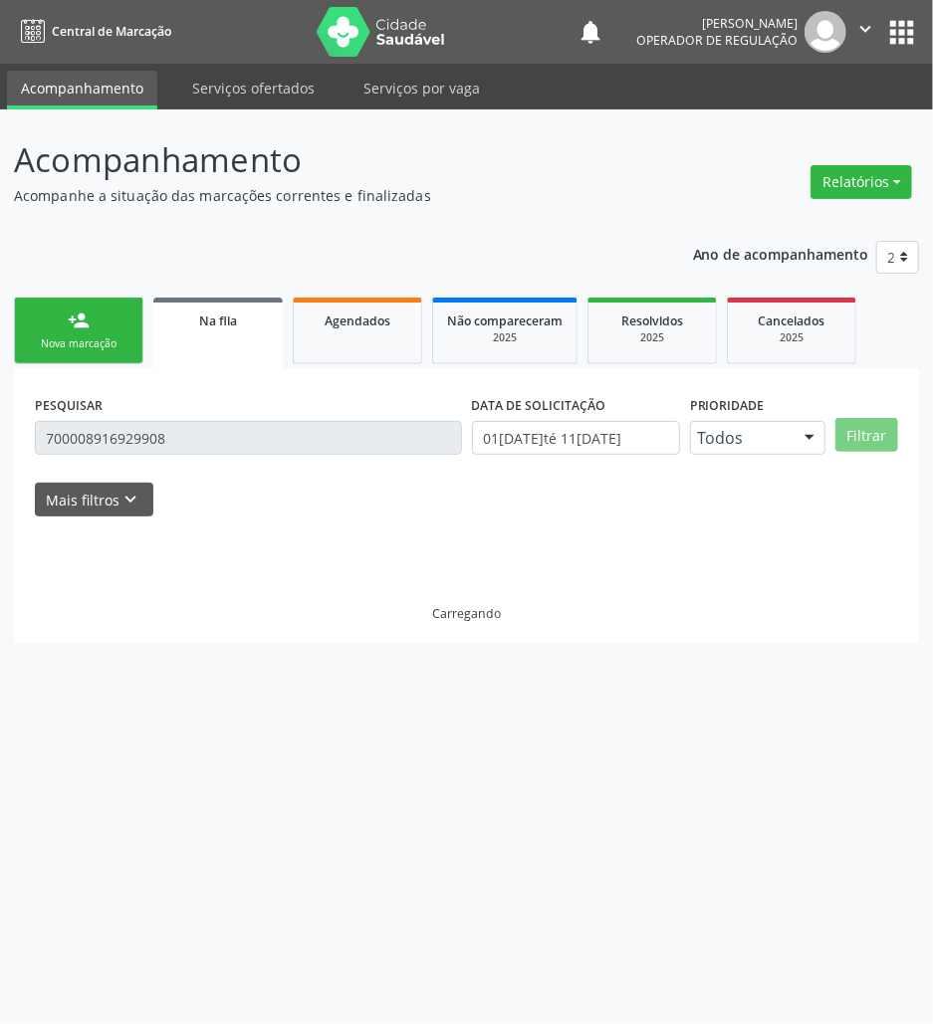
scroll to position [0, 0]
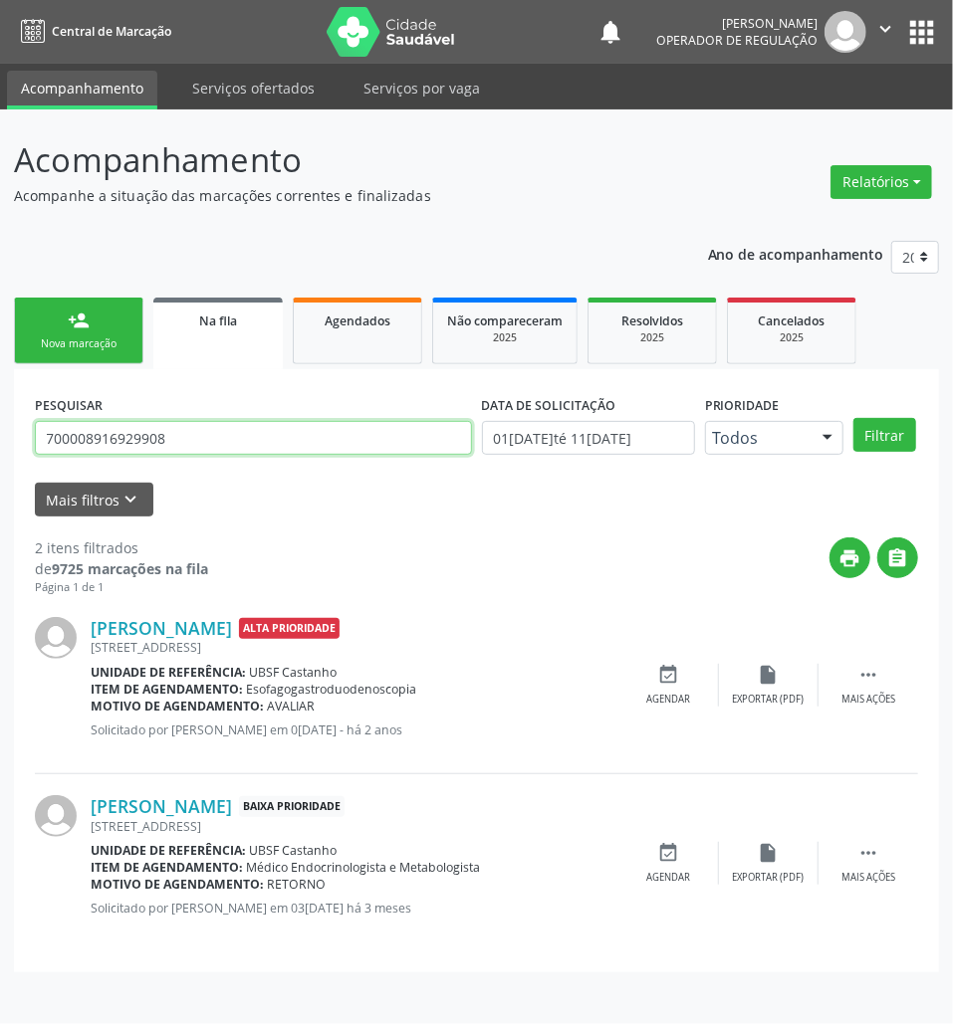
click at [223, 444] on input "700008916929908" at bounding box center [253, 438] width 437 height 34
type input "705006439486352"
click at [853, 418] on button "Filtrar" at bounding box center [884, 435] width 63 height 34
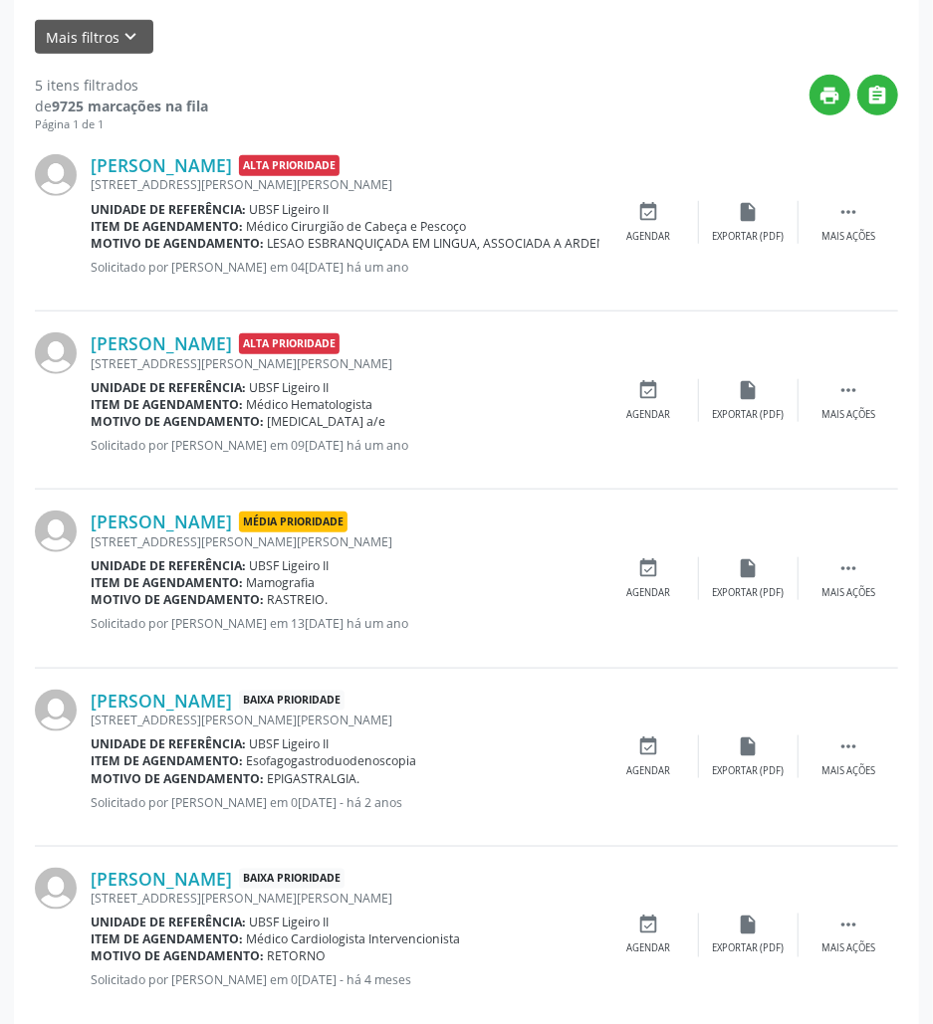
scroll to position [499, 0]
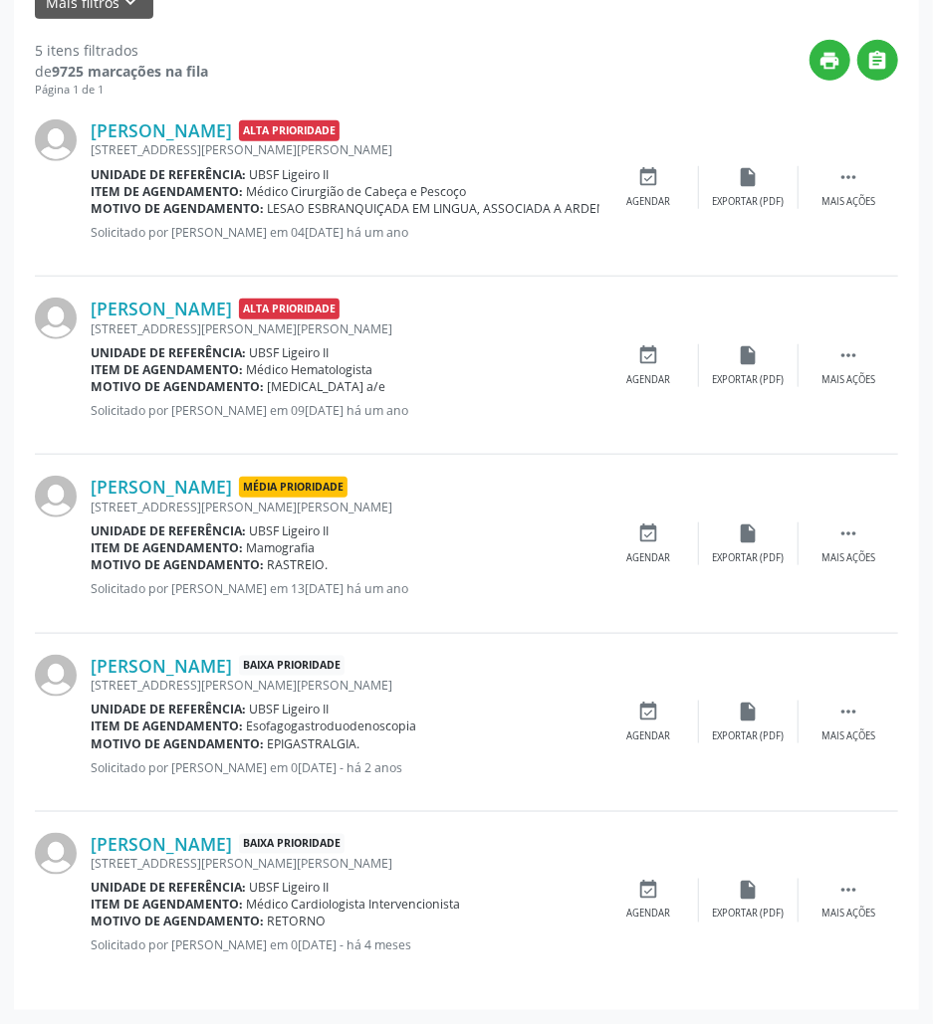
click at [650, 901] on icon "event_available" at bounding box center [649, 890] width 22 height 22
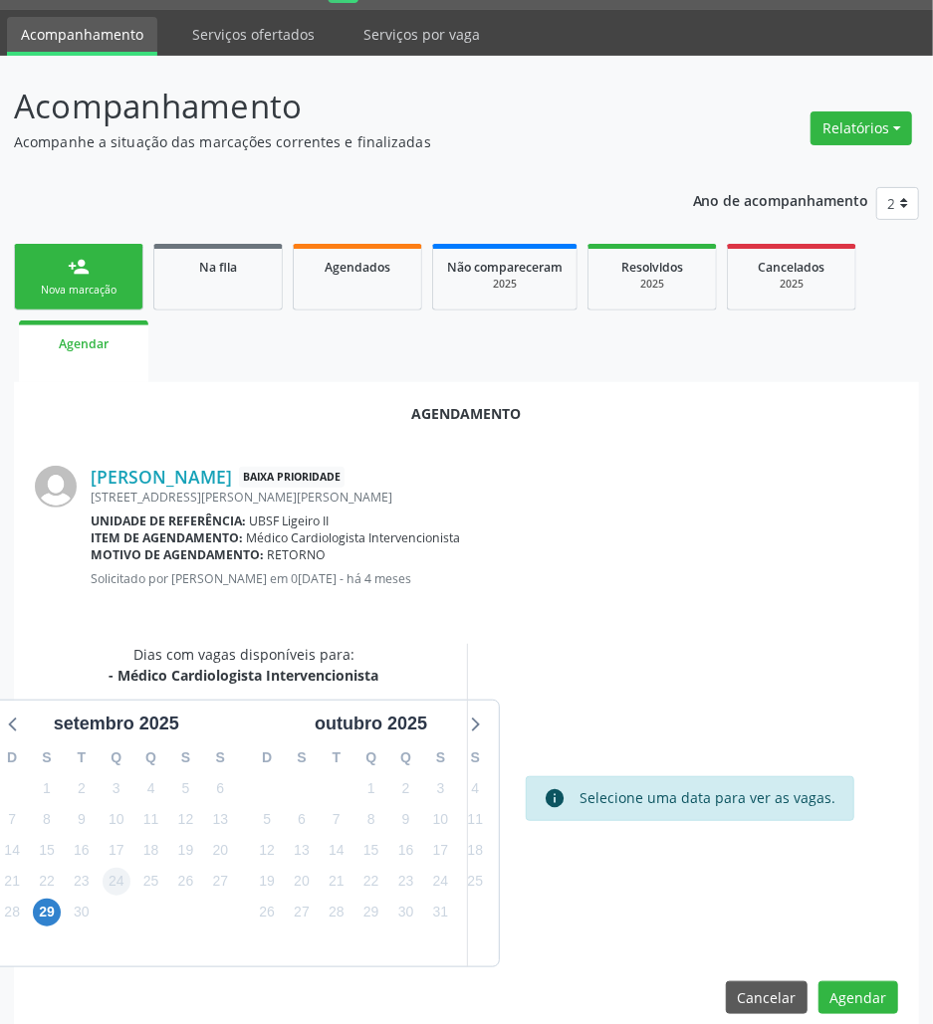
scroll to position [80, 0]
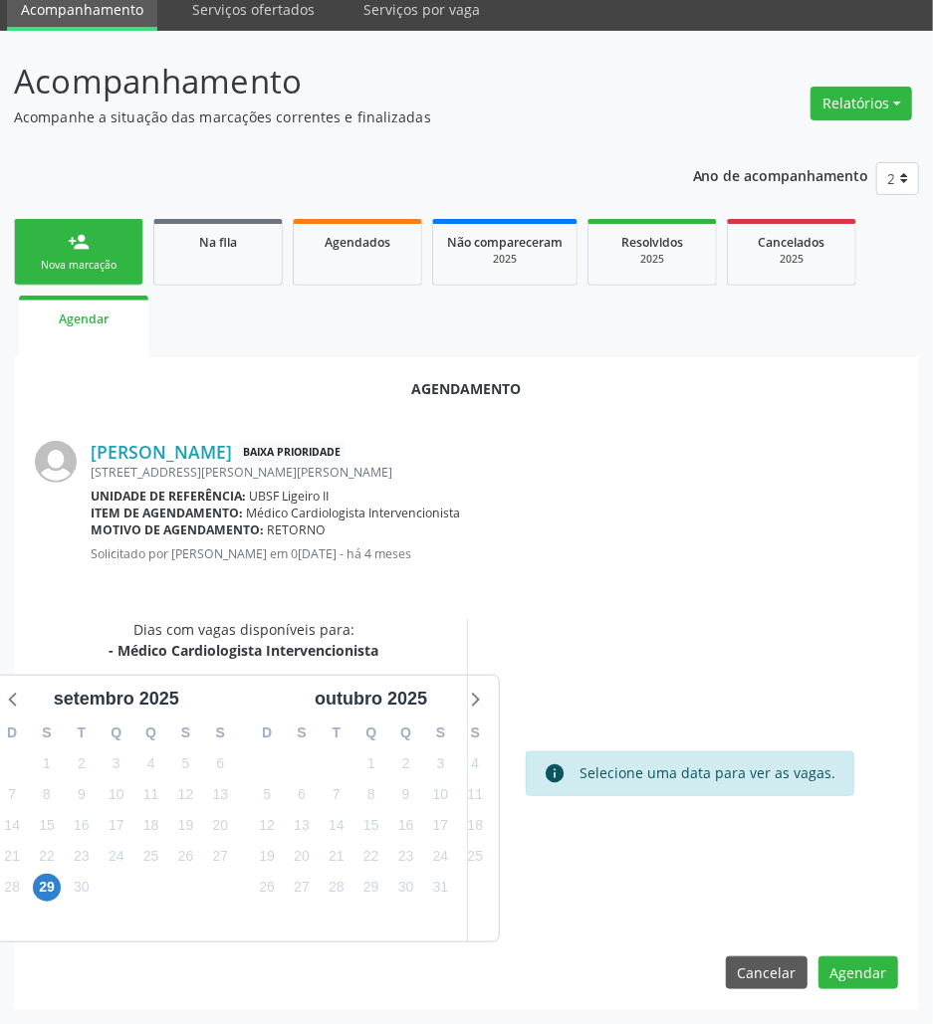
click at [58, 877] on div "29" at bounding box center [47, 887] width 28 height 31
drag, startPoint x: 42, startPoint y: 886, endPoint x: 76, endPoint y: 874, distance: 35.9
click at [37, 885] on span "29" at bounding box center [47, 888] width 28 height 28
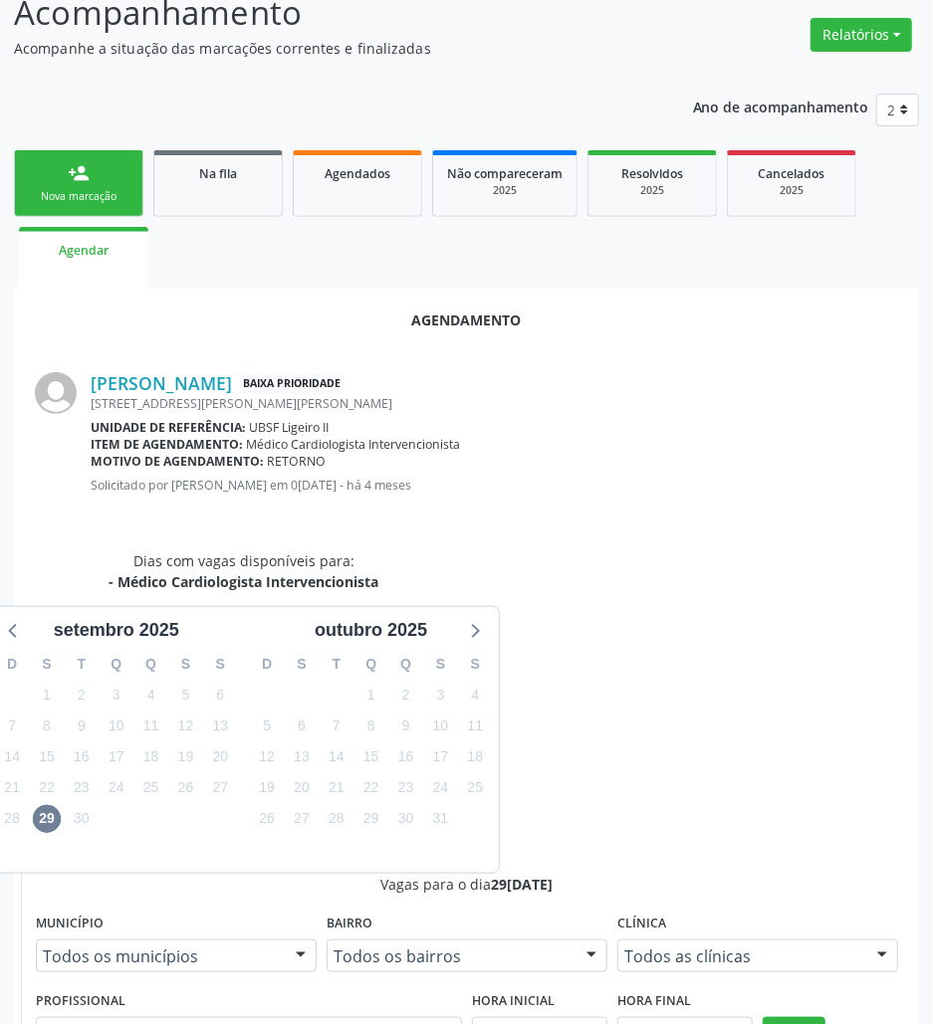
scroll to position [212, 0]
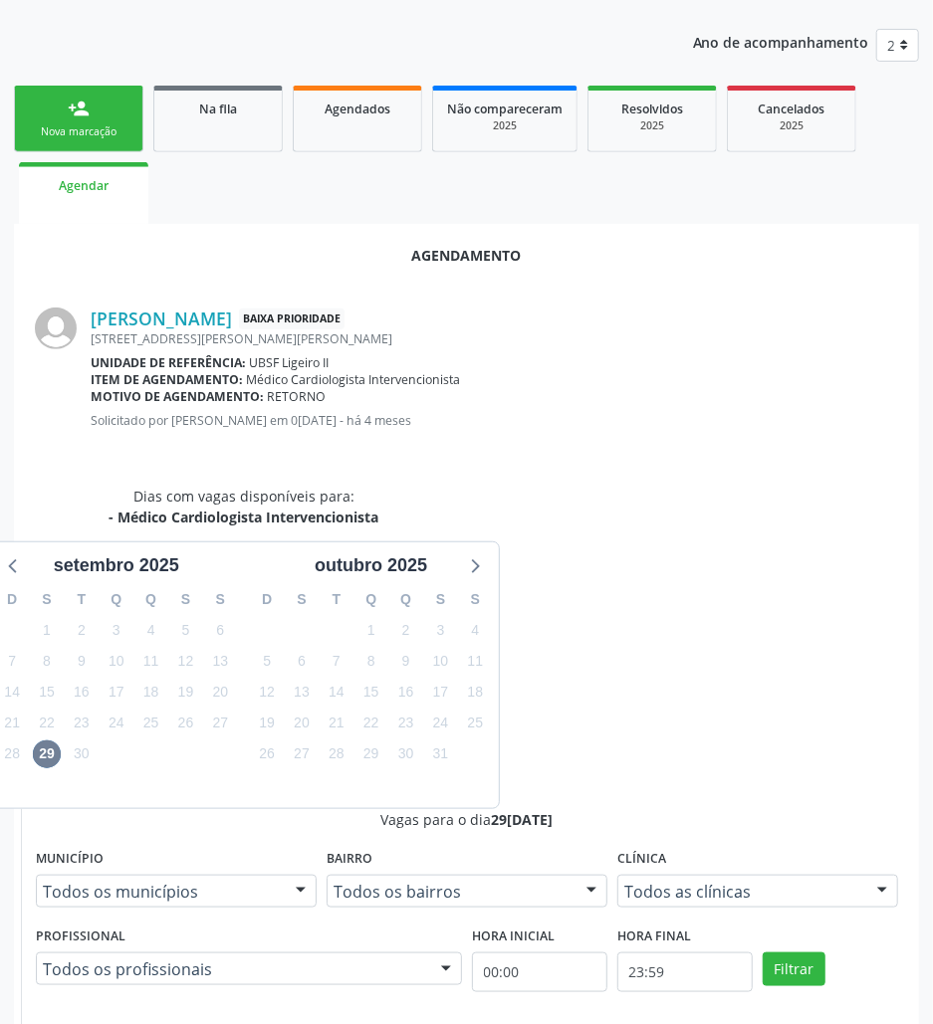
radio input "true"
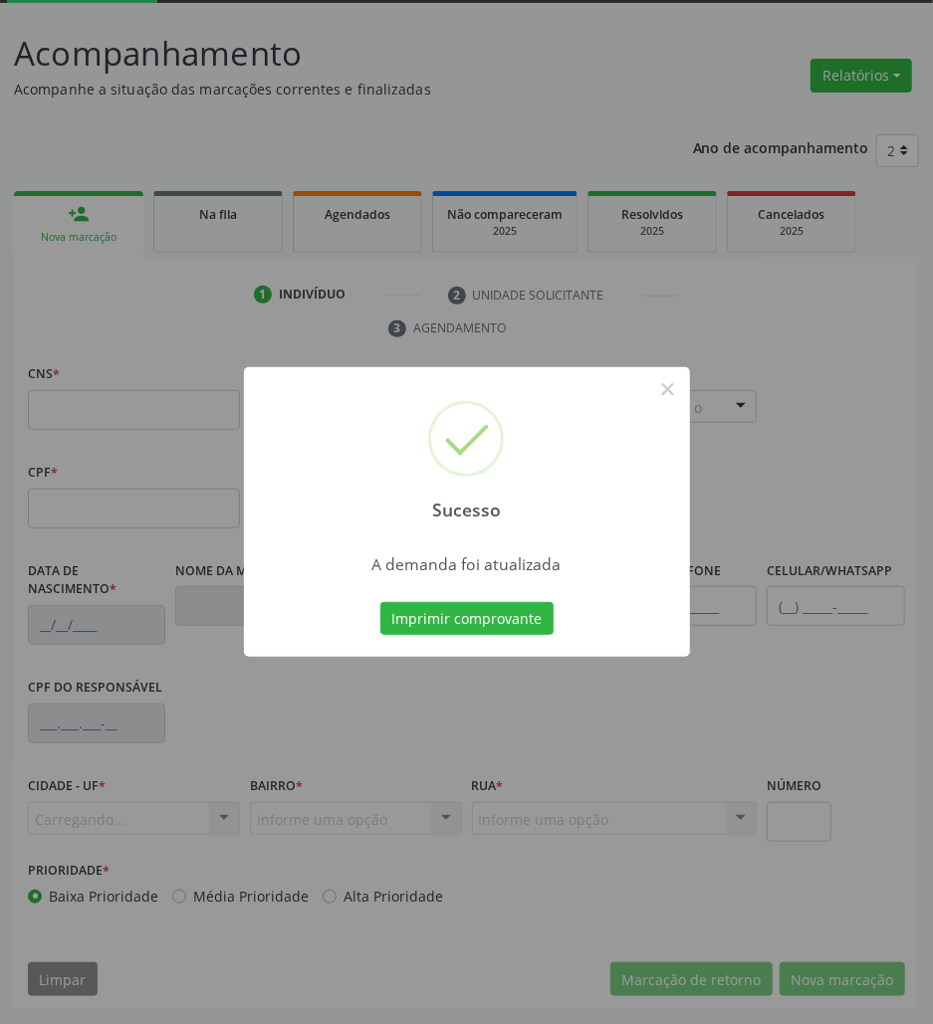
scroll to position [108, 0]
drag, startPoint x: 458, startPoint y: 619, endPoint x: 37, endPoint y: 456, distance: 451.6
click at [414, 594] on div "Sucesso × A demanda foi atualizada Imprimir comprovante Cancel" at bounding box center [467, 512] width 446 height 291
click at [494, 621] on button "Imprimir comprovante" at bounding box center [466, 619] width 173 height 34
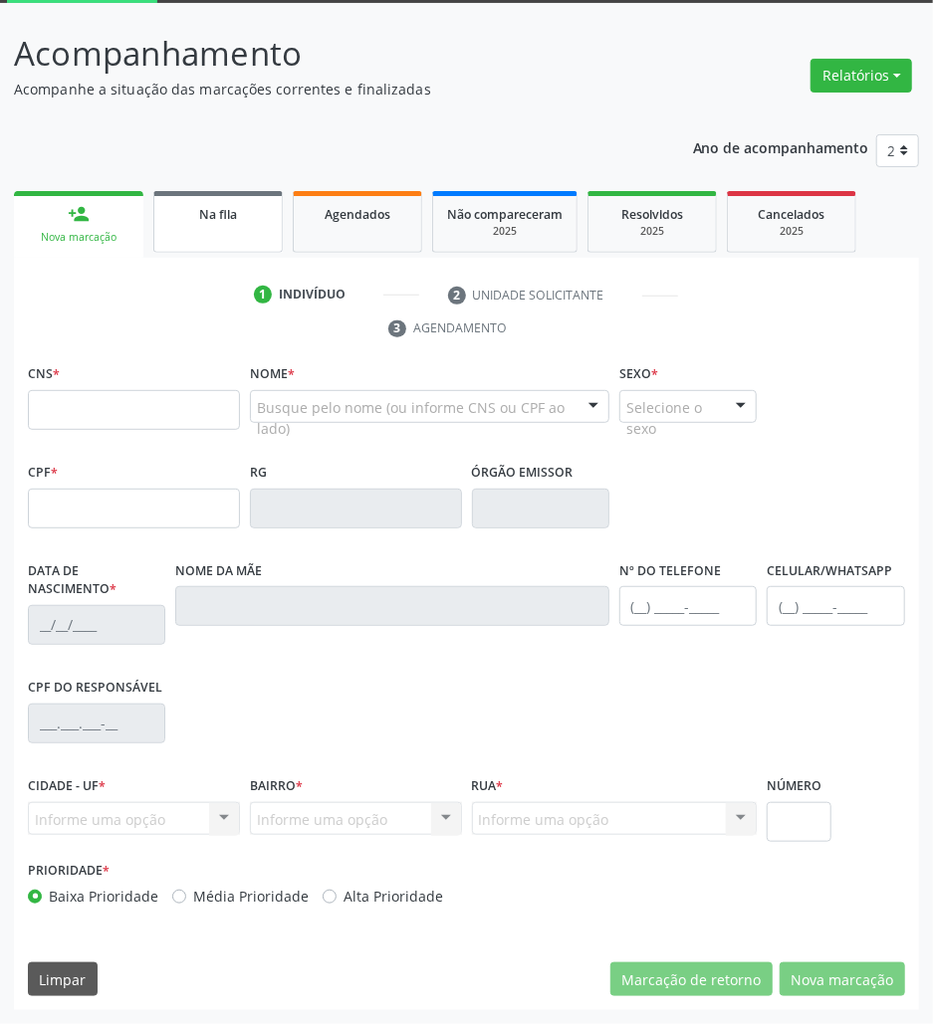
click at [171, 191] on link "Na fila" at bounding box center [217, 222] width 129 height 62
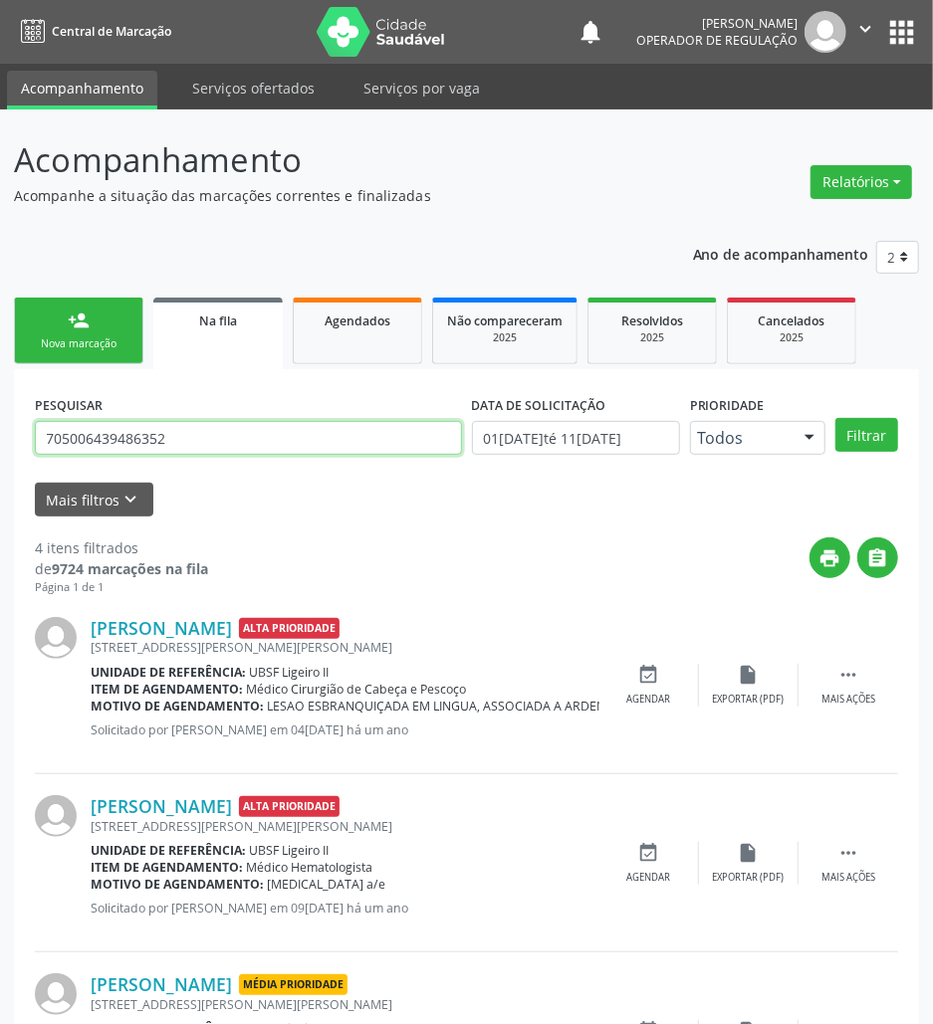
click at [223, 436] on input "705006439486352" at bounding box center [248, 438] width 427 height 34
click at [223, 438] on input "705006439486352" at bounding box center [248, 438] width 427 height 34
type input "700602933292067"
click at [835, 418] on button "Filtrar" at bounding box center [866, 435] width 63 height 34
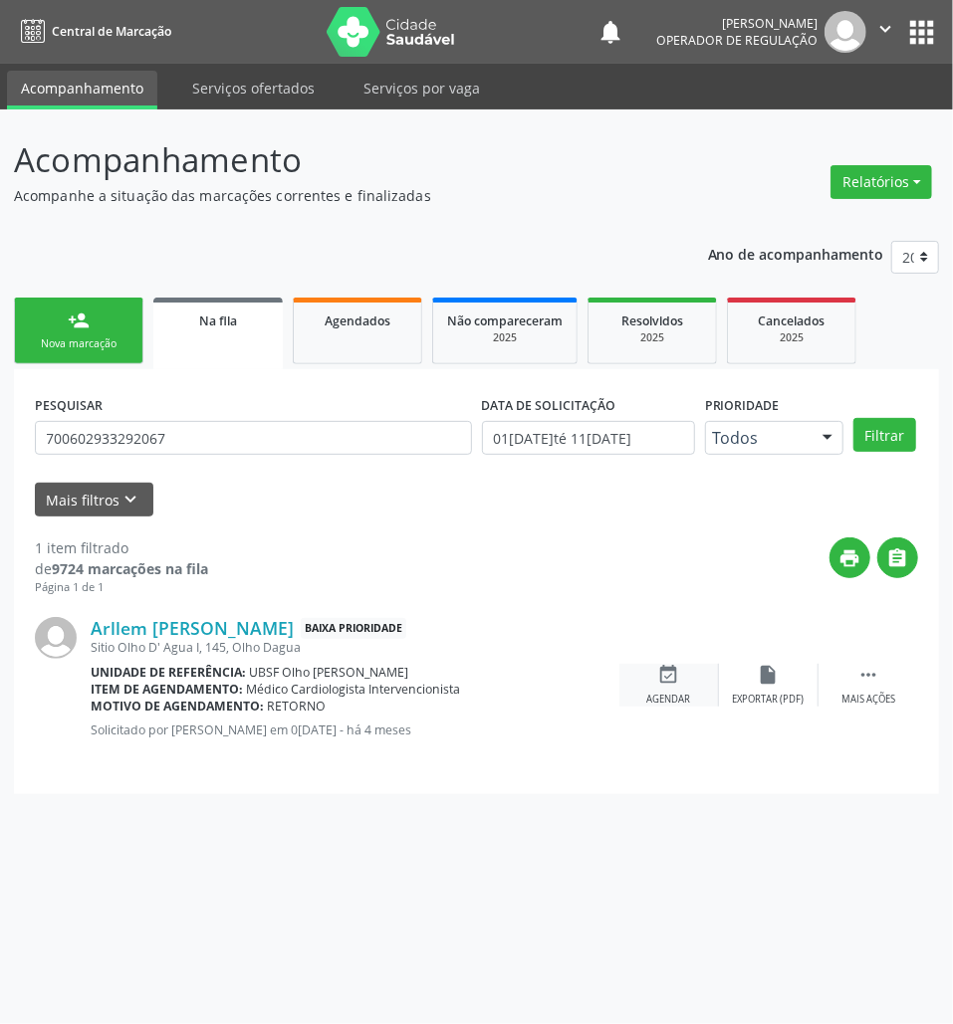
click at [651, 682] on div "event_available Agendar" at bounding box center [669, 685] width 100 height 43
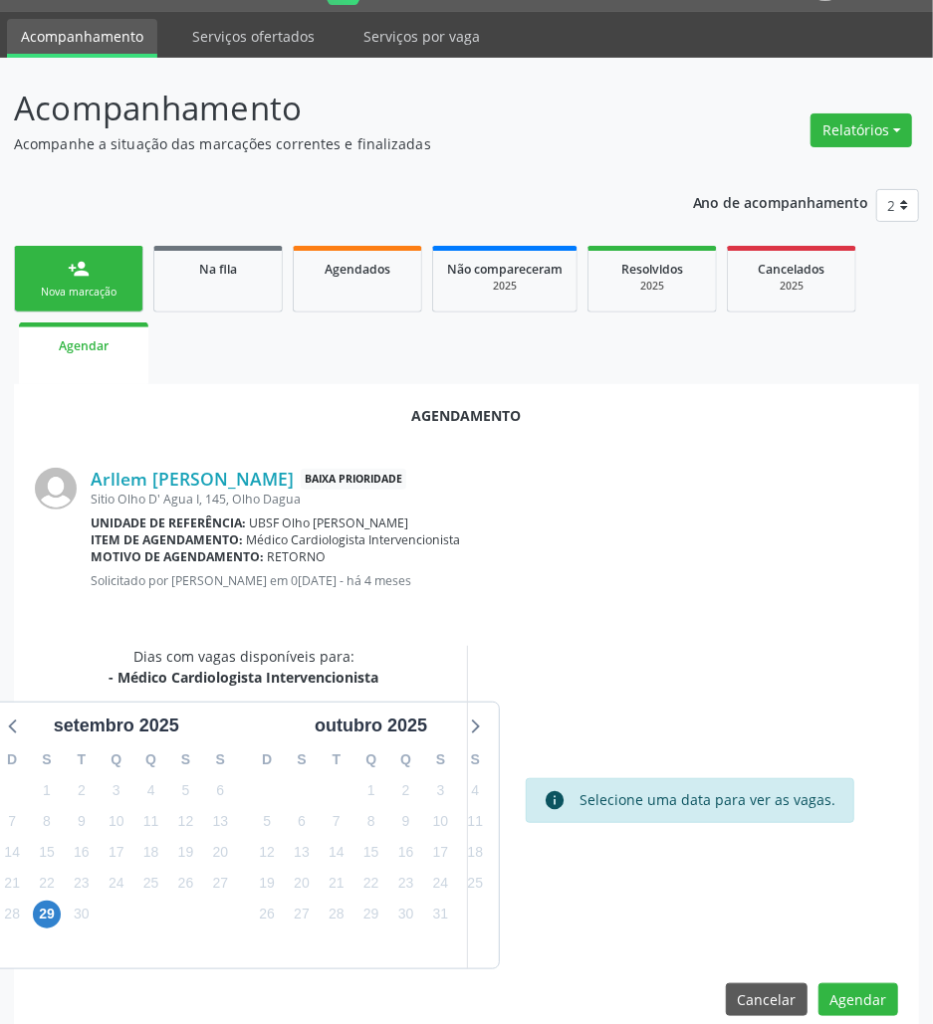
scroll to position [80, 0]
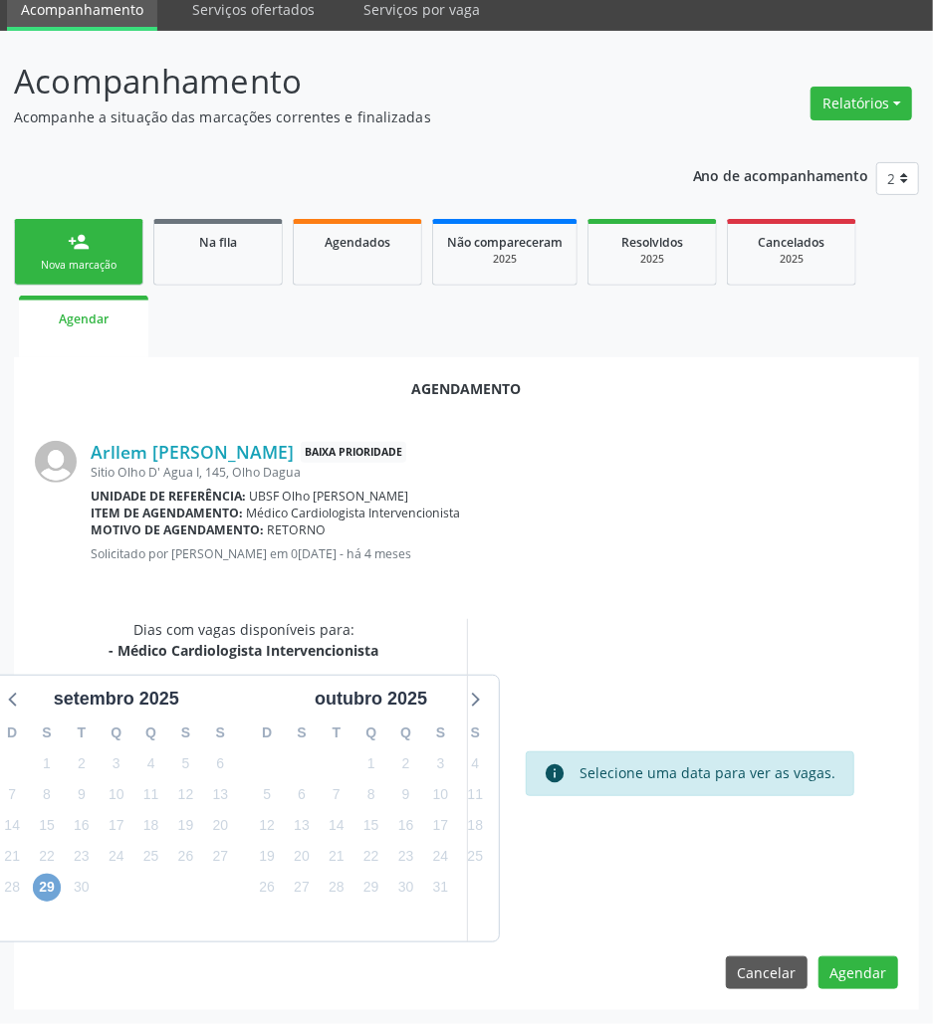
click at [46, 889] on span "29" at bounding box center [47, 888] width 28 height 28
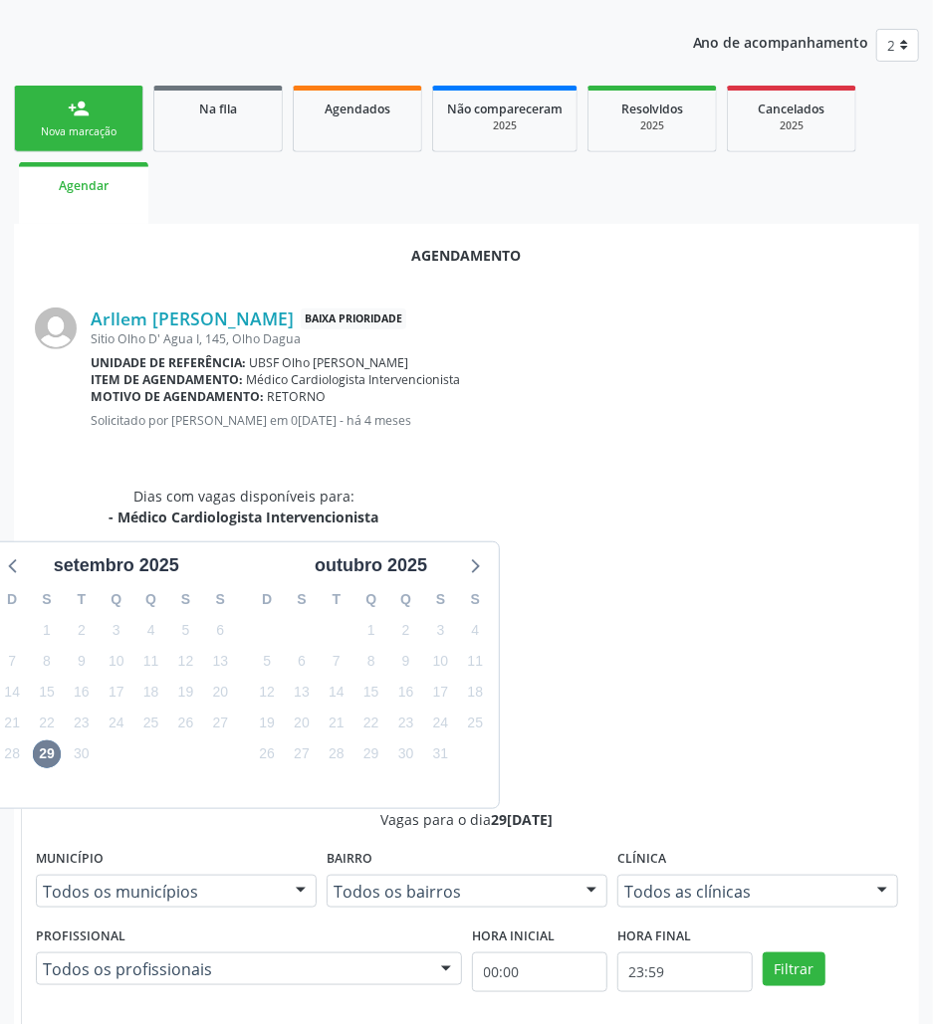
drag, startPoint x: 734, startPoint y: 869, endPoint x: 646, endPoint y: 869, distance: 87.6
radio input "true"
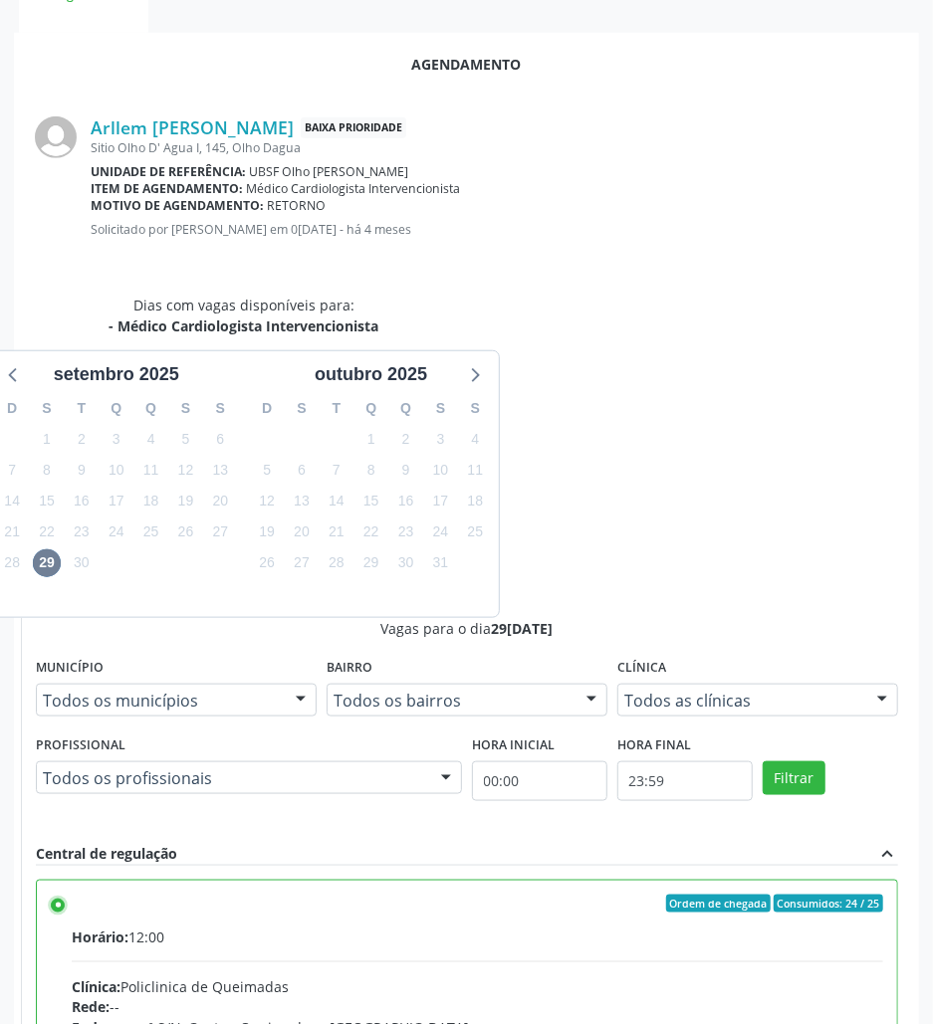
scroll to position [412, 0]
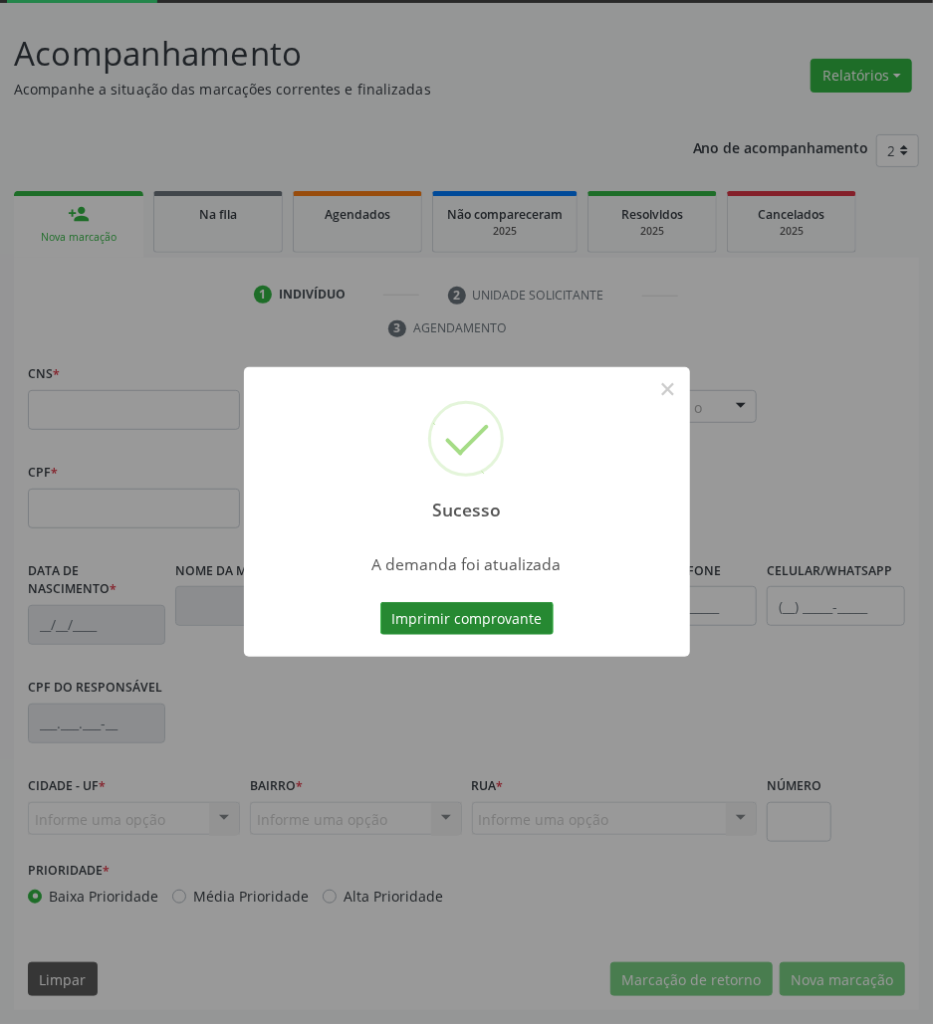
click at [484, 613] on button "Imprimir comprovante" at bounding box center [466, 619] width 173 height 34
